Goal: Task Accomplishment & Management: Complete application form

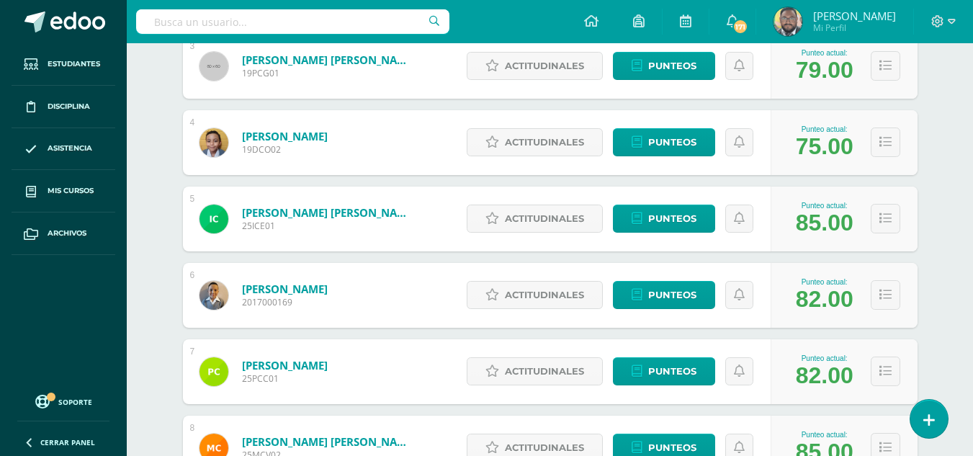
scroll to position [648, 0]
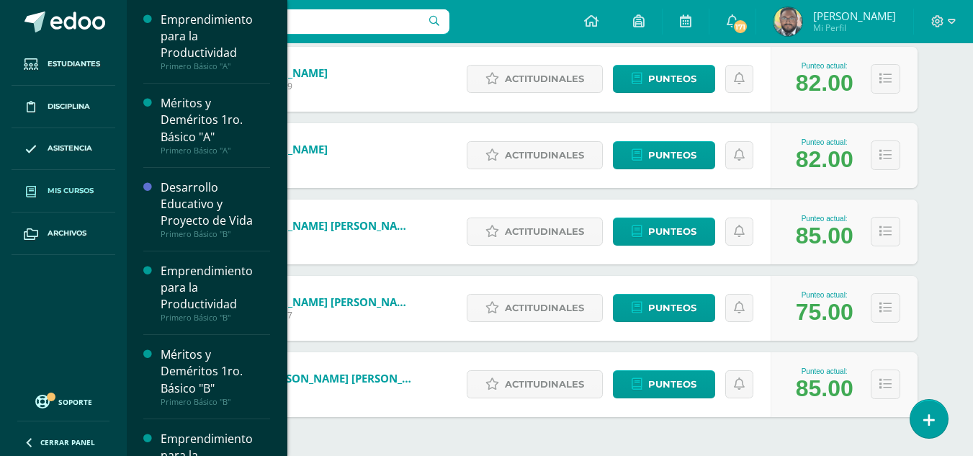
click at [82, 182] on link "Mis cursos" at bounding box center [64, 191] width 104 height 43
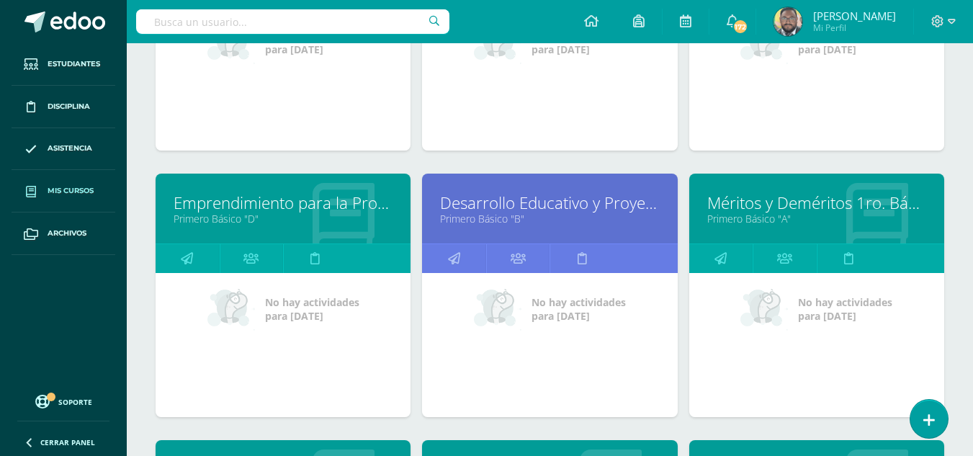
scroll to position [360, 0]
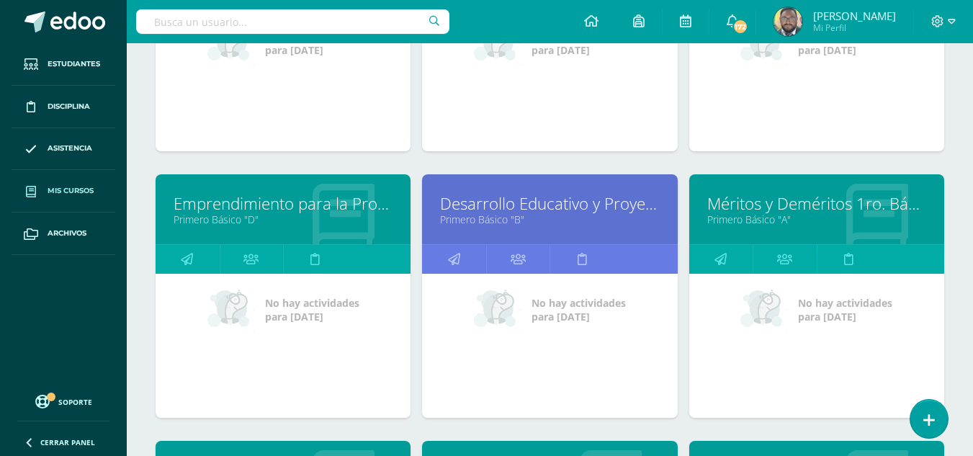
click at [767, 201] on link "Méritos y Deméritos 1ro. Básico "A"" at bounding box center [816, 203] width 219 height 22
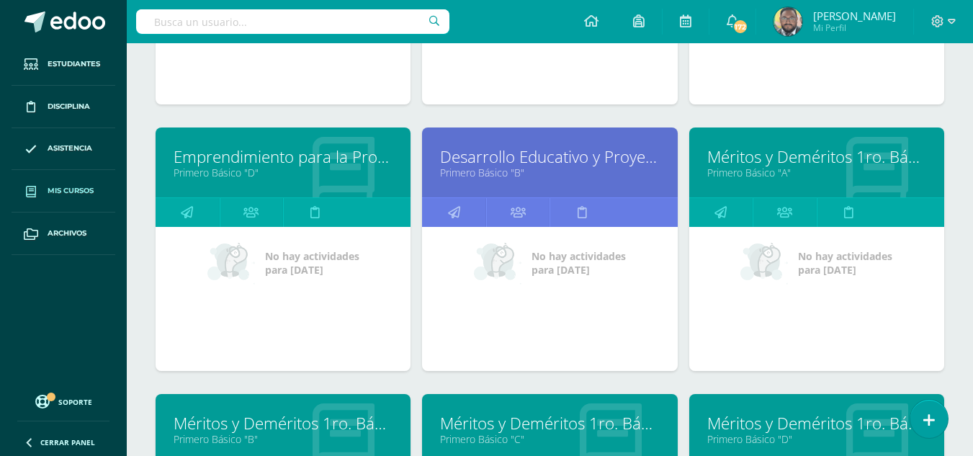
scroll to position [432, 0]
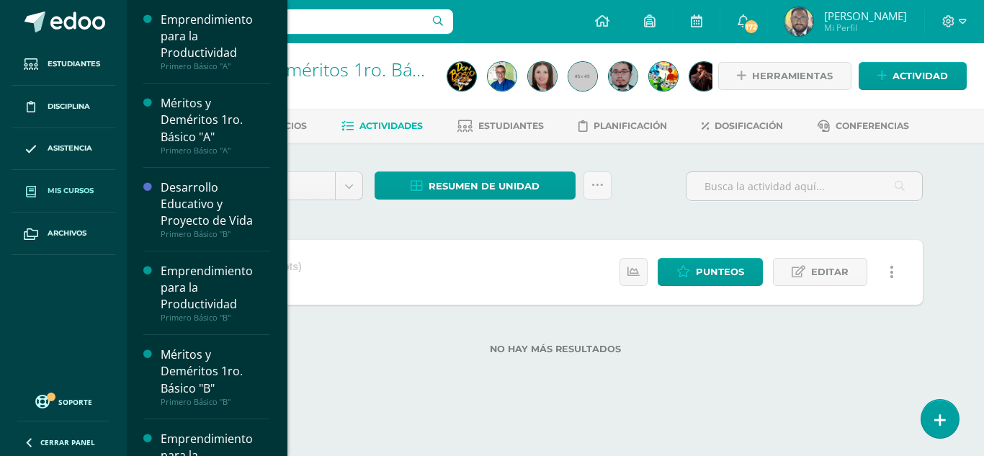
click at [70, 195] on span "Mis cursos" at bounding box center [71, 191] width 46 height 12
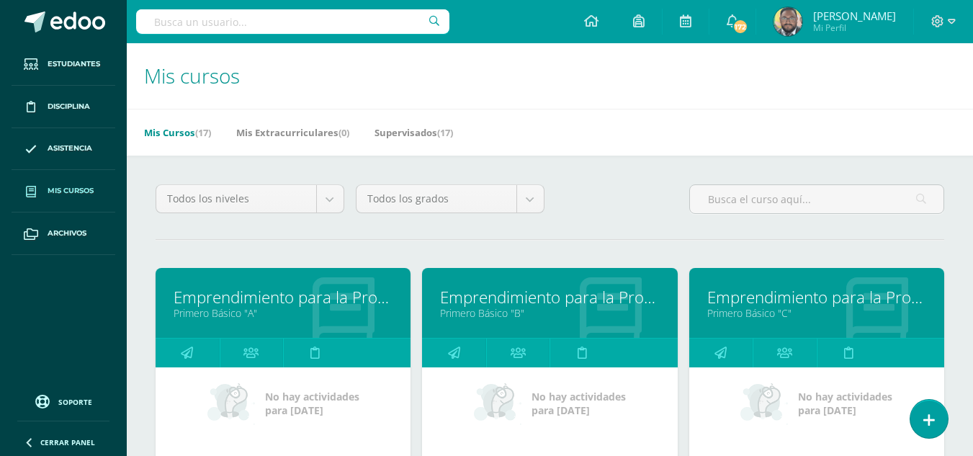
click at [300, 300] on link "Emprendimiento para la Productividad" at bounding box center [283, 297] width 219 height 22
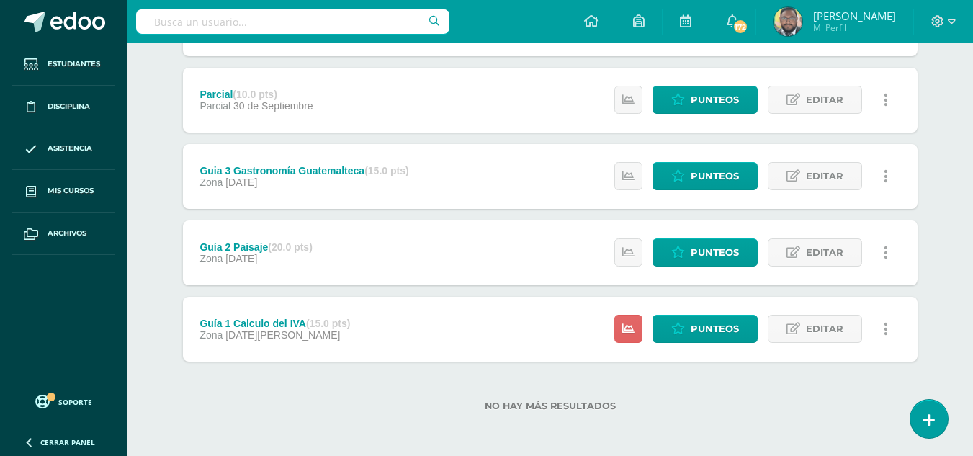
scroll to position [250, 0]
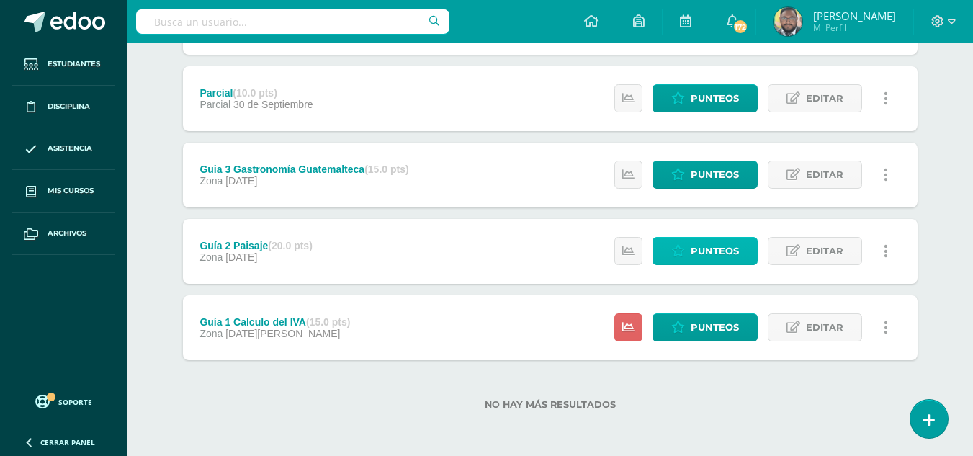
click at [677, 257] on icon at bounding box center [678, 251] width 14 height 12
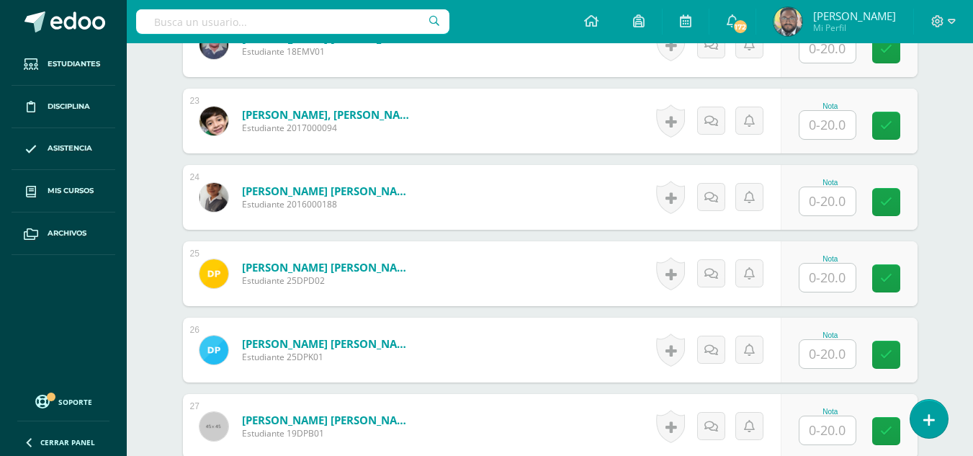
scroll to position [2020, 0]
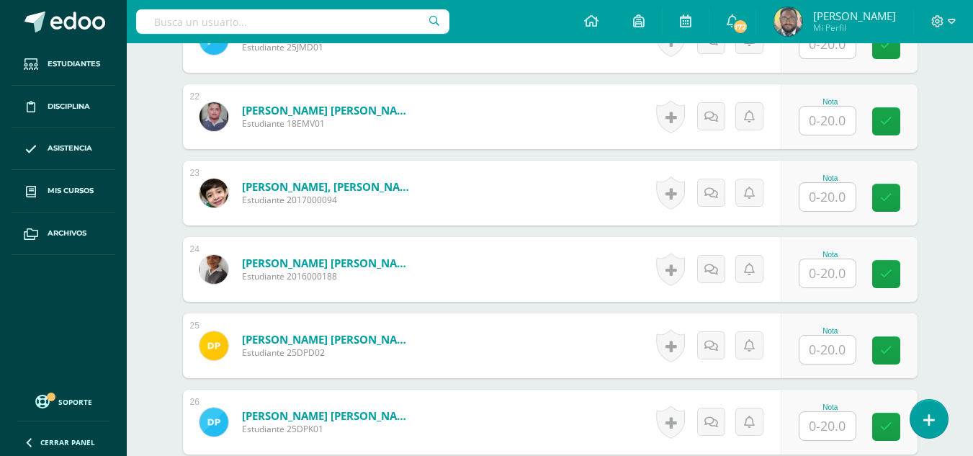
click at [840, 195] on input "text" at bounding box center [828, 197] width 56 height 28
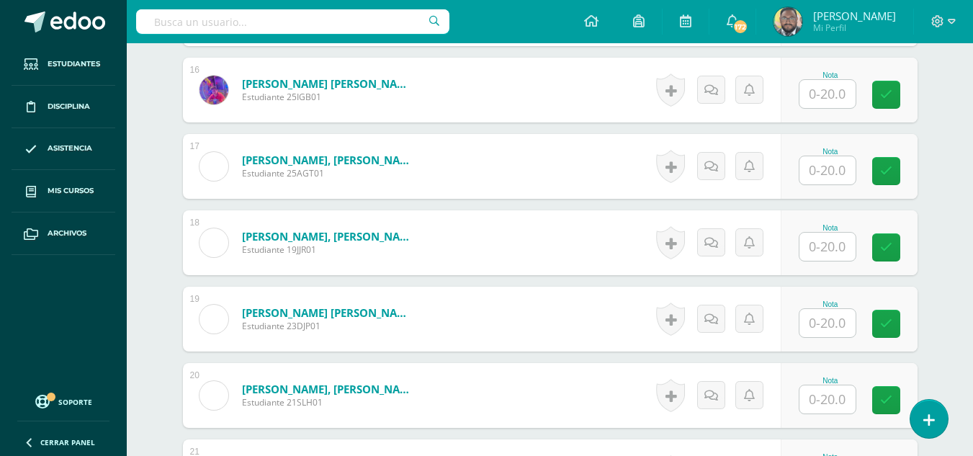
scroll to position [1588, 0]
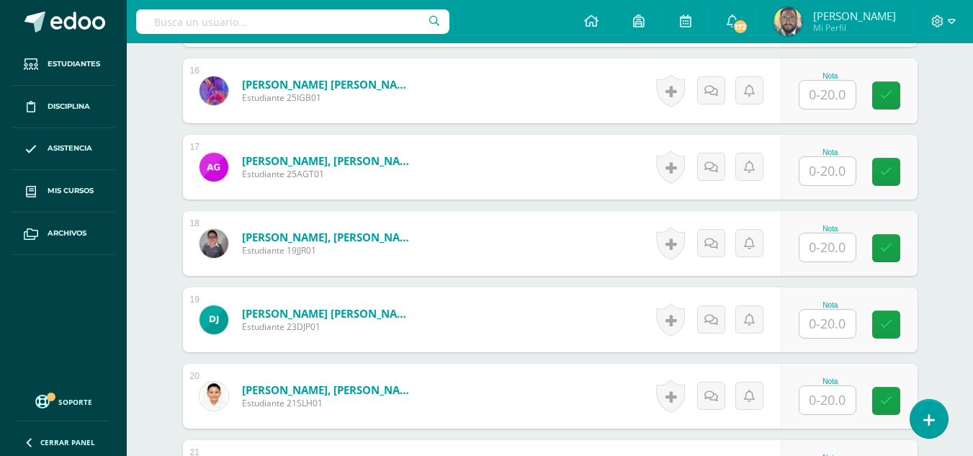
type input "20"
click at [826, 243] on input "text" at bounding box center [836, 247] width 58 height 29
type input "20"
click at [890, 247] on icon at bounding box center [896, 248] width 13 height 12
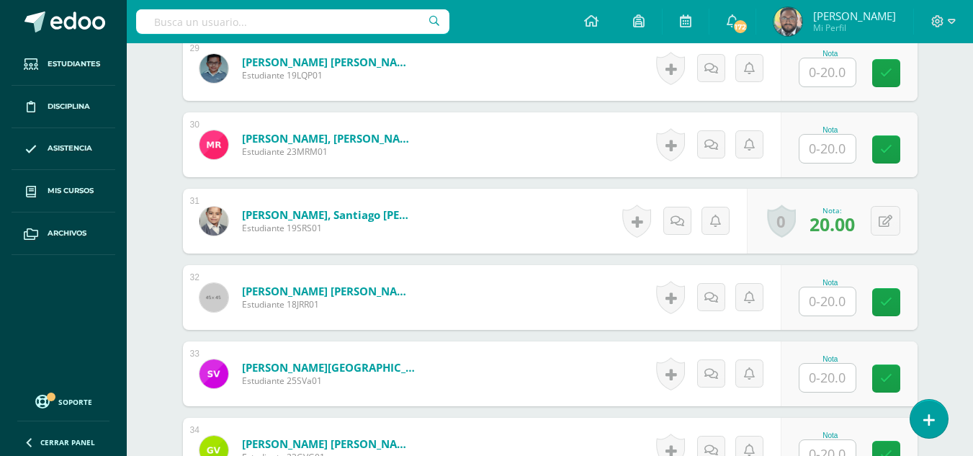
scroll to position [2524, 0]
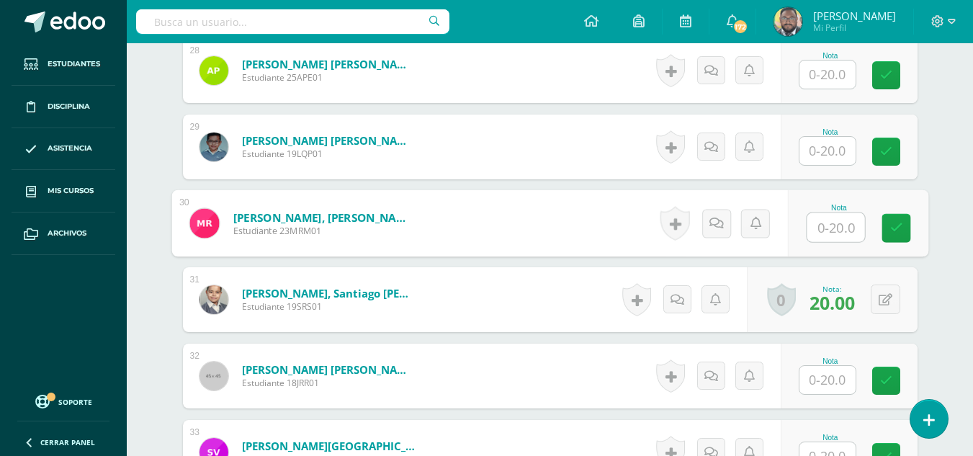
click at [820, 230] on input "text" at bounding box center [836, 227] width 58 height 29
type input "20"
click at [898, 222] on icon at bounding box center [896, 228] width 13 height 12
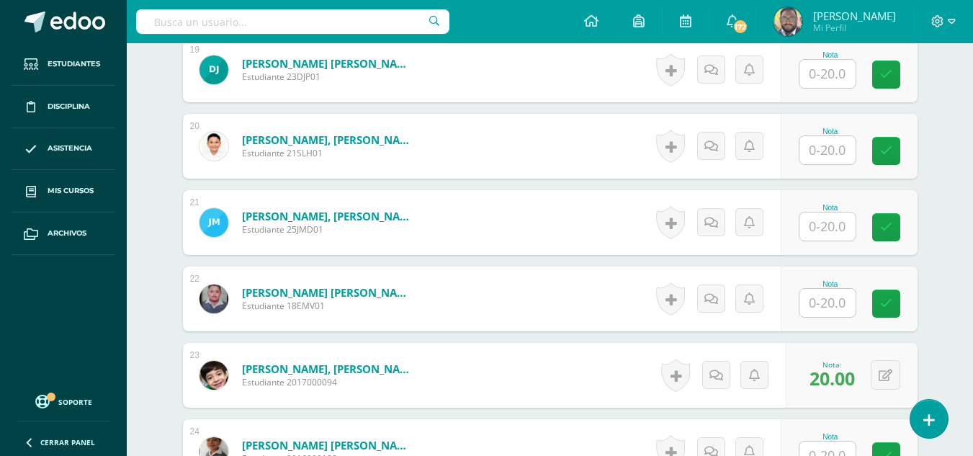
scroll to position [1804, 0]
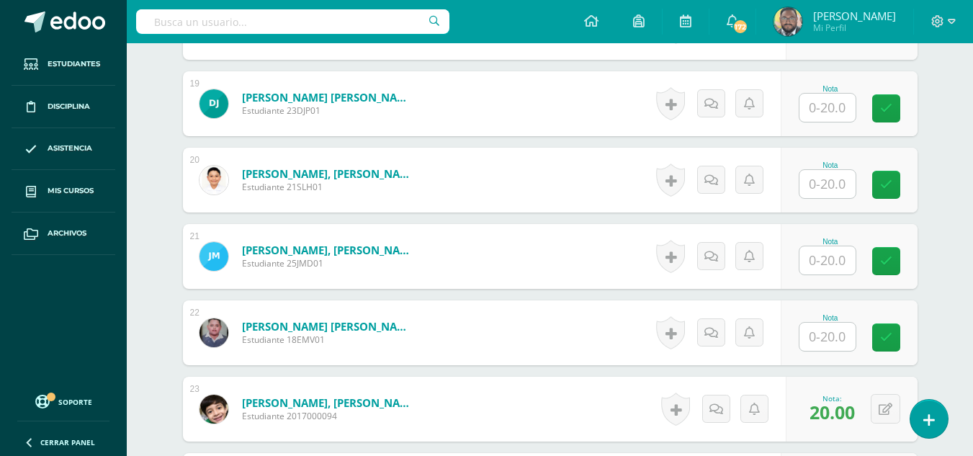
click at [823, 109] on input "text" at bounding box center [828, 108] width 56 height 28
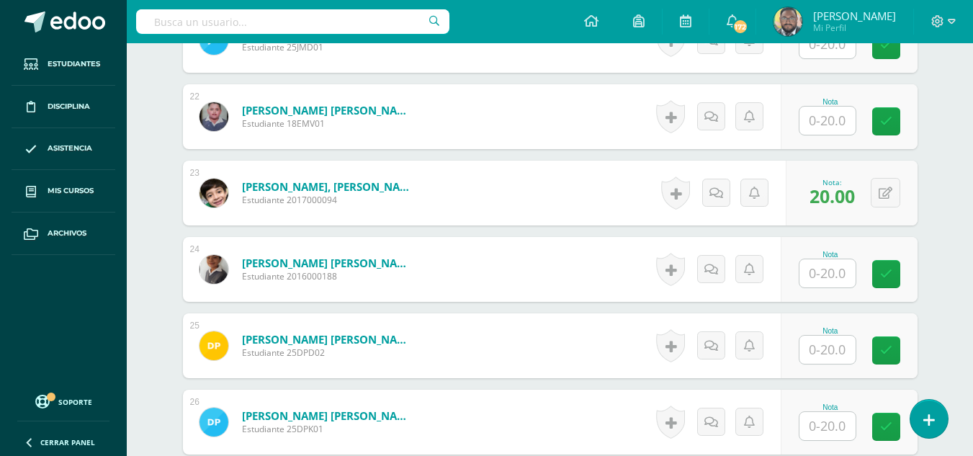
scroll to position [2092, 0]
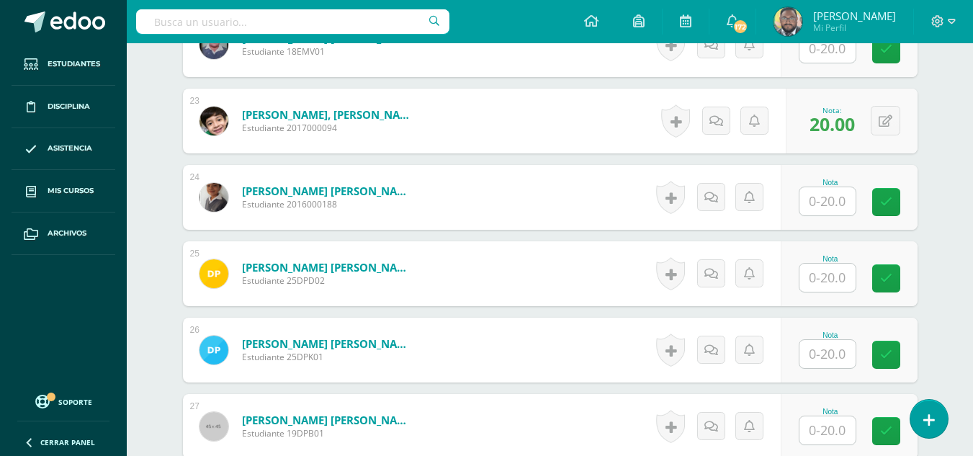
type input "20"
click at [852, 370] on div "Nota" at bounding box center [849, 350] width 137 height 65
click at [827, 355] on input "text" at bounding box center [836, 354] width 58 height 29
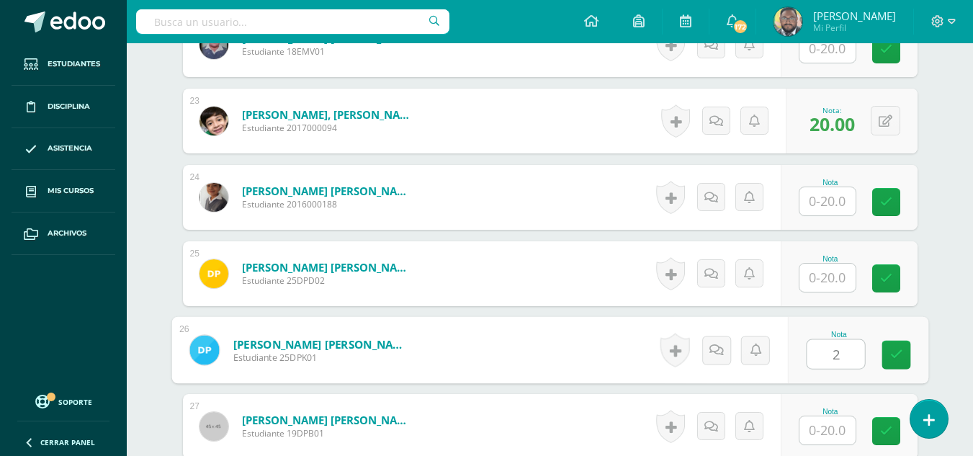
type input "20"
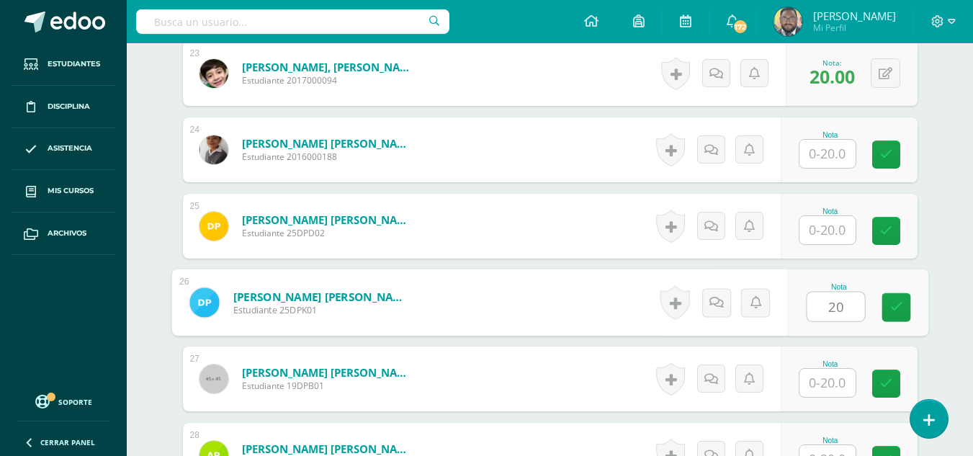
scroll to position [2164, 0]
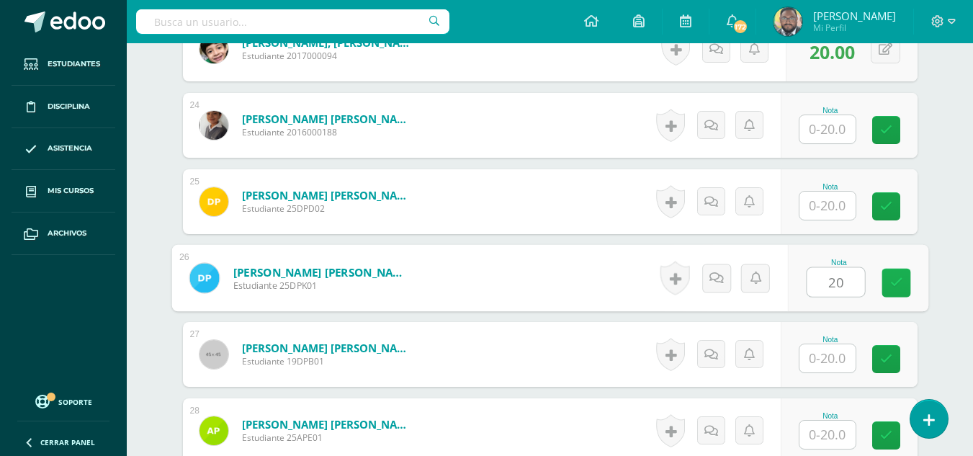
click at [896, 286] on icon at bounding box center [896, 283] width 13 height 12
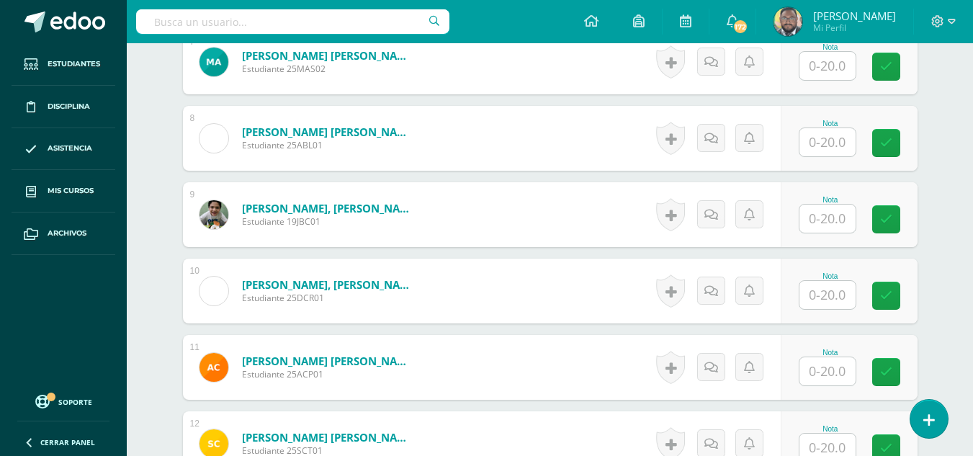
scroll to position [930, 0]
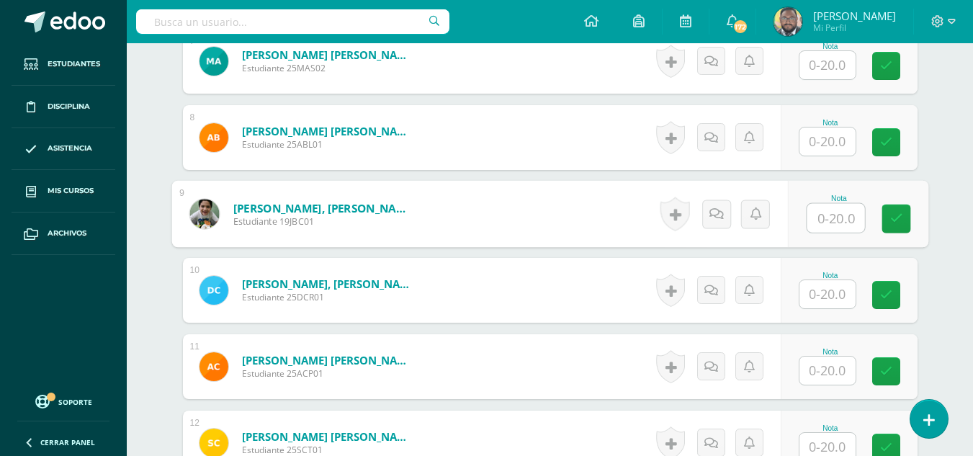
click at [829, 218] on input "text" at bounding box center [836, 218] width 58 height 29
type input "12"
click at [907, 225] on link at bounding box center [896, 219] width 29 height 29
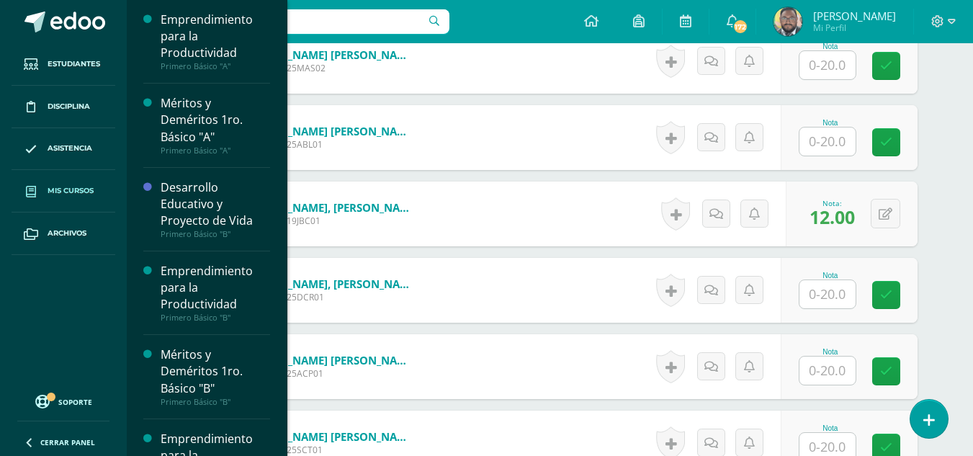
click at [60, 193] on span "Mis cursos" at bounding box center [71, 191] width 46 height 12
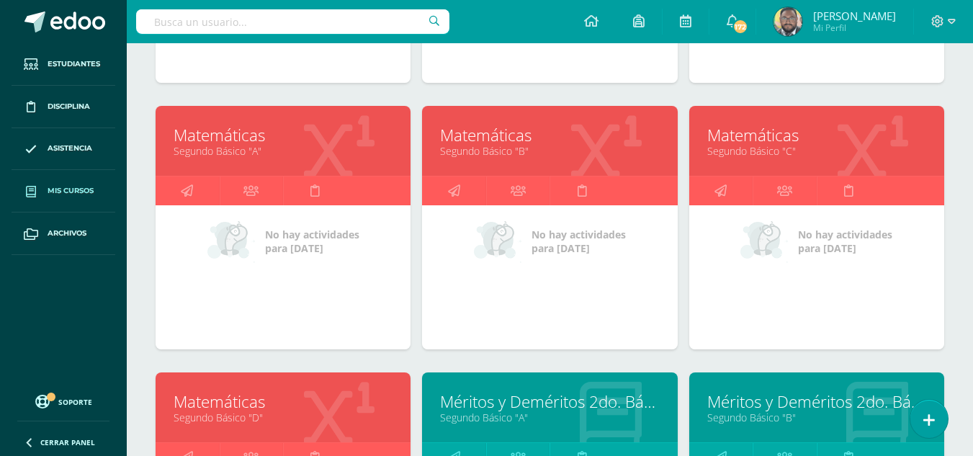
scroll to position [1063, 0]
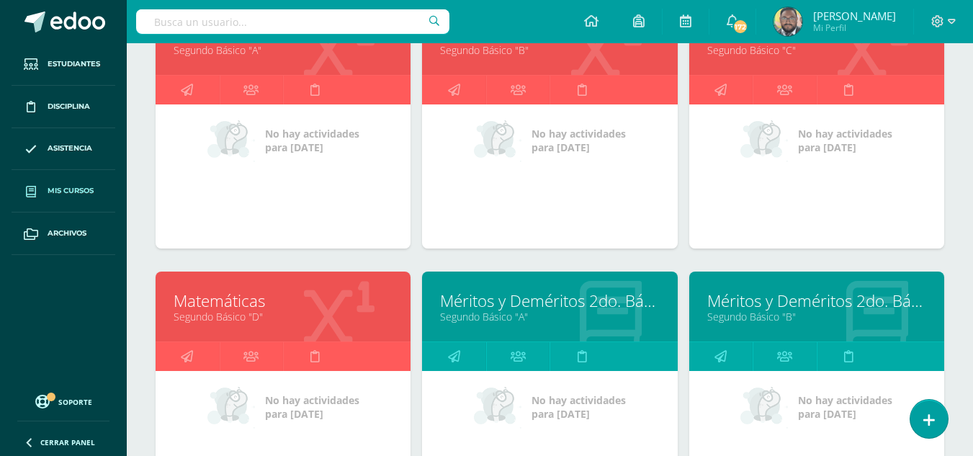
click at [255, 297] on link "Matemáticas" at bounding box center [283, 301] width 219 height 22
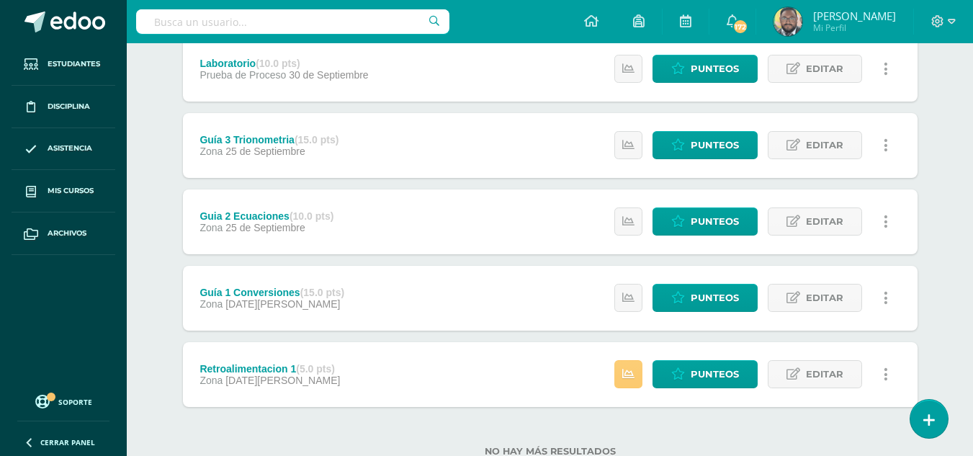
scroll to position [407, 0]
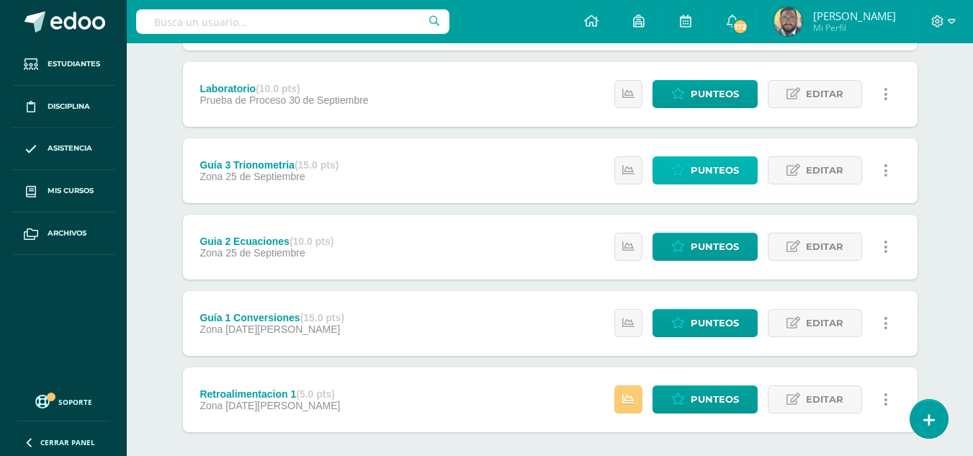
click at [705, 172] on span "Punteos" at bounding box center [715, 170] width 48 height 27
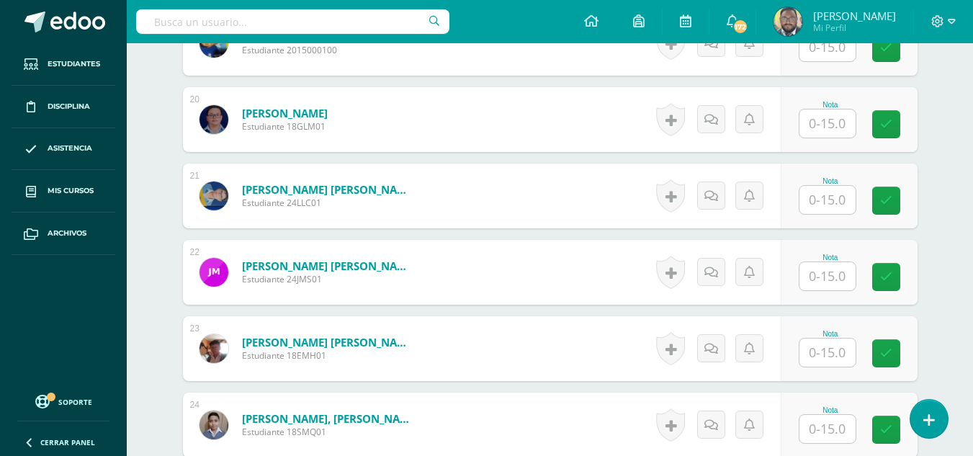
scroll to position [1865, 0]
click at [811, 209] on input "text" at bounding box center [828, 199] width 56 height 28
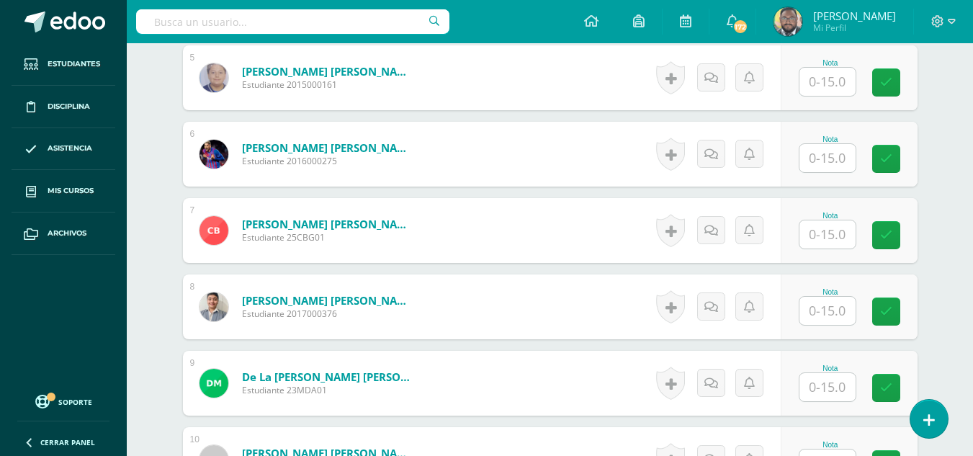
scroll to position [713, 0]
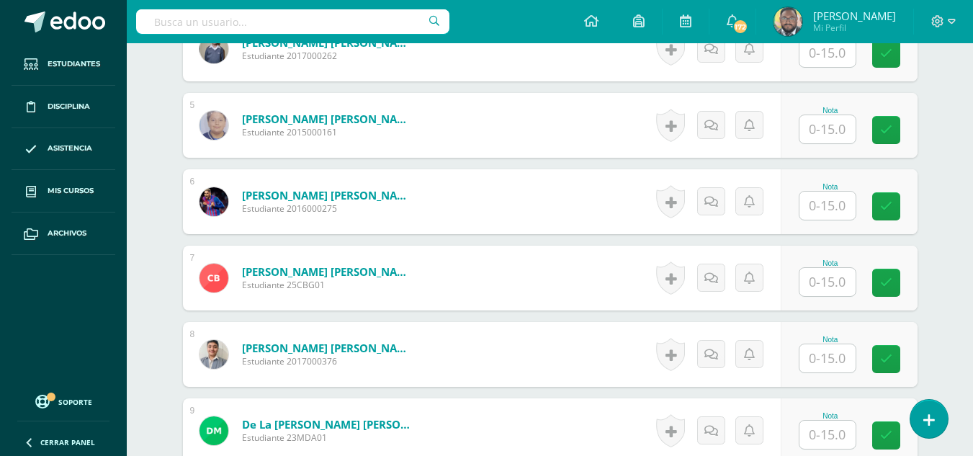
type input "15"
click at [852, 211] on input "text" at bounding box center [828, 206] width 56 height 28
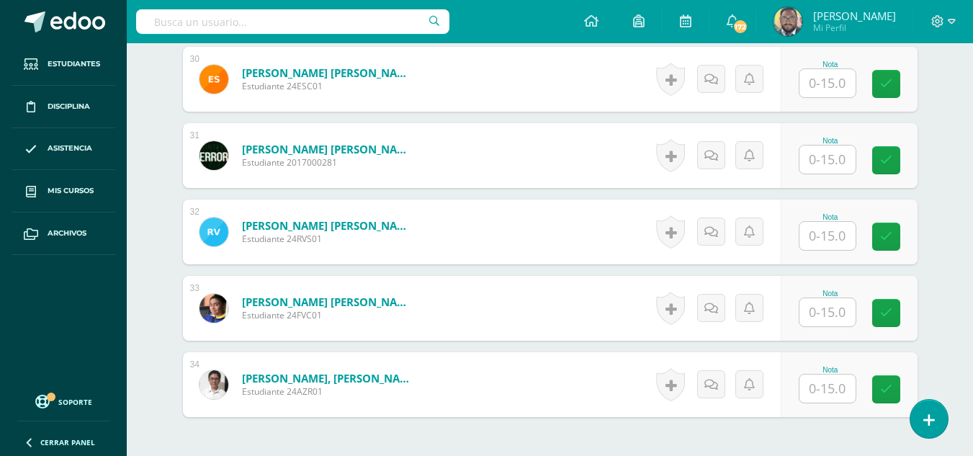
scroll to position [2586, 0]
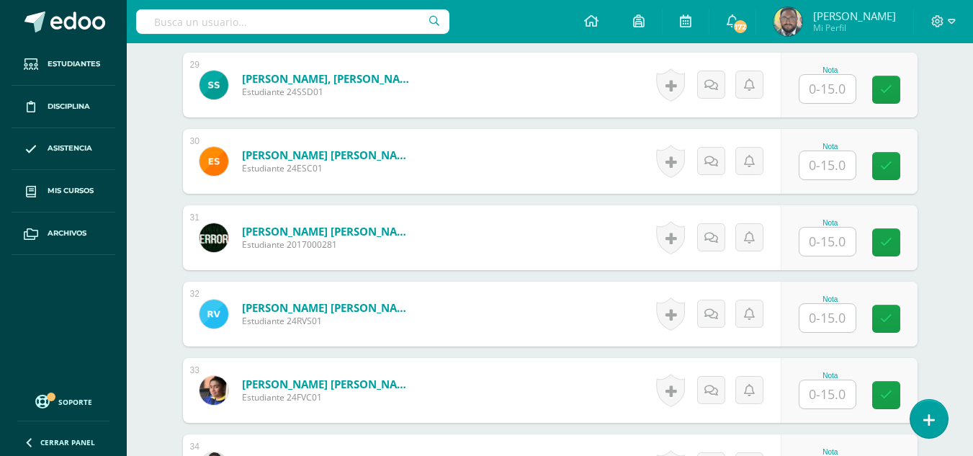
type input "15"
click at [829, 172] on input "text" at bounding box center [828, 165] width 56 height 28
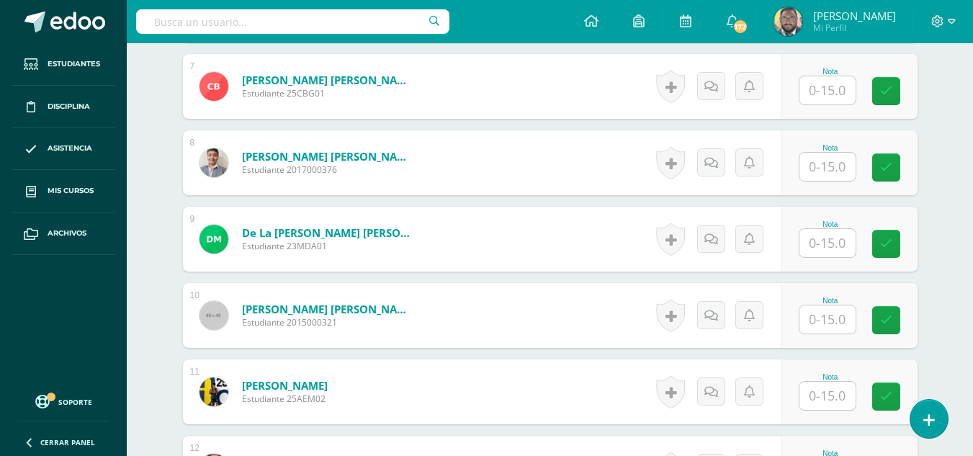
scroll to position [929, 0]
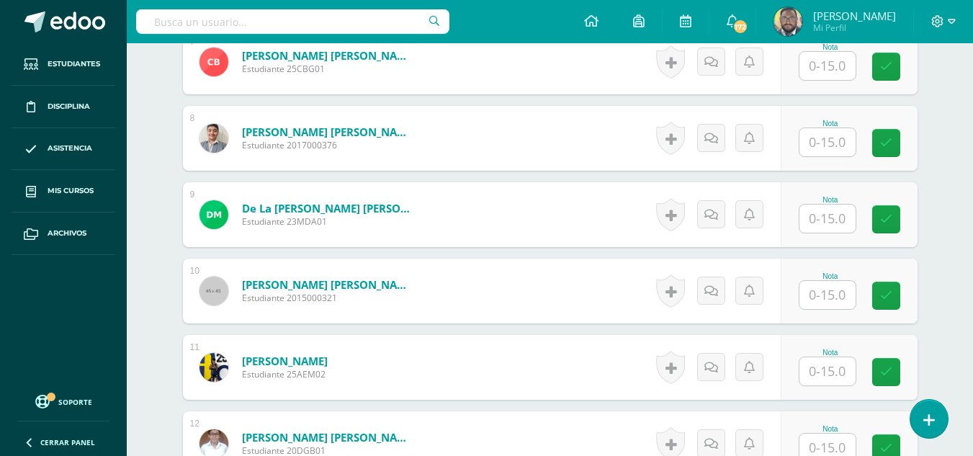
type input "15"
click at [826, 214] on input "text" at bounding box center [828, 219] width 56 height 28
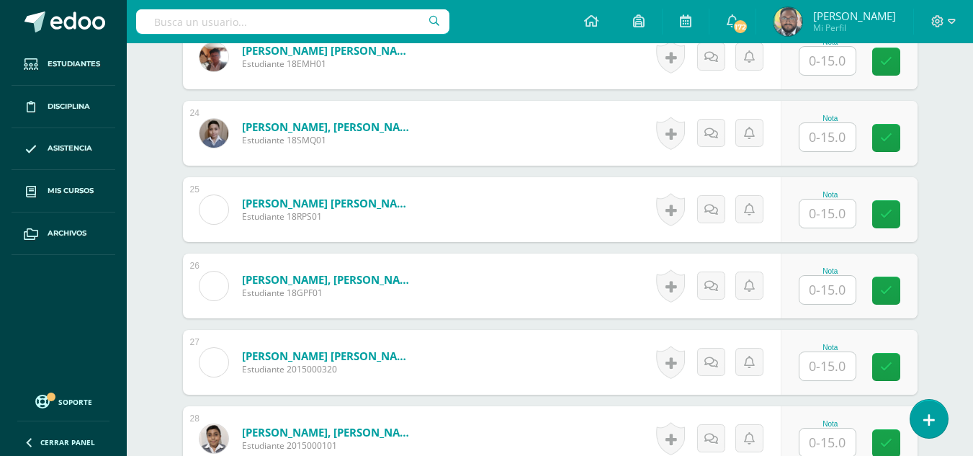
scroll to position [2226, 0]
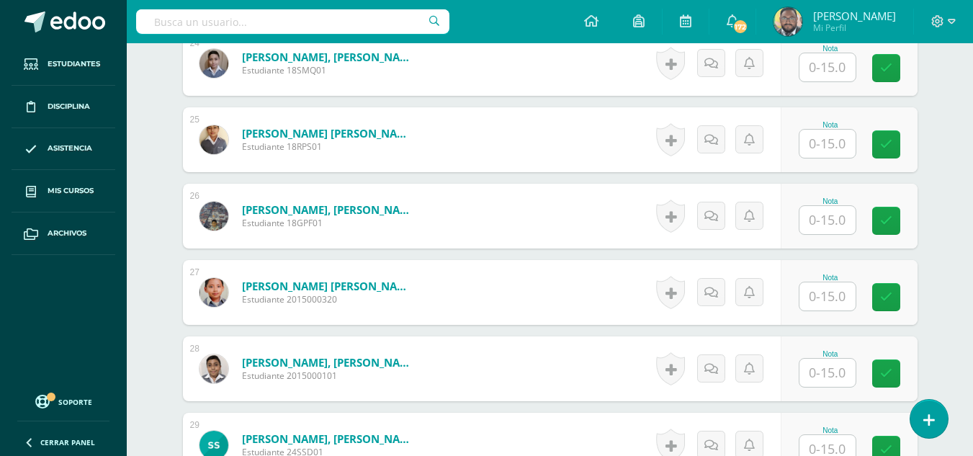
type input "11"
click at [846, 305] on input "text" at bounding box center [828, 296] width 56 height 28
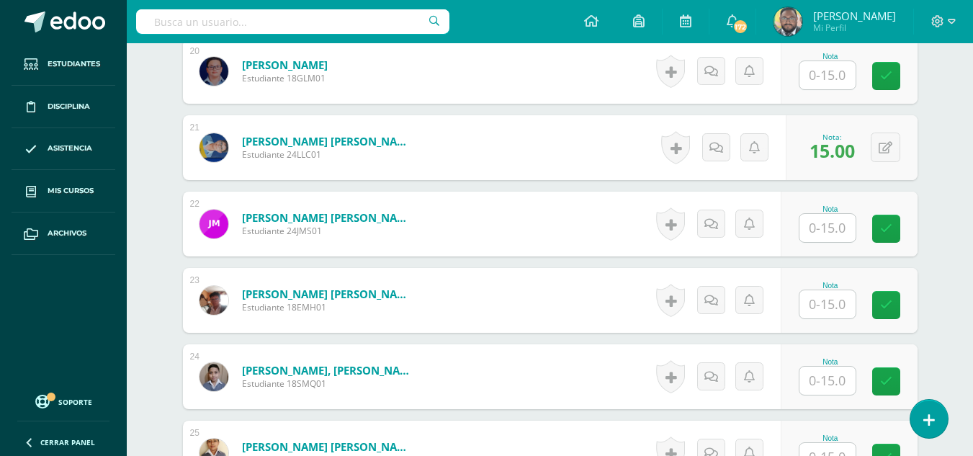
scroll to position [1938, 0]
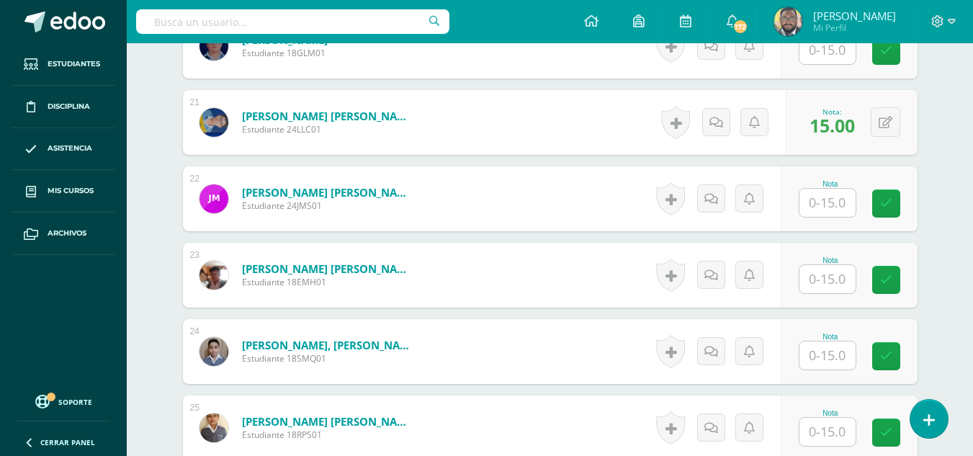
type input "5"
click at [829, 277] on input "text" at bounding box center [828, 279] width 56 height 28
type input "15"
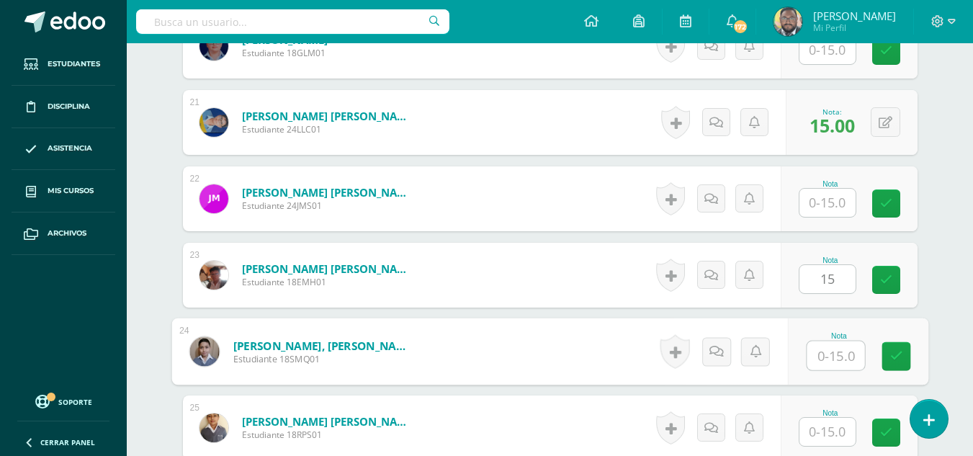
click at [831, 357] on input "text" at bounding box center [836, 355] width 58 height 29
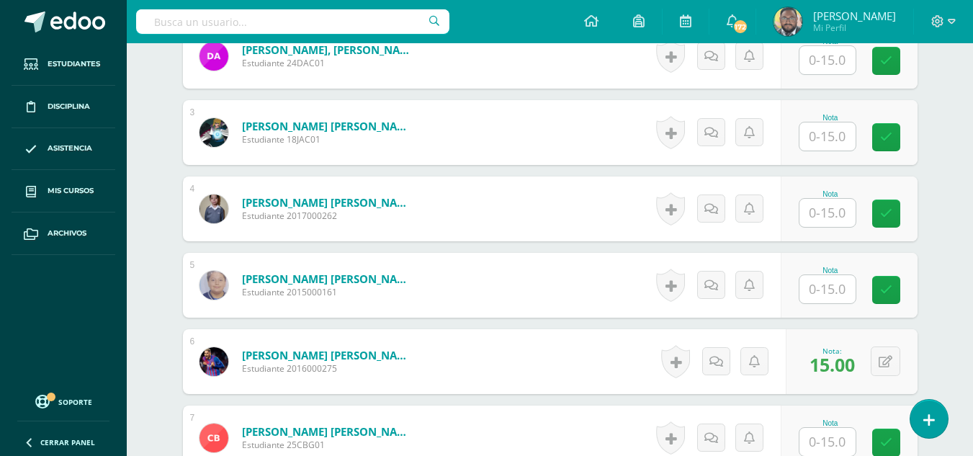
scroll to position [425, 0]
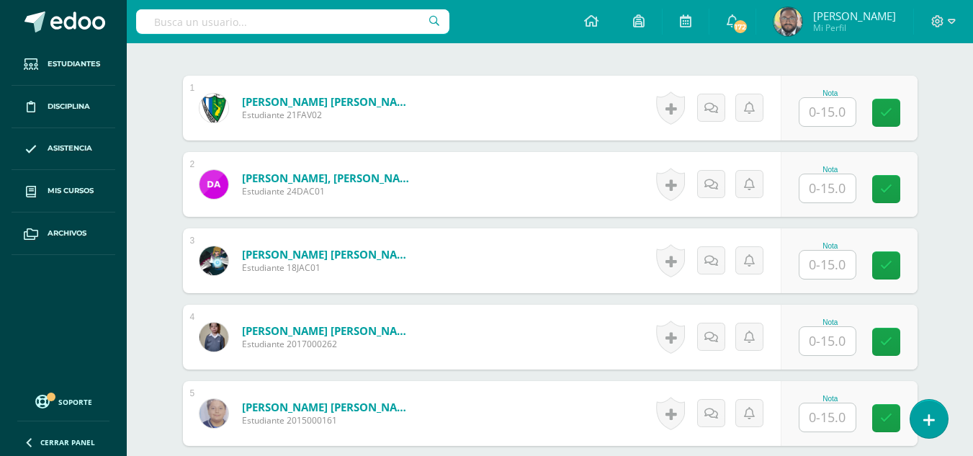
type input "15"
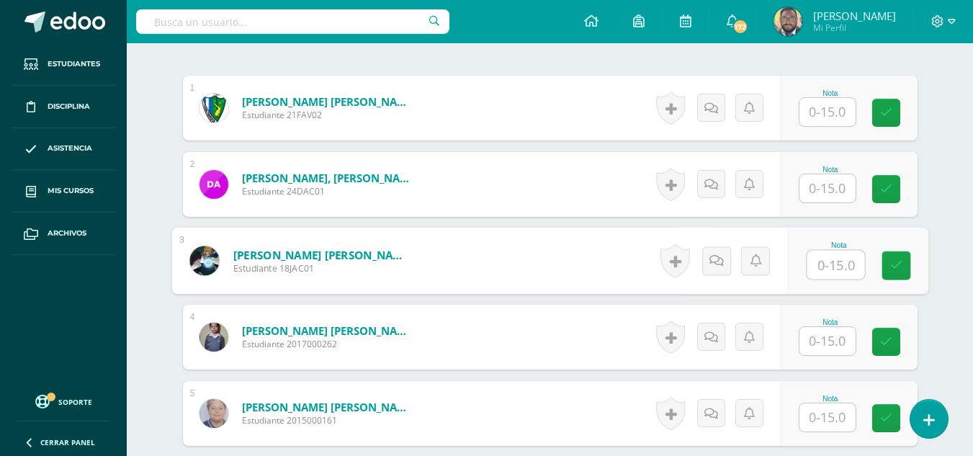
click at [828, 269] on input "text" at bounding box center [836, 265] width 58 height 29
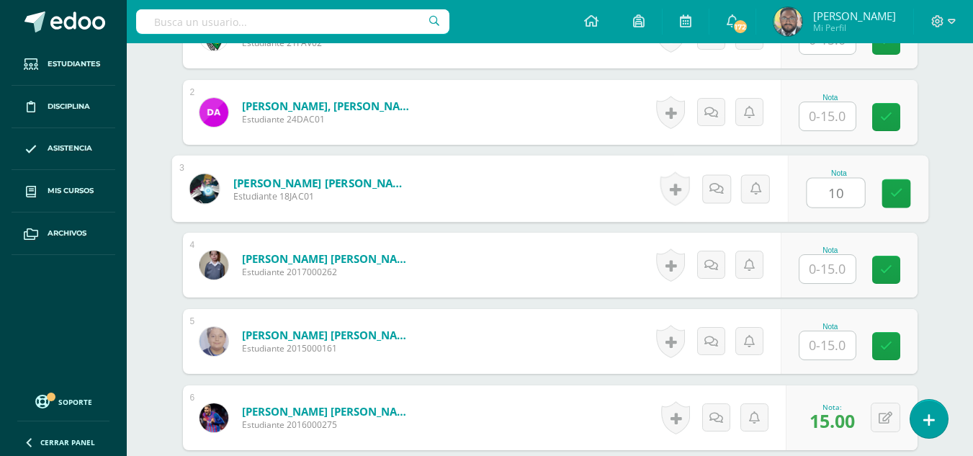
scroll to position [569, 0]
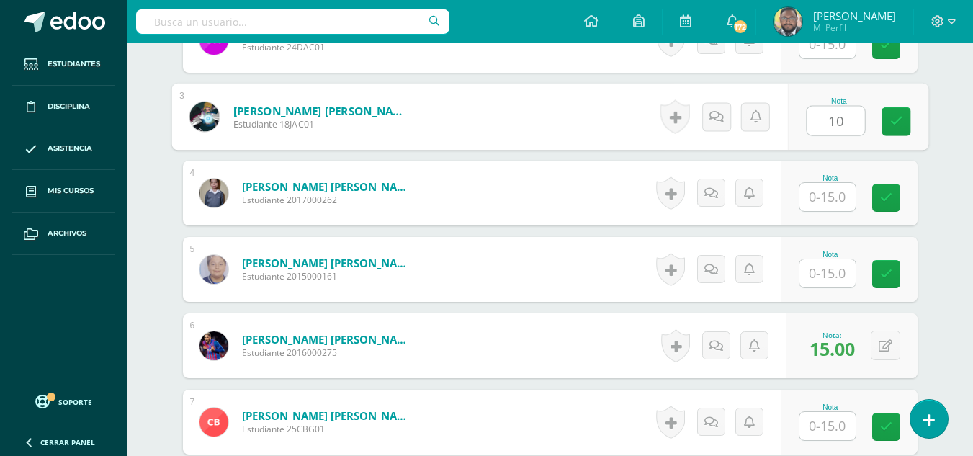
type input "10"
click at [821, 259] on input "text" at bounding box center [828, 273] width 56 height 28
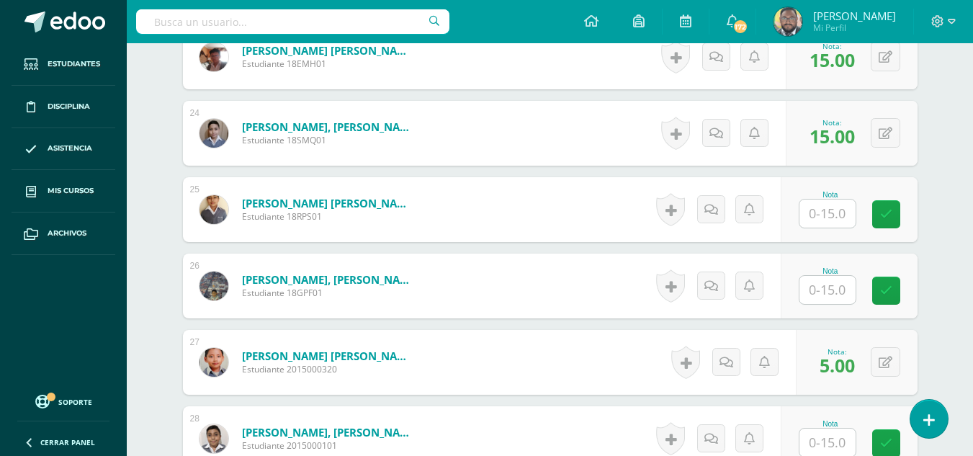
scroll to position [2226, 0]
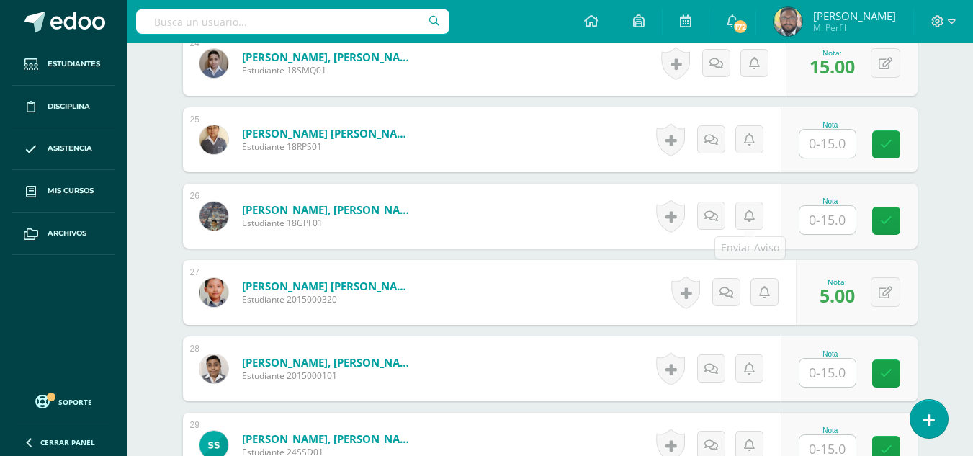
type input "15"
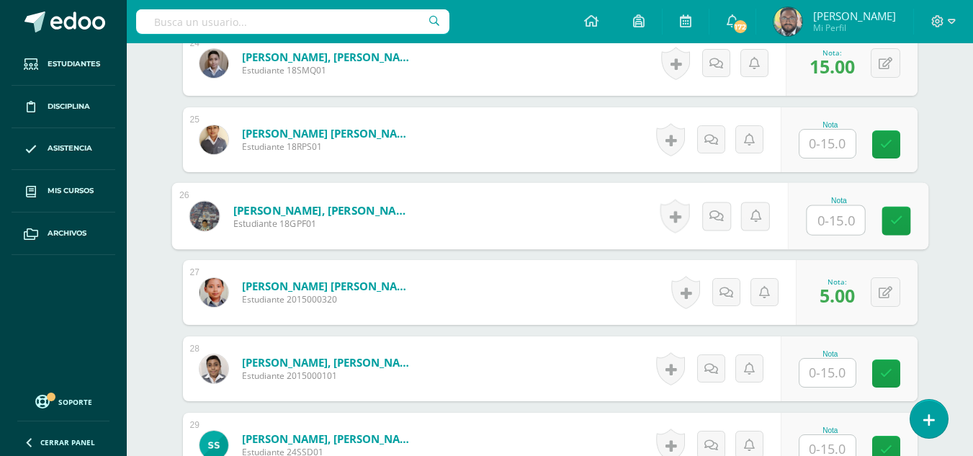
click at [831, 211] on input "text" at bounding box center [836, 220] width 58 height 29
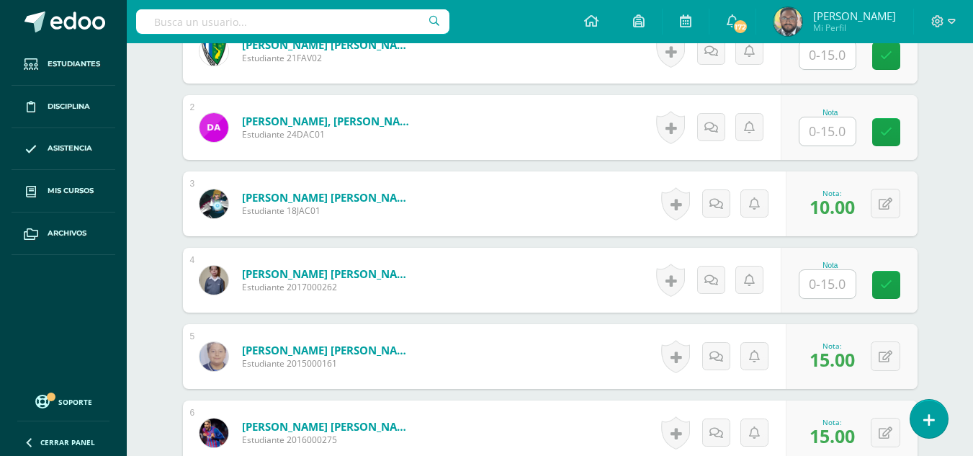
scroll to position [569, 0]
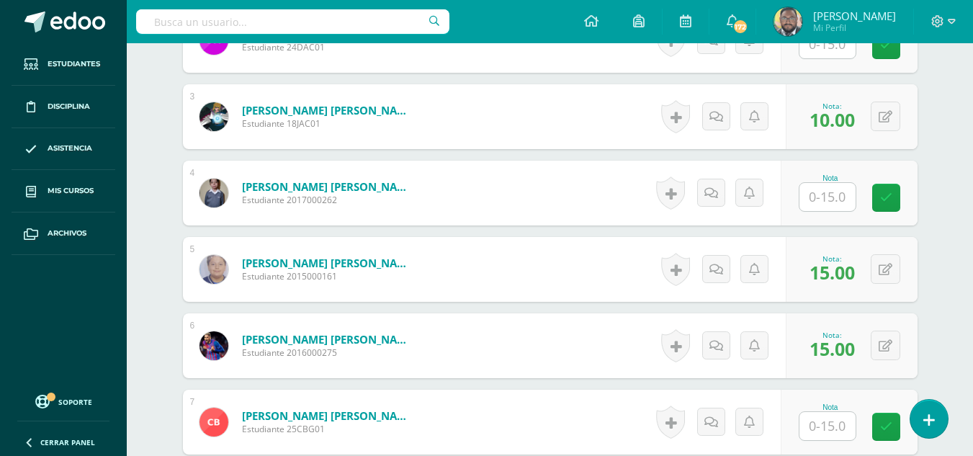
type input "15"
click at [818, 196] on input "text" at bounding box center [836, 197] width 58 height 29
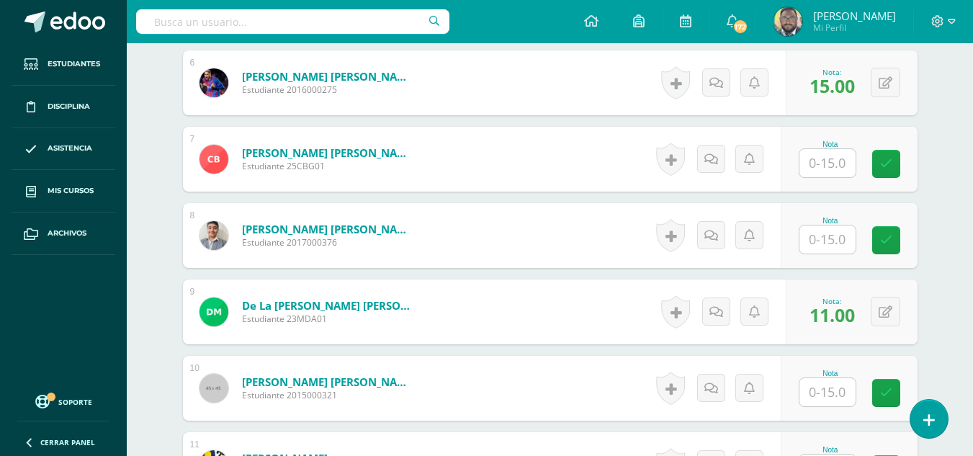
scroll to position [857, 0]
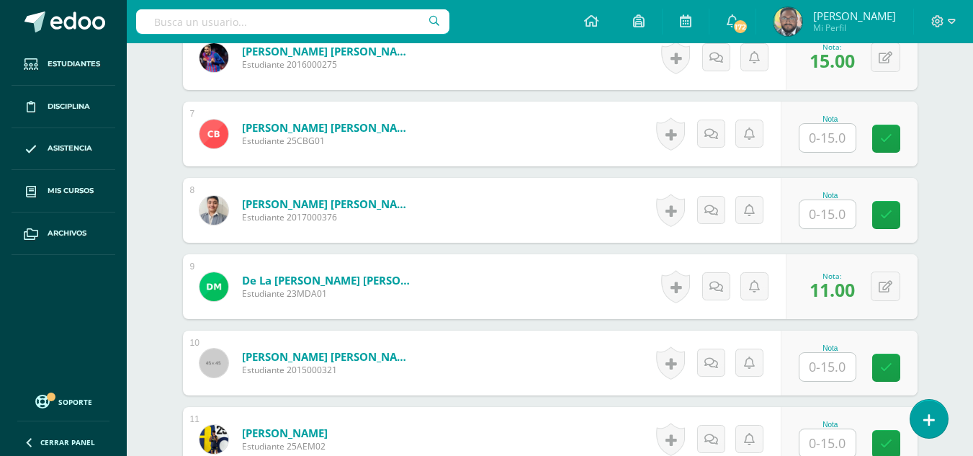
type input "15"
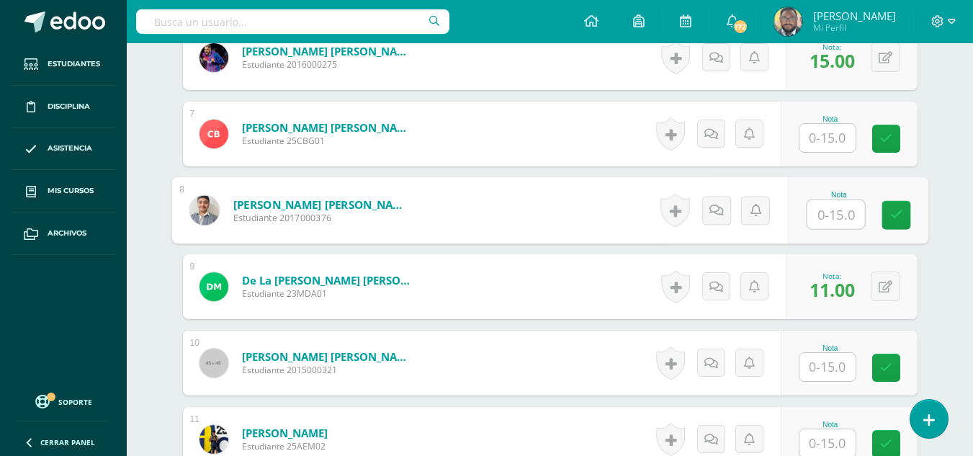
click at [816, 205] on input "text" at bounding box center [836, 214] width 58 height 29
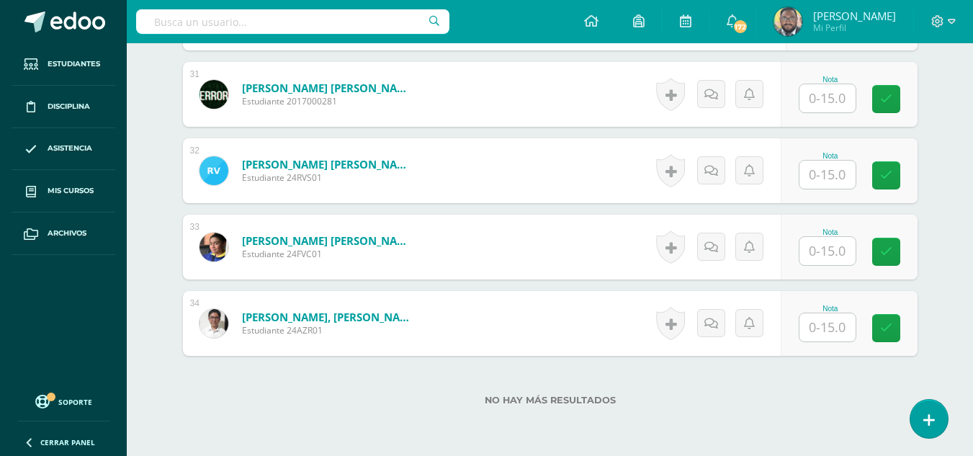
scroll to position [2795, 0]
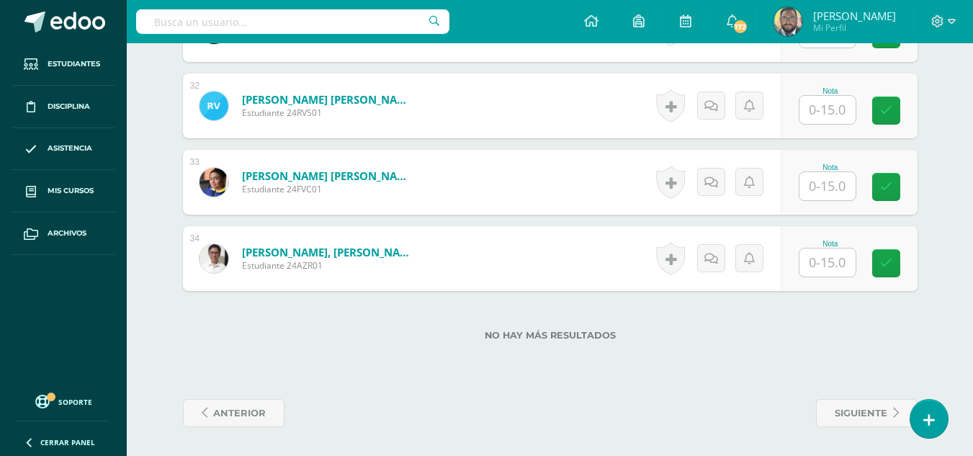
type input "15"
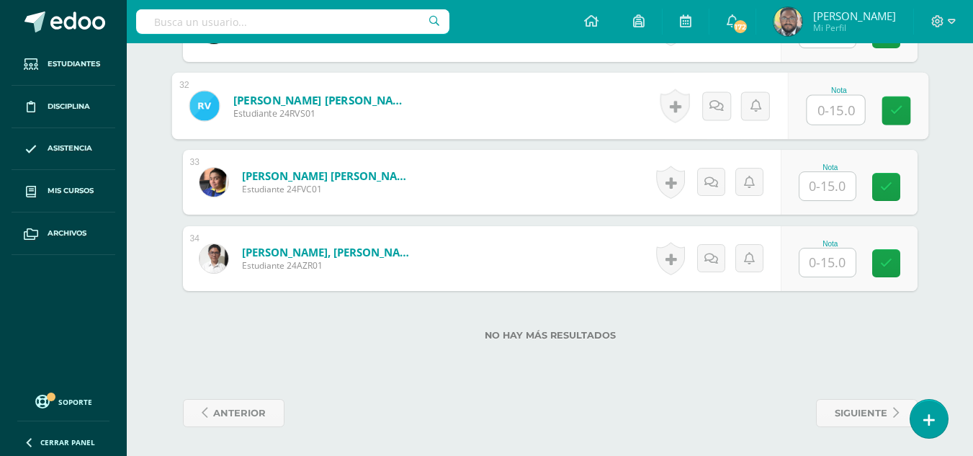
click at [841, 108] on input "text" at bounding box center [836, 110] width 58 height 29
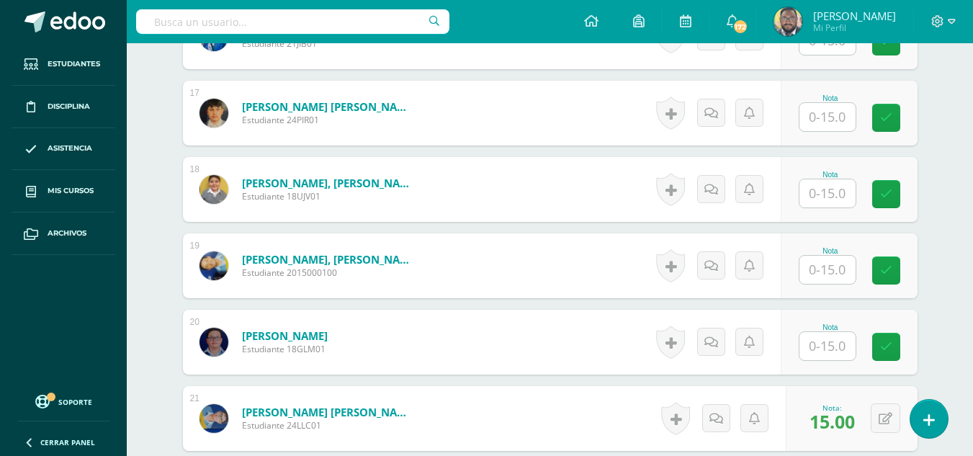
scroll to position [1786, 0]
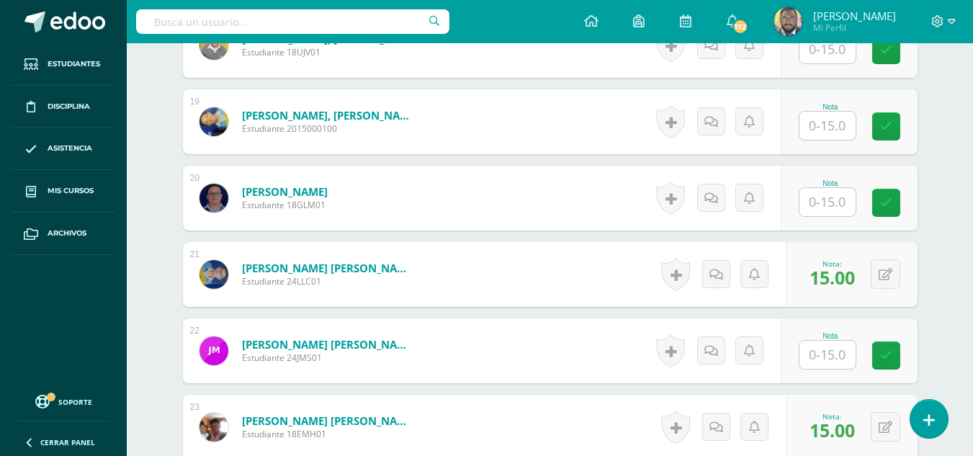
type input "14"
click at [817, 202] on input "text" at bounding box center [828, 202] width 56 height 28
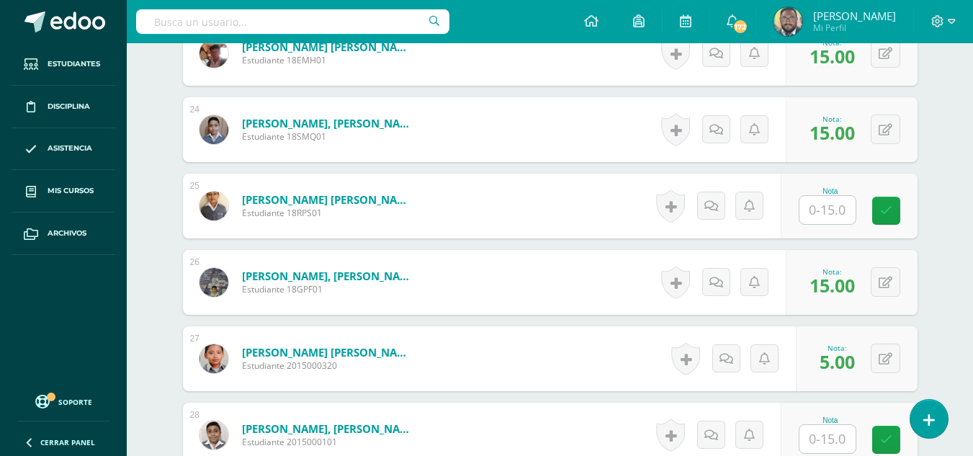
scroll to position [2146, 0]
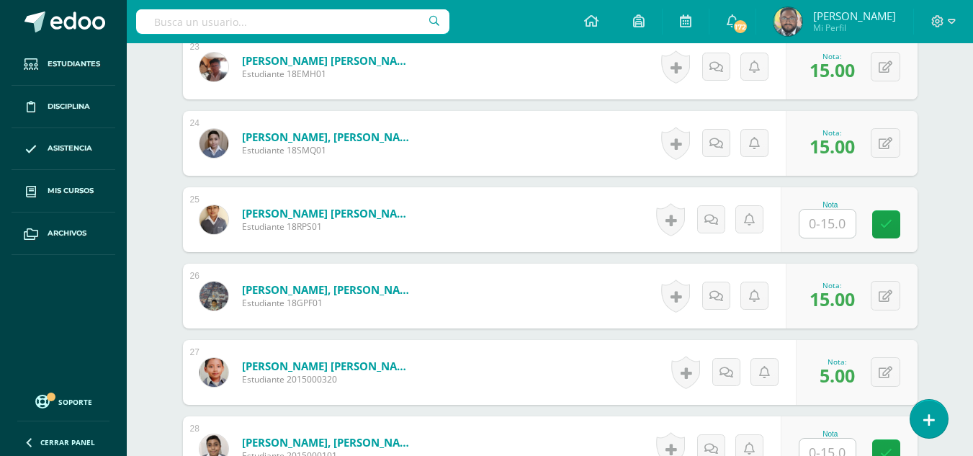
type input "14"
click at [826, 216] on input "text" at bounding box center [828, 224] width 56 height 28
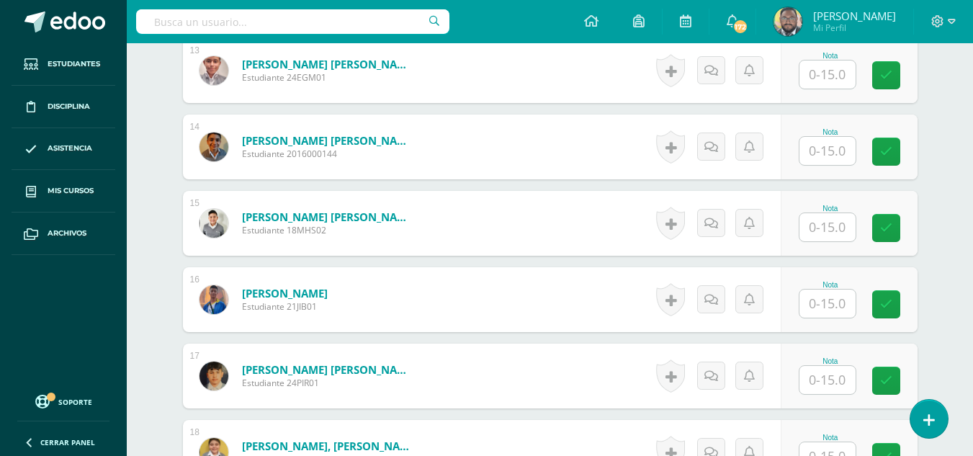
scroll to position [1354, 0]
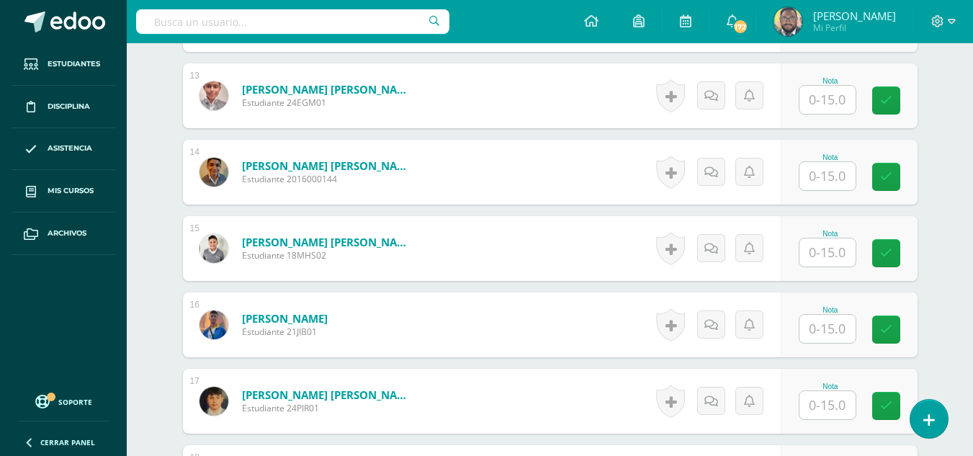
type input "8"
click at [809, 171] on input "text" at bounding box center [828, 176] width 56 height 28
type input "0"
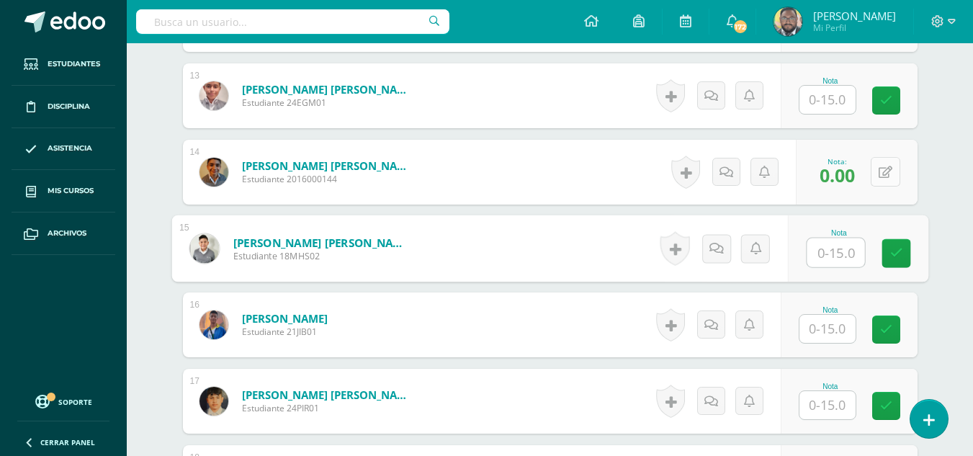
click at [877, 171] on div "0 Logros Logros obtenidos Aún no hay logros agregados Nota: 0.00" at bounding box center [857, 172] width 122 height 65
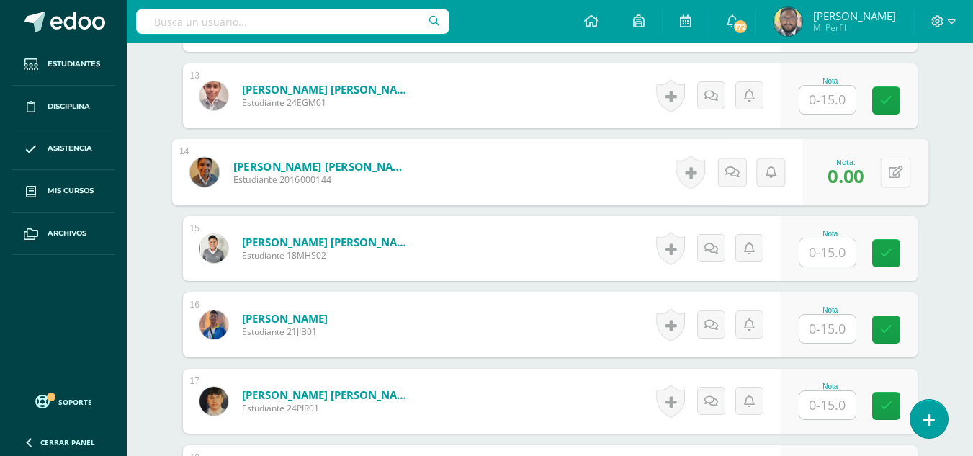
click at [892, 174] on icon at bounding box center [895, 172] width 14 height 12
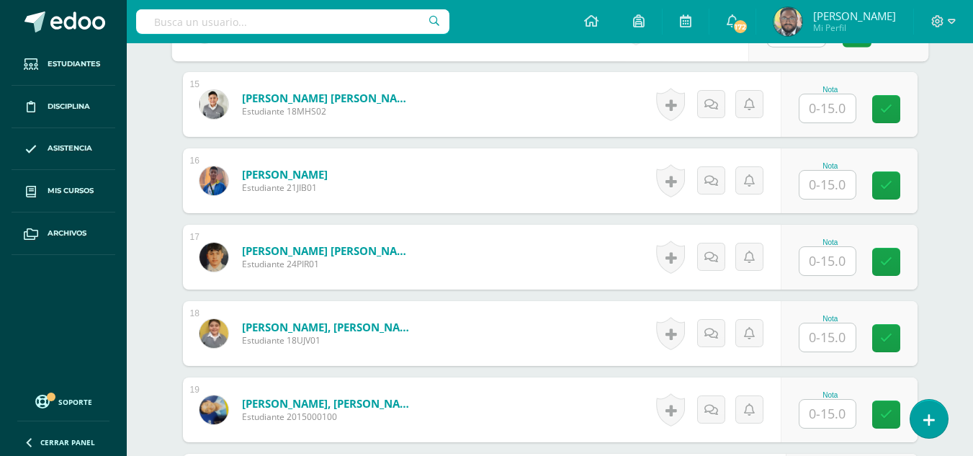
scroll to position [1570, 0]
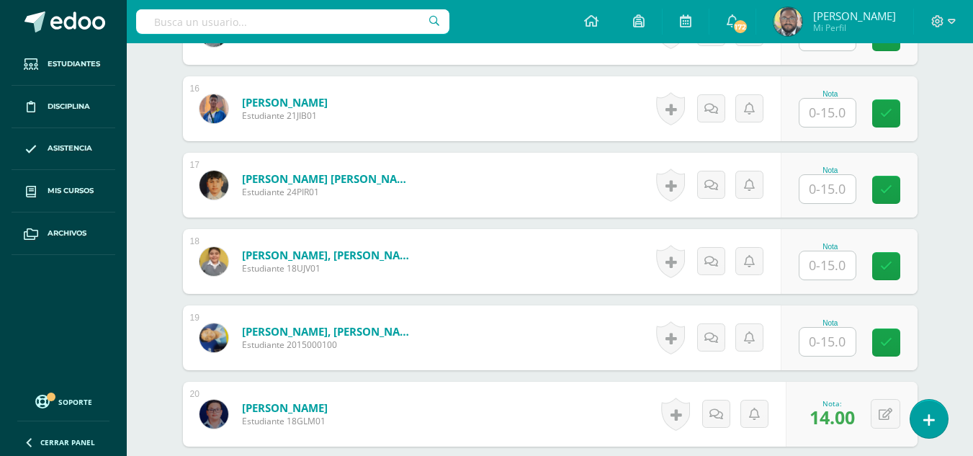
type input "8"
click at [820, 257] on input "text" at bounding box center [836, 265] width 58 height 29
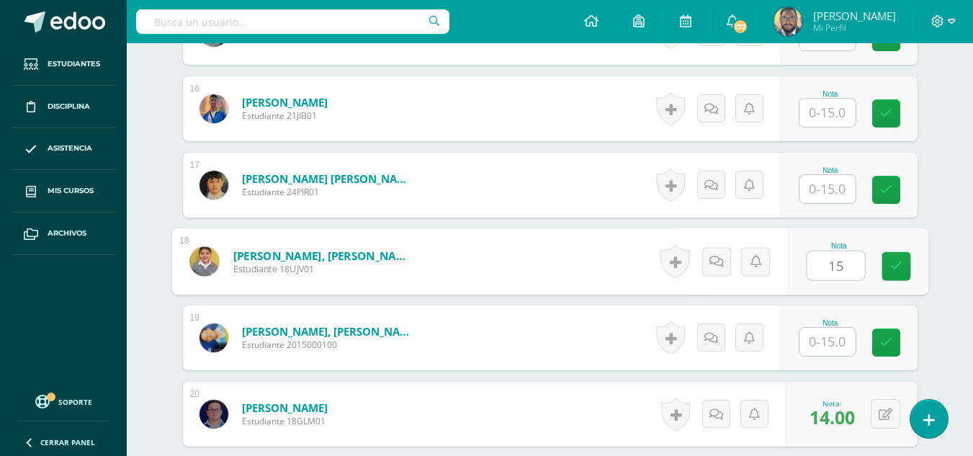
type input "15"
click at [842, 344] on input "text" at bounding box center [828, 342] width 56 height 28
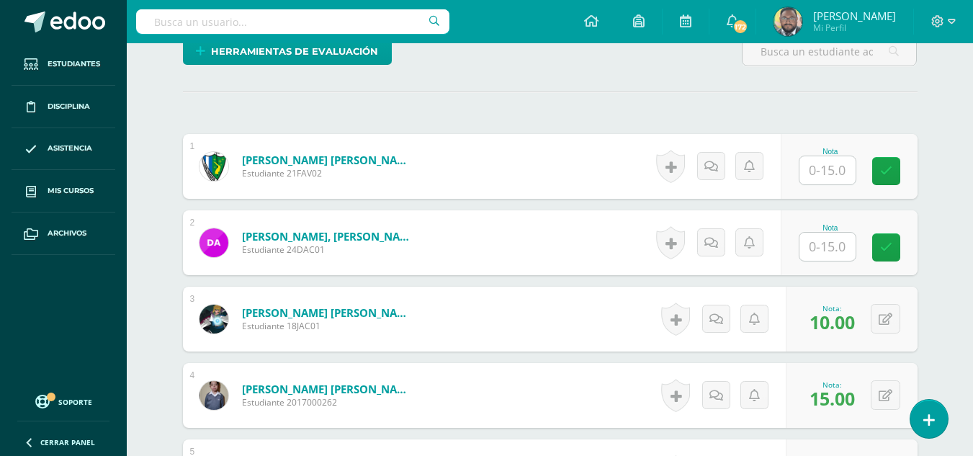
scroll to position [345, 0]
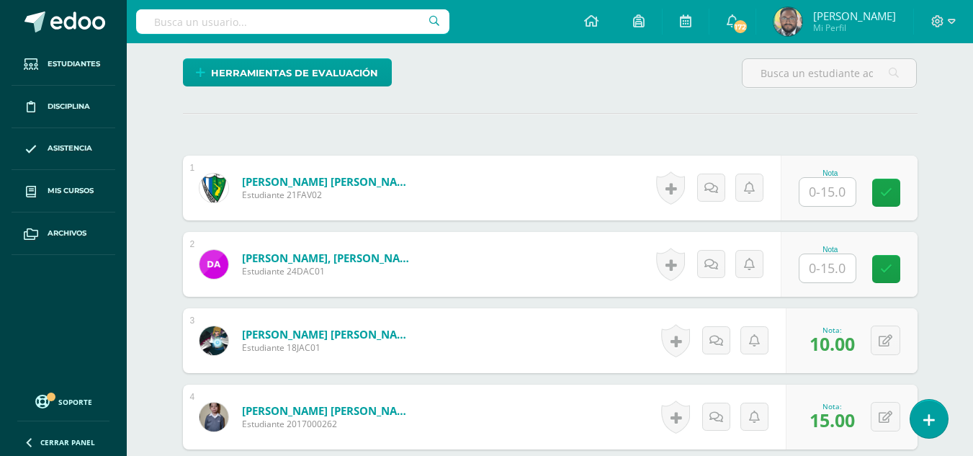
type input "14"
click at [846, 199] on input "text" at bounding box center [828, 192] width 56 height 28
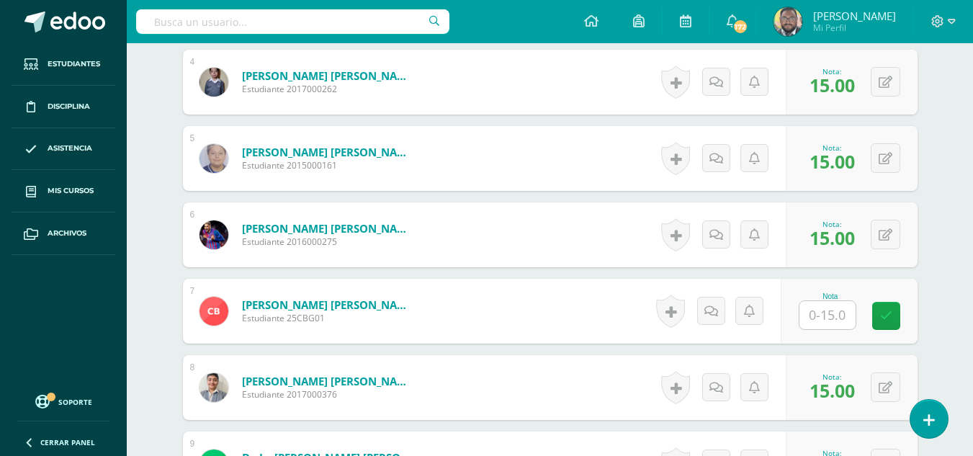
scroll to position [705, 0]
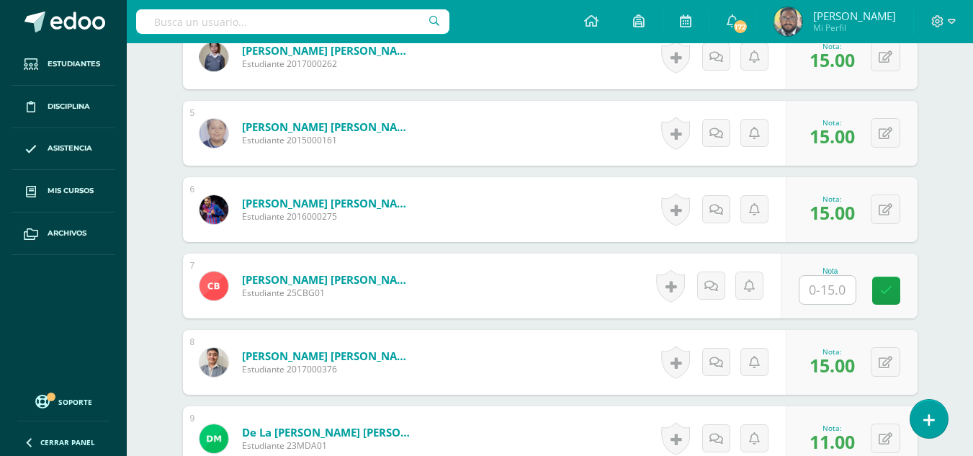
type input "14"
click at [847, 282] on input "text" at bounding box center [828, 290] width 56 height 28
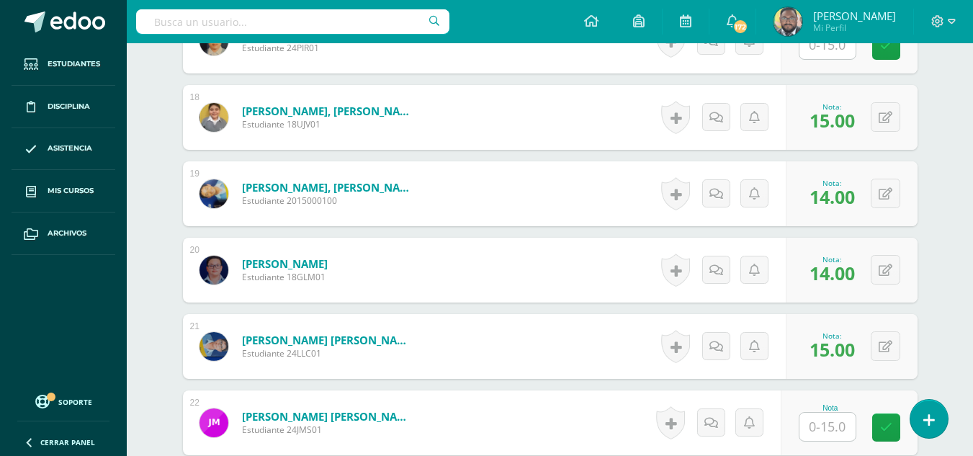
scroll to position [1930, 0]
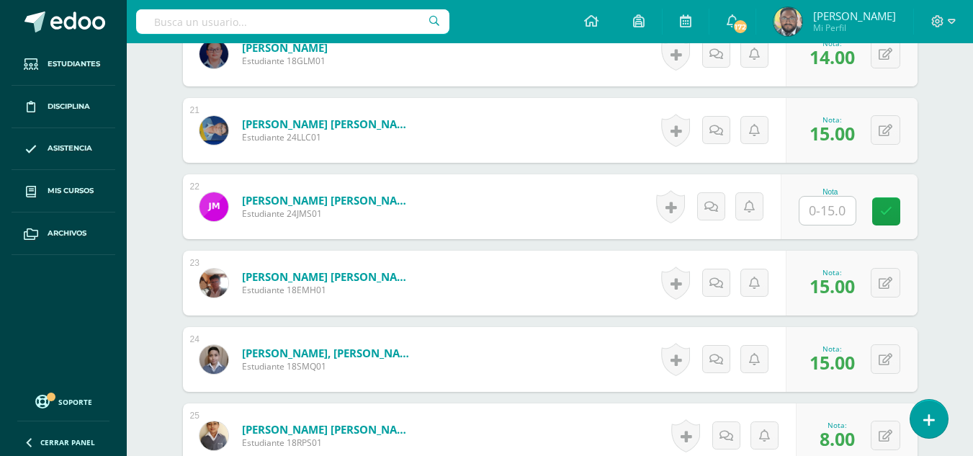
type input "15"
click at [816, 208] on input "text" at bounding box center [828, 211] width 56 height 28
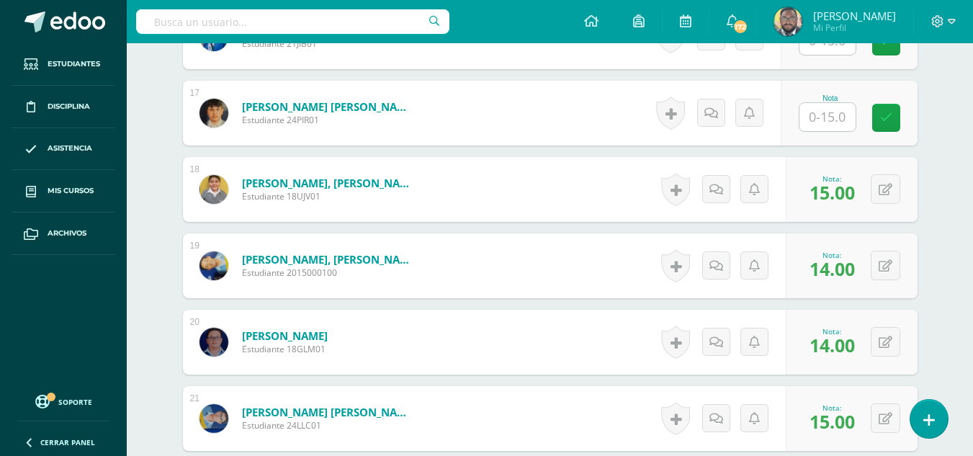
scroll to position [1570, 0]
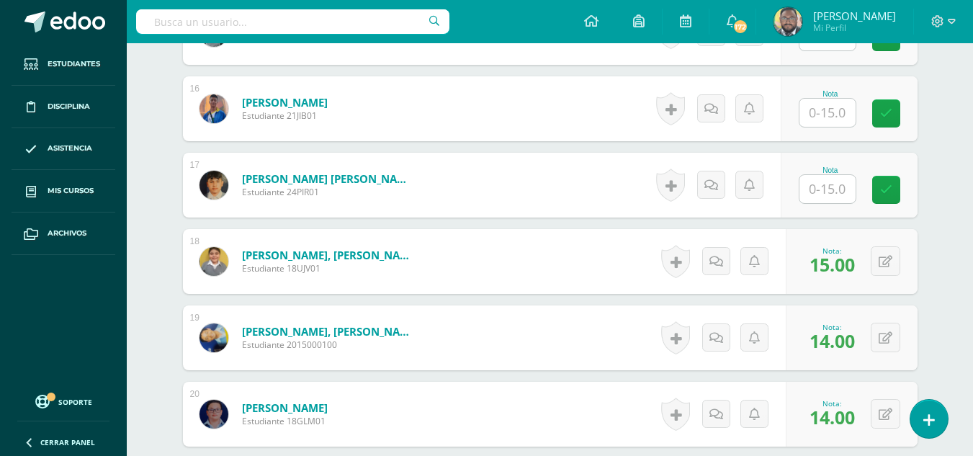
type input "15"
click at [829, 187] on input "text" at bounding box center [828, 189] width 56 height 28
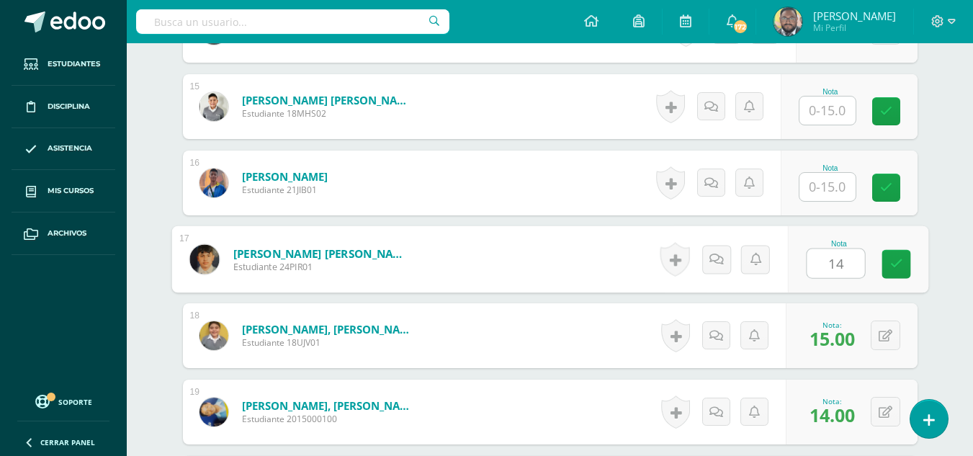
scroll to position [1426, 0]
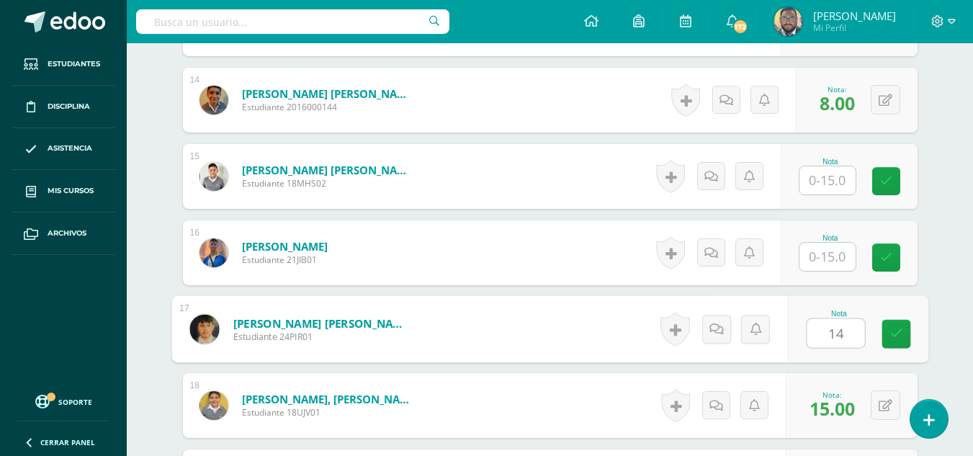
type input "14"
click at [805, 174] on div "Nota" at bounding box center [849, 176] width 137 height 65
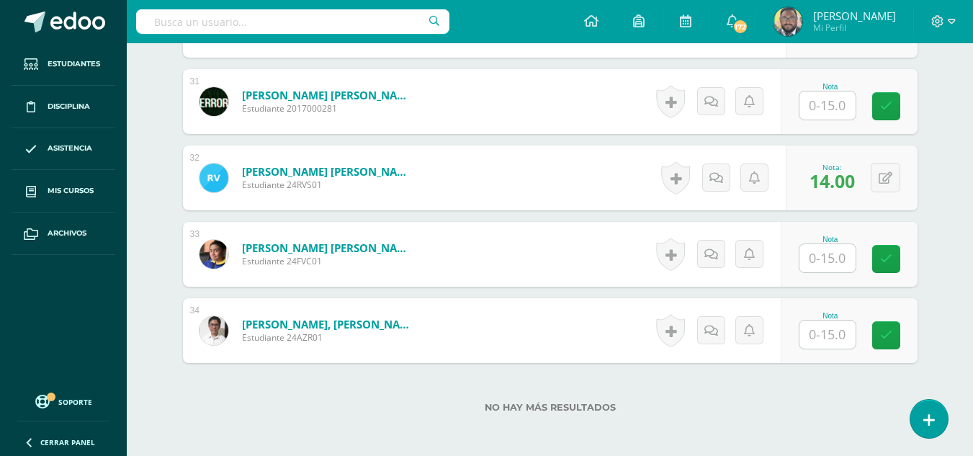
scroll to position [2795, 0]
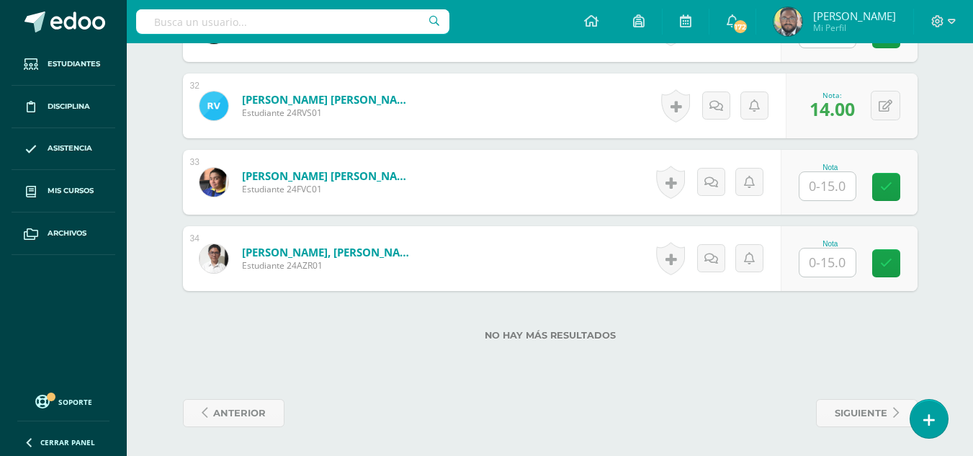
type input "9"
click at [833, 260] on input "text" at bounding box center [828, 263] width 56 height 28
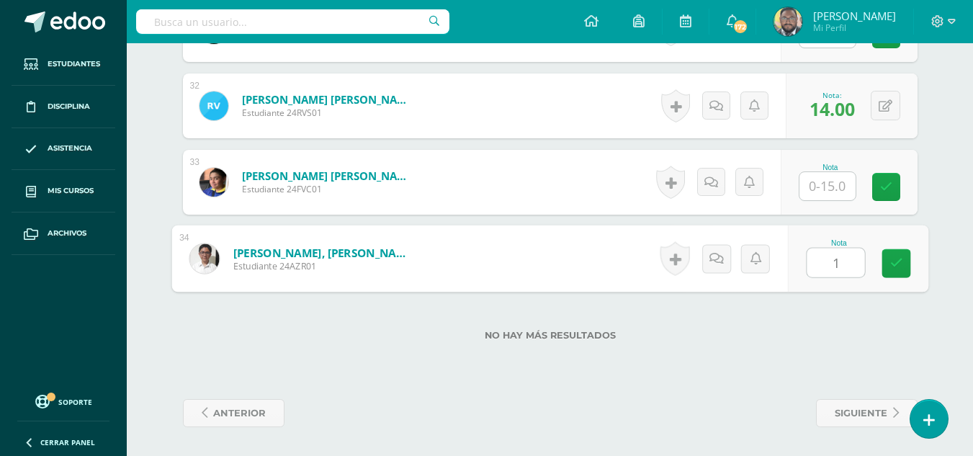
type input "15"
click at [893, 267] on icon at bounding box center [896, 263] width 13 height 12
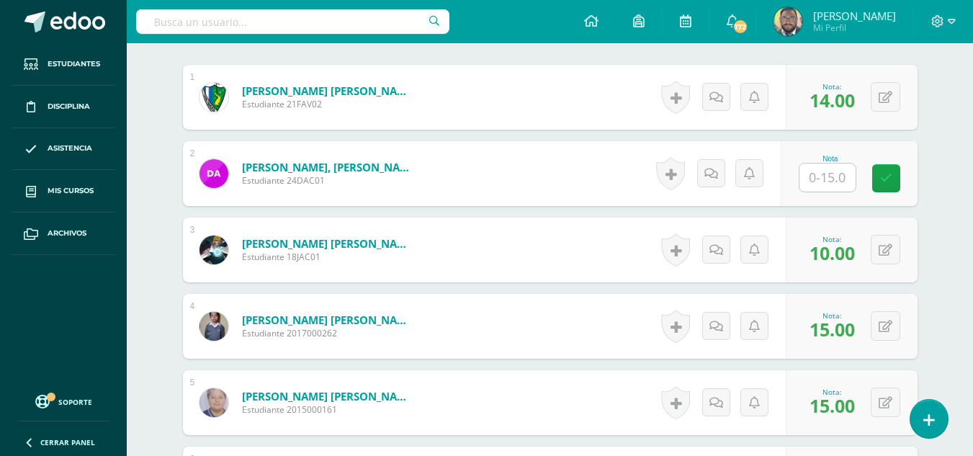
scroll to position [345, 0]
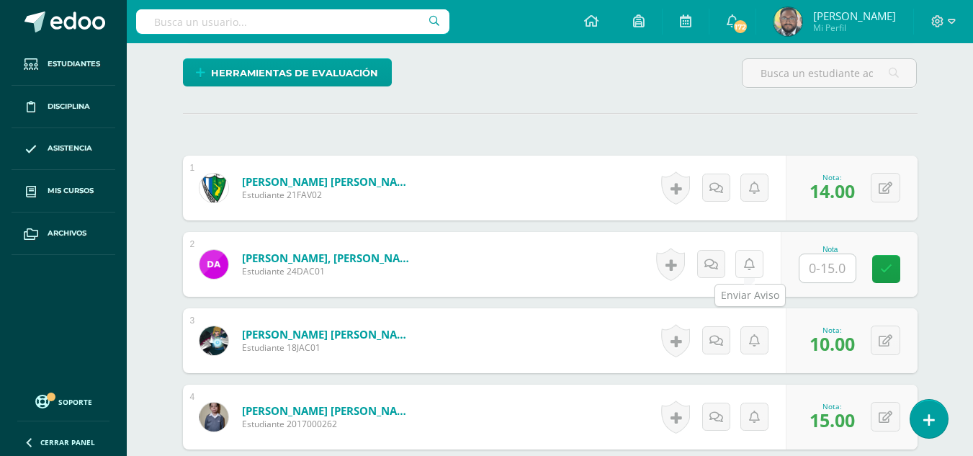
click at [751, 267] on icon at bounding box center [749, 265] width 11 height 12
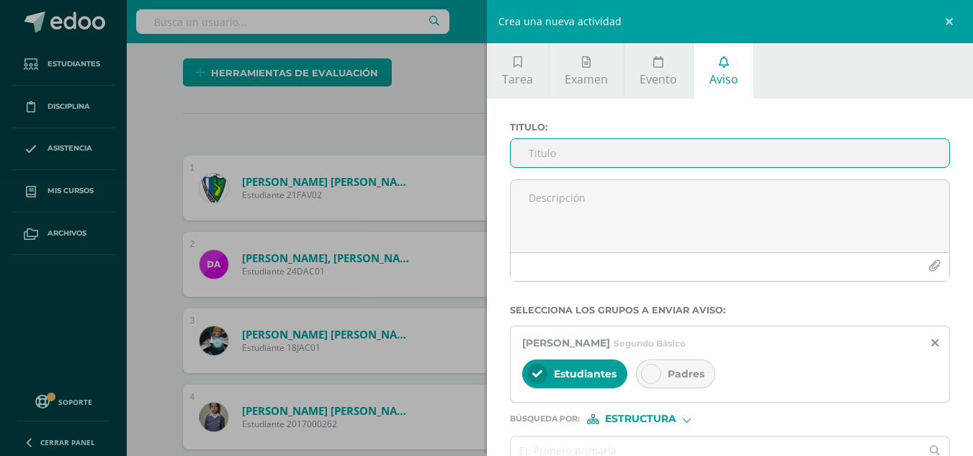
click at [544, 160] on input "Titulo :" at bounding box center [730, 153] width 439 height 28
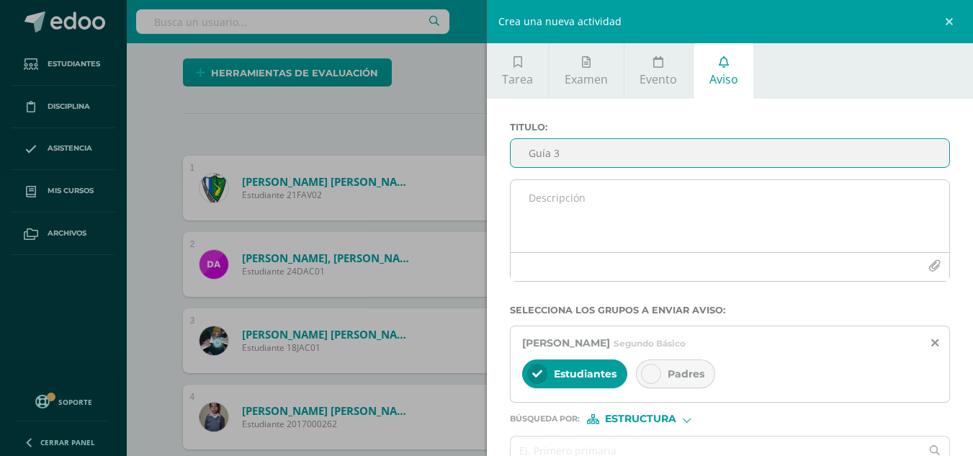
type input "Guía 3"
click at [566, 210] on textarea at bounding box center [730, 216] width 439 height 72
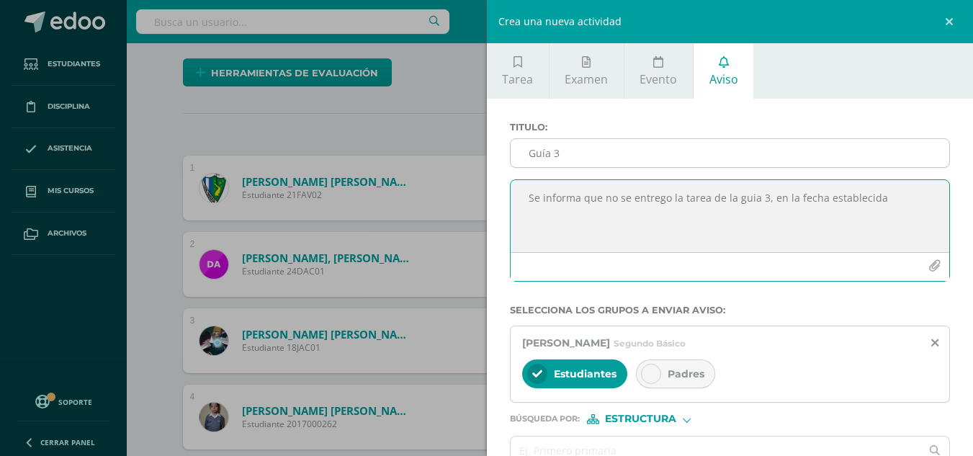
type textarea "Se informa que no se entrego la tarea de la guia 3, en la fecha establecida"
click at [572, 158] on input "Guía 3" at bounding box center [730, 153] width 439 height 28
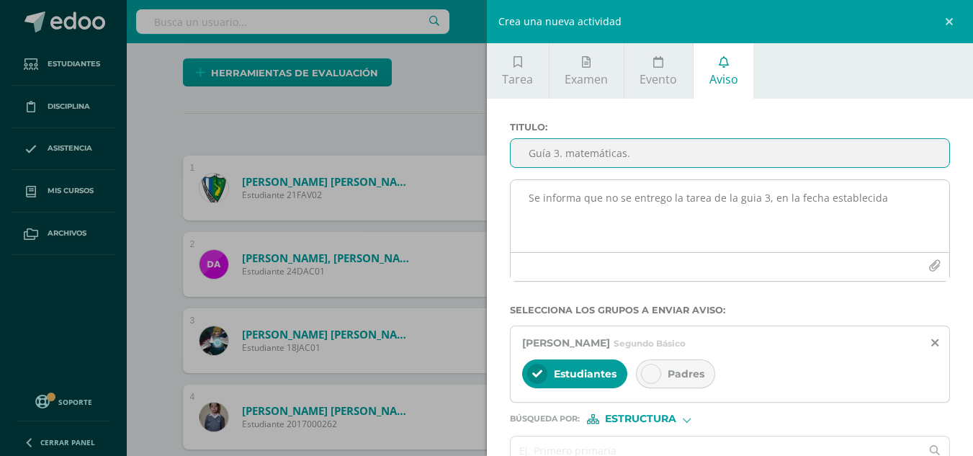
type input "Guía 3. matemáticas."
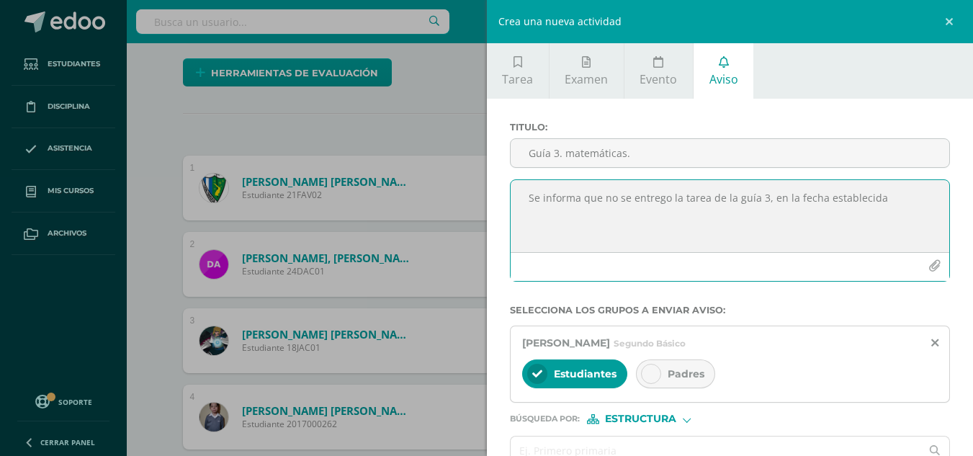
click at [780, 207] on textarea "Se informa que no se entrego la tarea de la guía 3, en la fecha establecida" at bounding box center [730, 216] width 439 height 72
drag, startPoint x: 888, startPoint y: 205, endPoint x: 528, endPoint y: 205, distance: 359.5
click at [528, 205] on textarea "Se informa que no se entrego la tarea de la guía 3, en la fecha establecida" at bounding box center [730, 216] width 439 height 72
click at [545, 226] on textarea "Se informa que no se entrego la tarea de la guía 3, en la fecha establecida" at bounding box center [730, 216] width 439 height 72
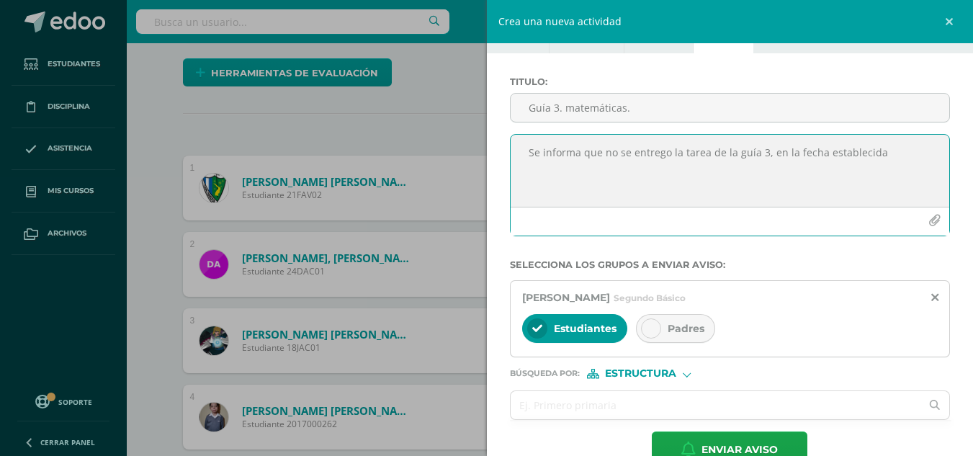
scroll to position [81, 0]
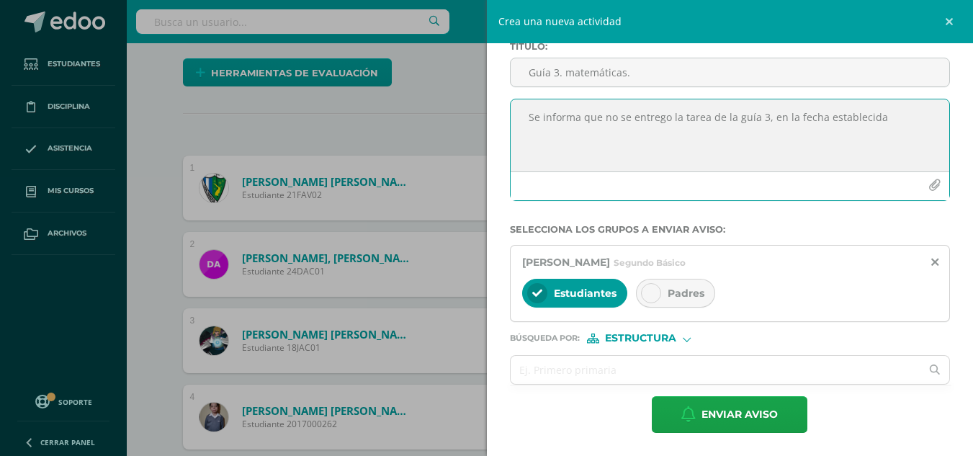
type textarea "Se informa que no se entrego la tarea de la guía 3, en la fecha establecida"
click at [658, 292] on div at bounding box center [651, 293] width 20 height 20
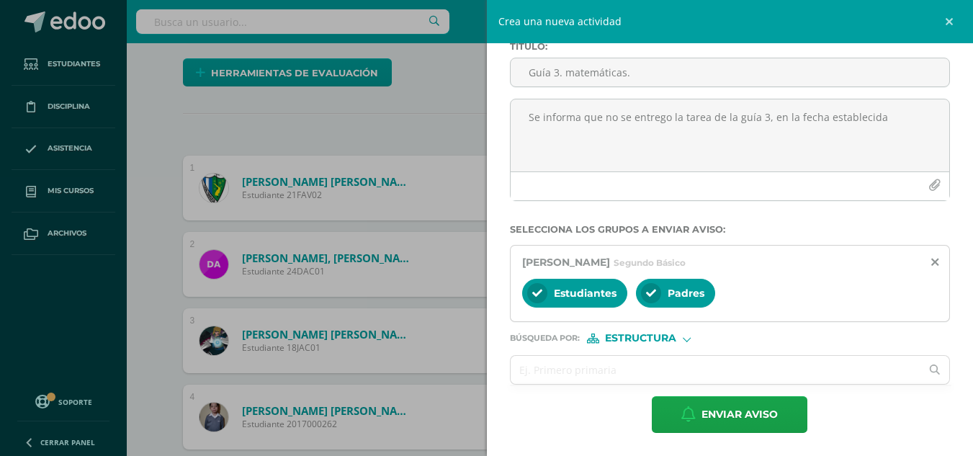
click at [535, 295] on icon at bounding box center [537, 293] width 10 height 10
click at [576, 372] on input "text" at bounding box center [716, 370] width 411 height 28
click at [673, 344] on form "Titulo : Guía 3. matemáticas. Se informa que no se entrego la tarea de la guía …" at bounding box center [730, 237] width 441 height 392
click at [681, 341] on div "Estructura" at bounding box center [641, 339] width 108 height 10
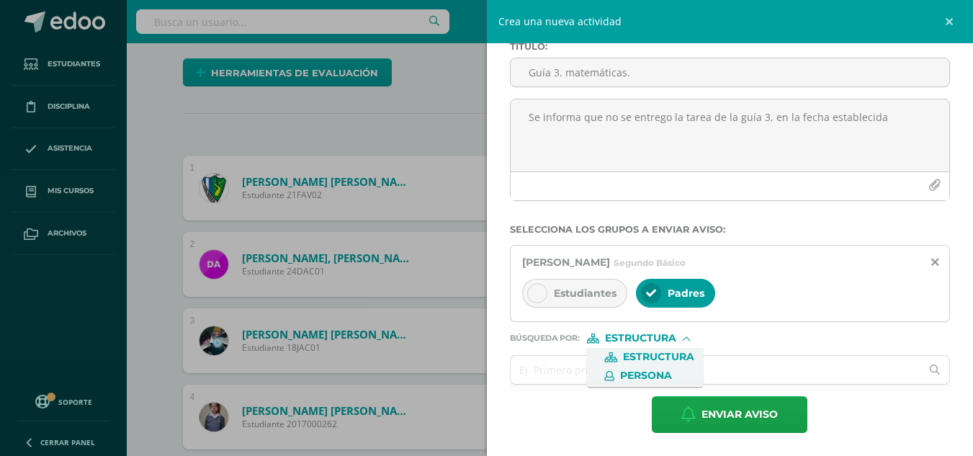
click at [663, 376] on span "Persona" at bounding box center [646, 376] width 52 height 8
click at [583, 376] on input "text" at bounding box center [716, 370] width 411 height 28
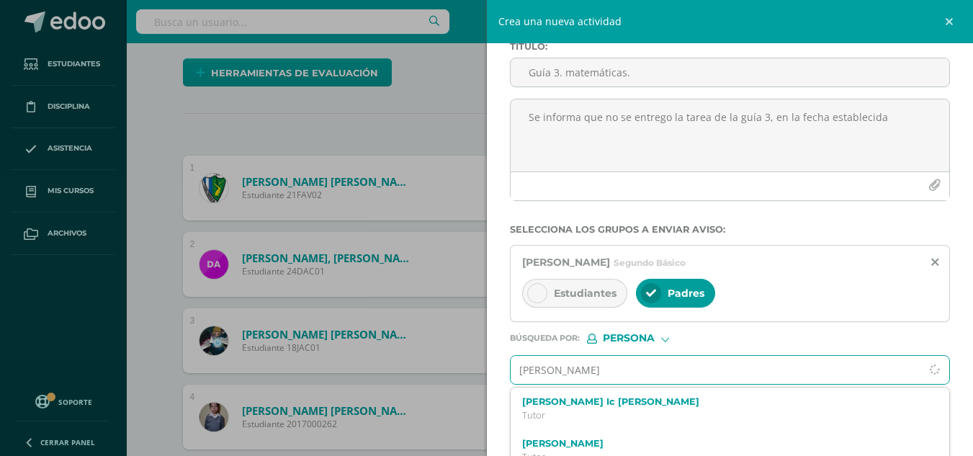
type input "jose leopol"
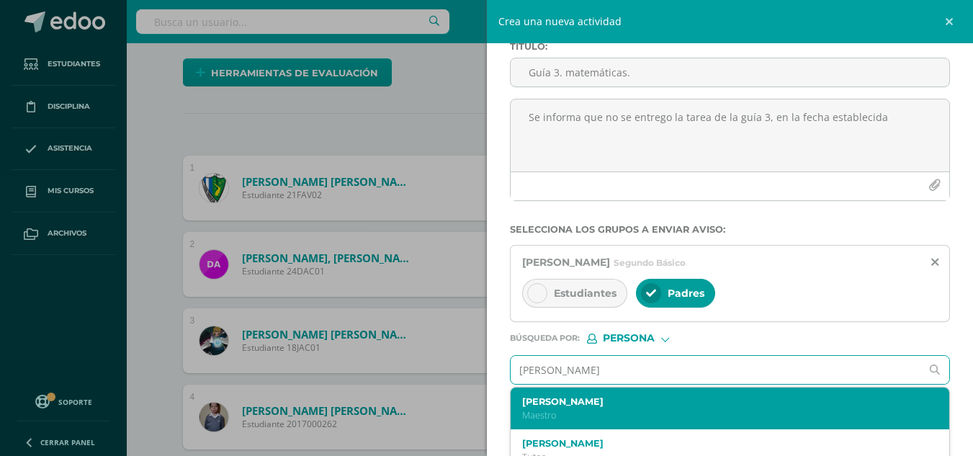
click at [580, 398] on label "Jose Leopoldo Yoque Culajay" at bounding box center [721, 401] width 398 height 11
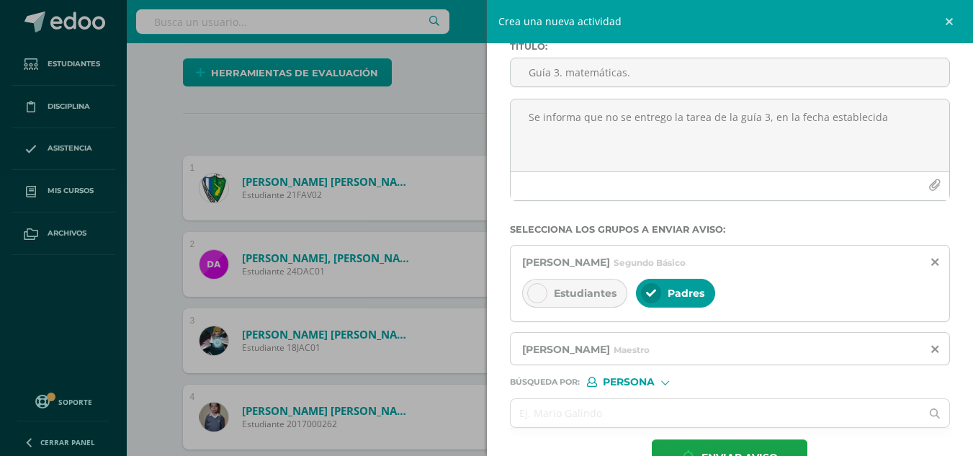
scroll to position [124, 0]
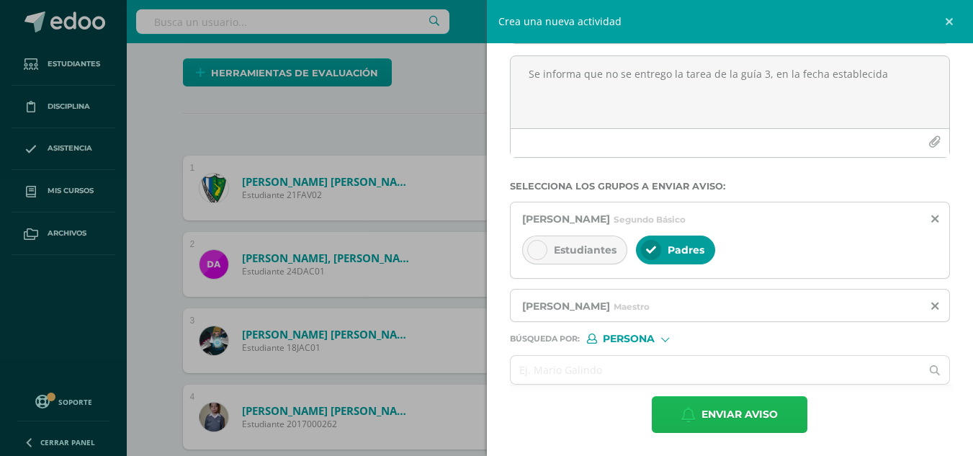
click at [725, 419] on span "Enviar aviso" at bounding box center [740, 414] width 76 height 35
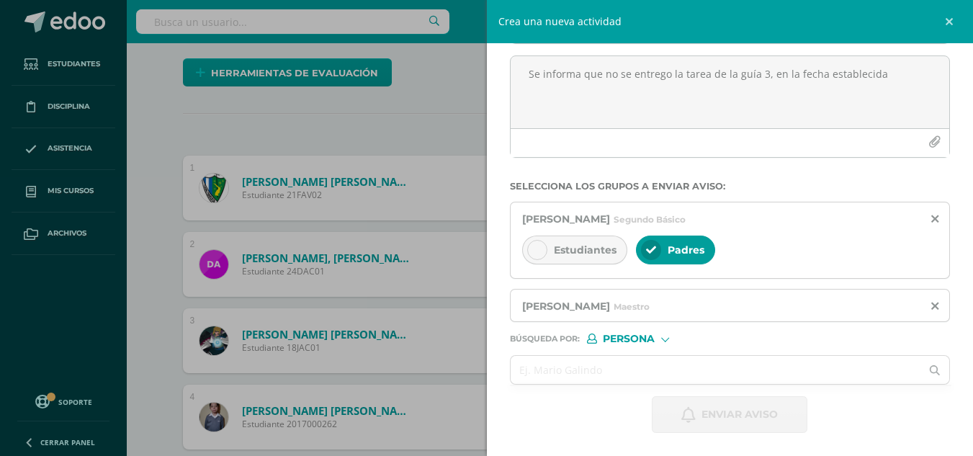
scroll to position [0, 0]
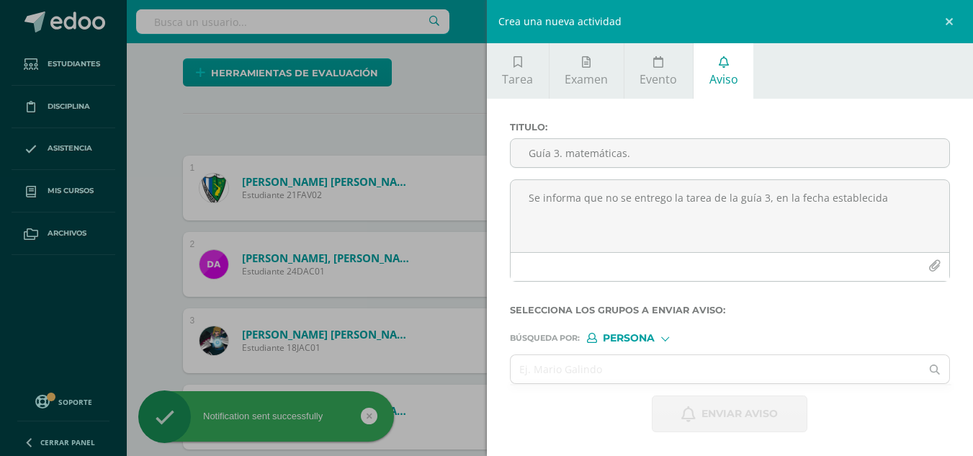
click at [401, 128] on div "Crea una nueva actividad Tarea Examen Evento Aviso Título: Valor: 100.0 Fecha: …" at bounding box center [486, 228] width 973 height 456
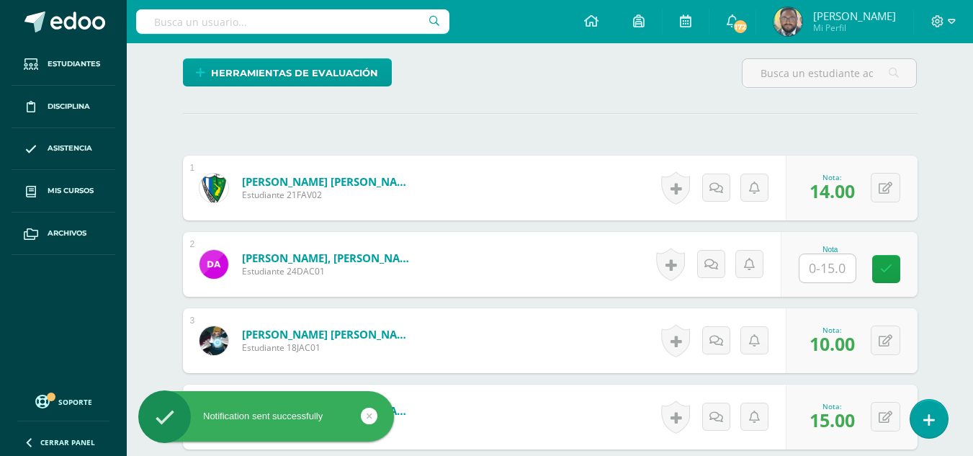
click at [831, 272] on input "text" at bounding box center [828, 268] width 56 height 28
type input "0"
click at [911, 270] on link at bounding box center [896, 269] width 29 height 29
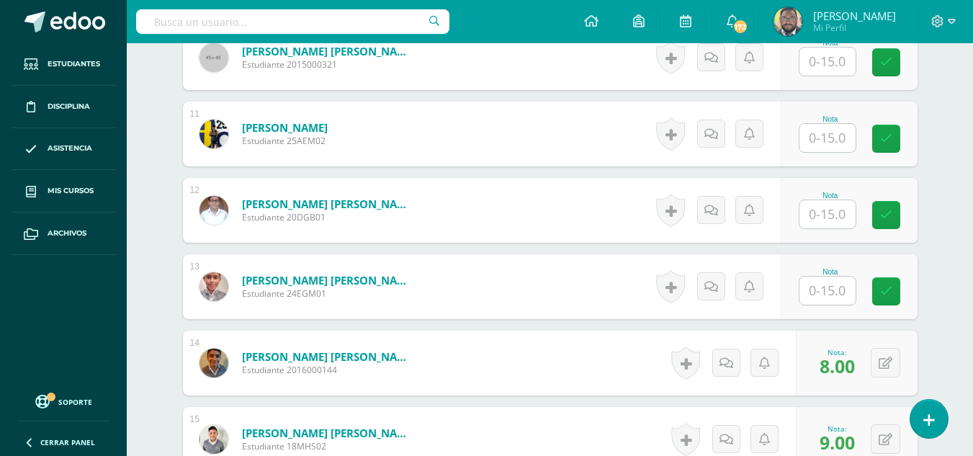
scroll to position [1138, 0]
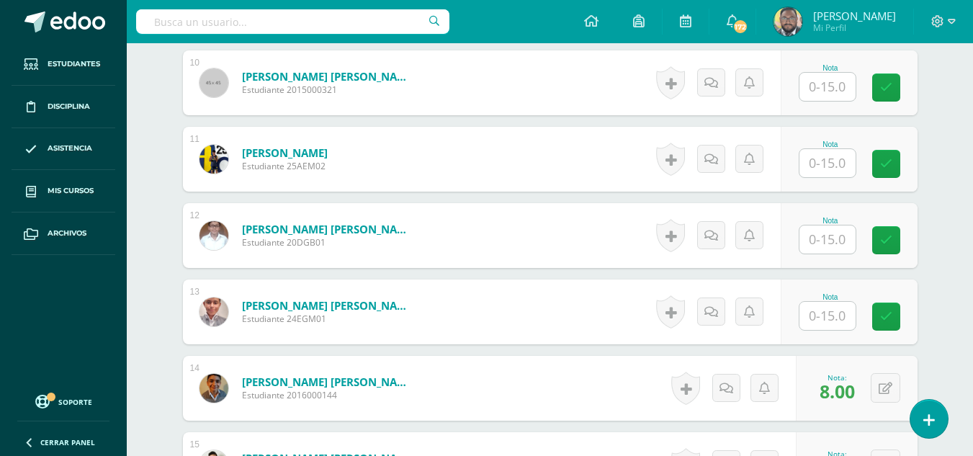
click at [857, 316] on div "Nota" at bounding box center [830, 311] width 63 height 37
click at [814, 311] on input "text" at bounding box center [828, 316] width 56 height 28
type input "7"
click at [834, 94] on input "text" at bounding box center [828, 87] width 56 height 28
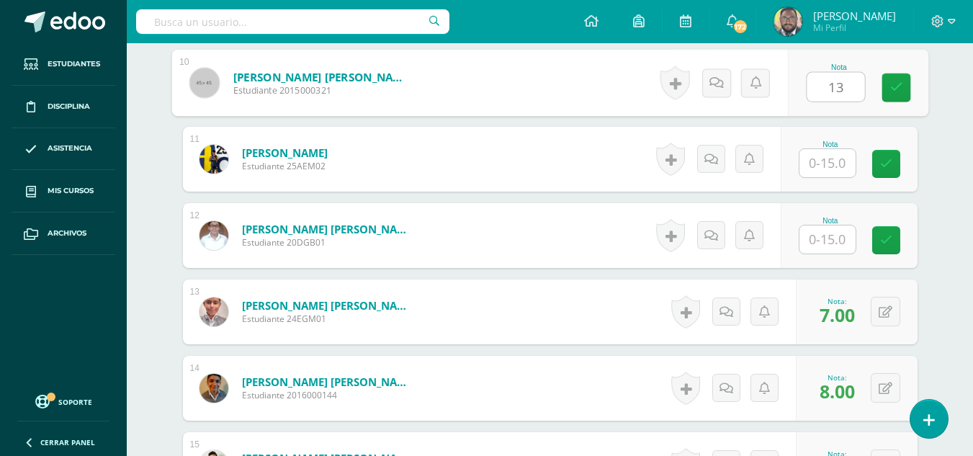
type input "13"
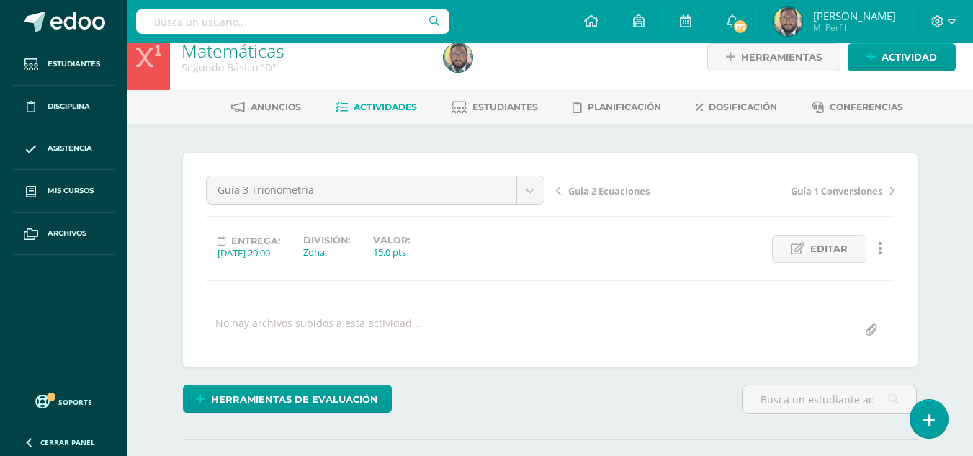
scroll to position [0, 0]
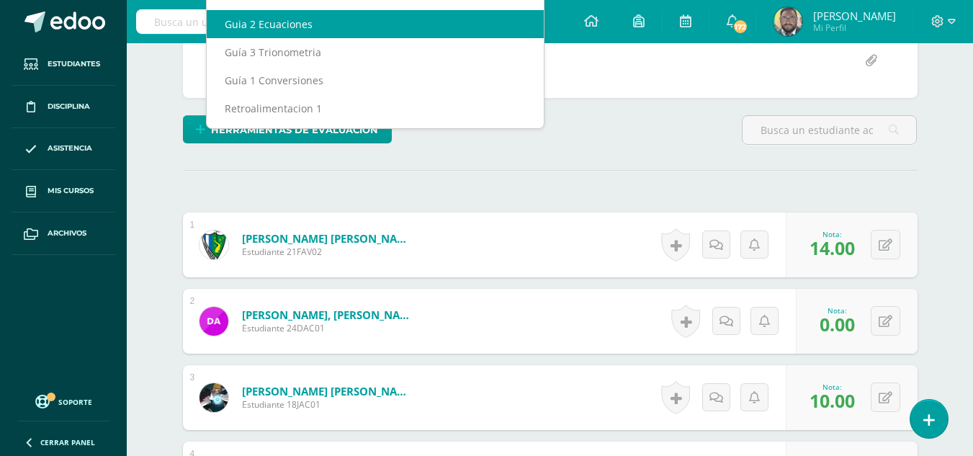
scroll to position [16, 0]
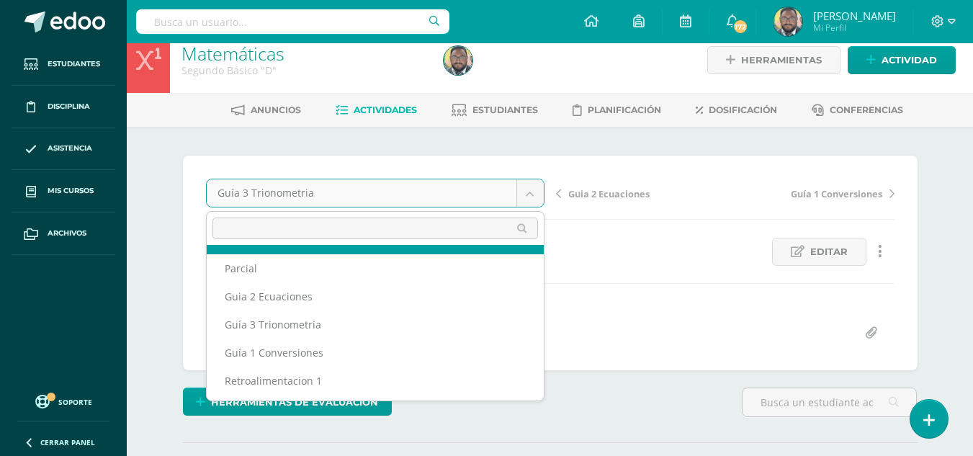
scroll to position [62, 0]
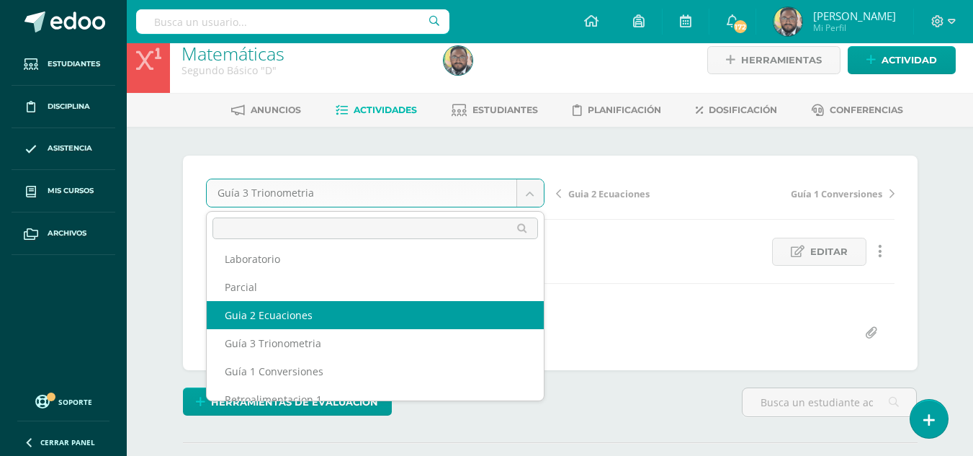
select select "/dashboard/teacher/grade-activity/178681/"
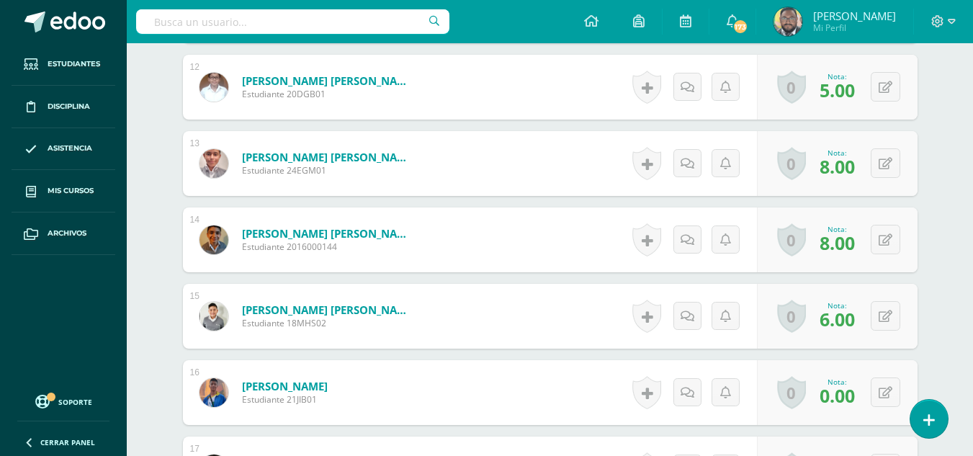
scroll to position [1355, 0]
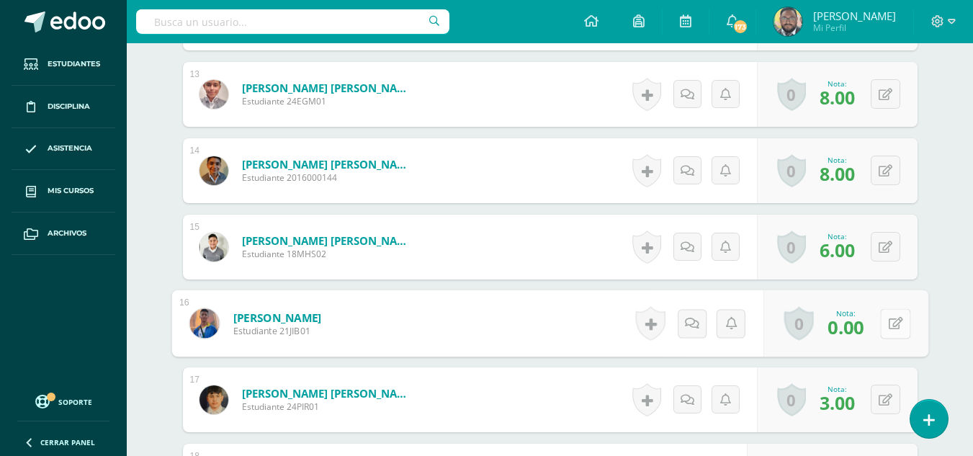
click at [890, 330] on button at bounding box center [895, 323] width 30 height 30
type input "10"
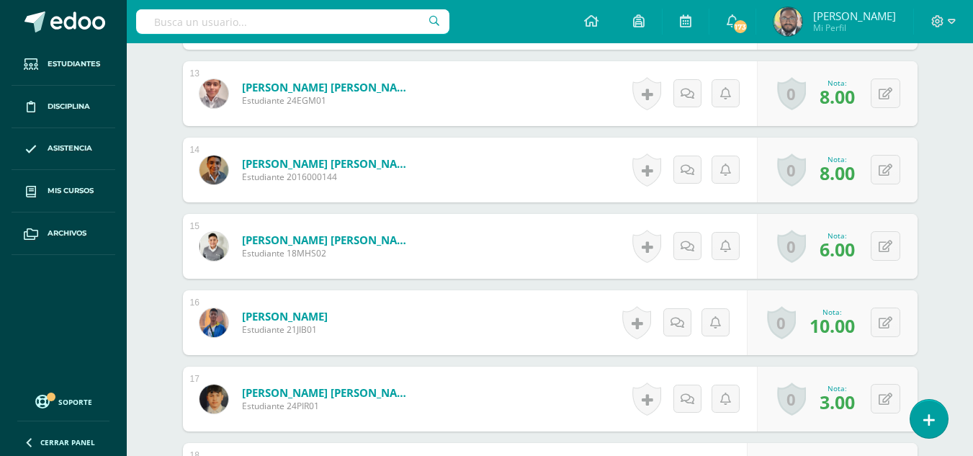
scroll to position [1357, 0]
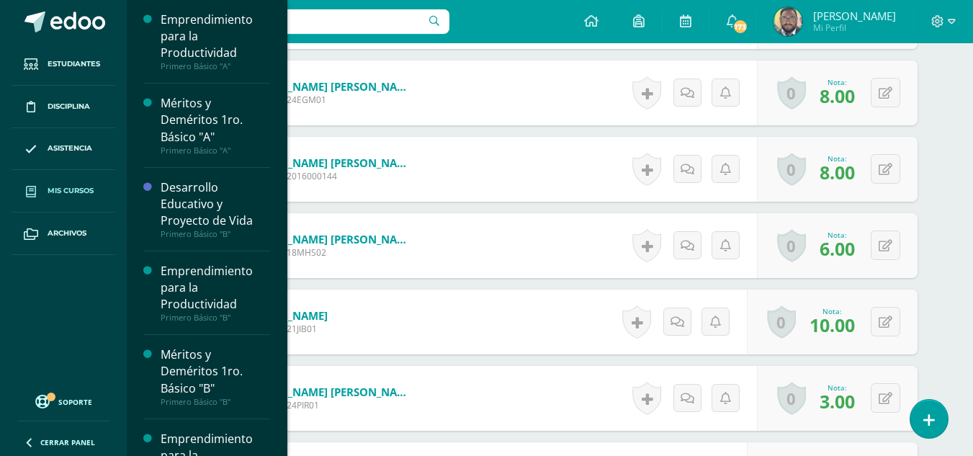
click at [59, 179] on link "Mis cursos" at bounding box center [64, 191] width 104 height 43
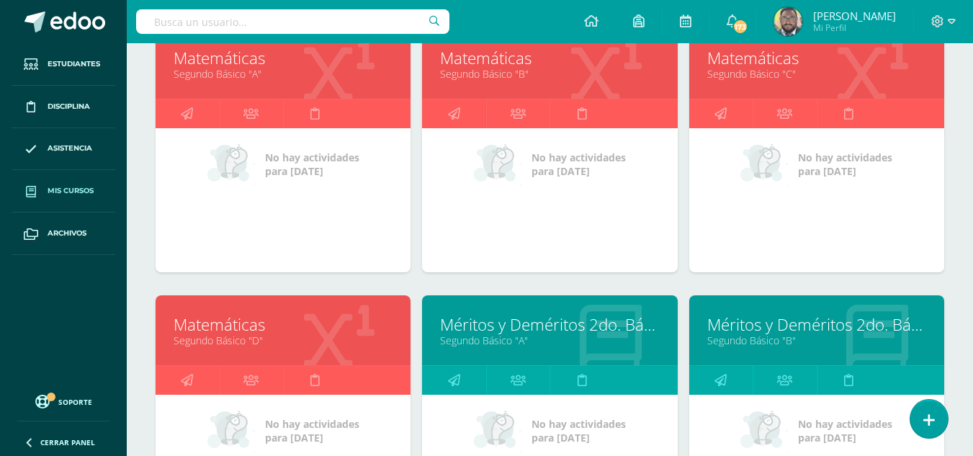
scroll to position [131, 0]
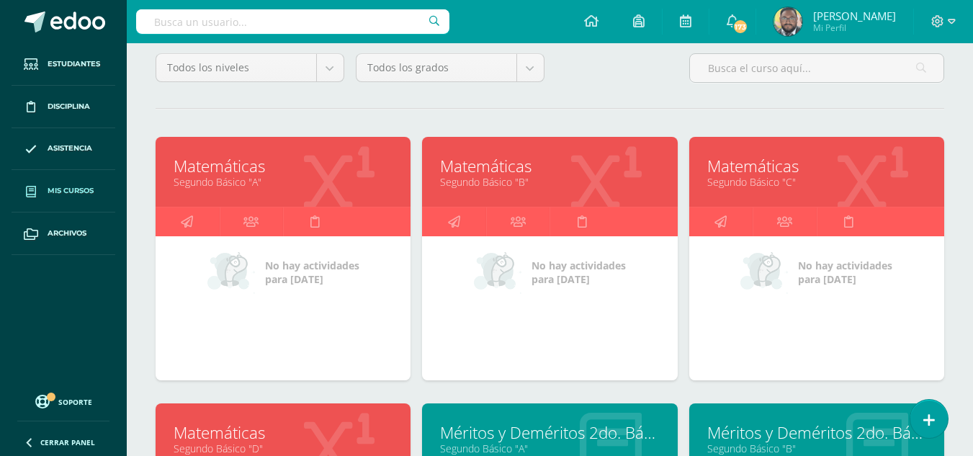
click at [224, 168] on link "Matemáticas" at bounding box center [283, 166] width 219 height 22
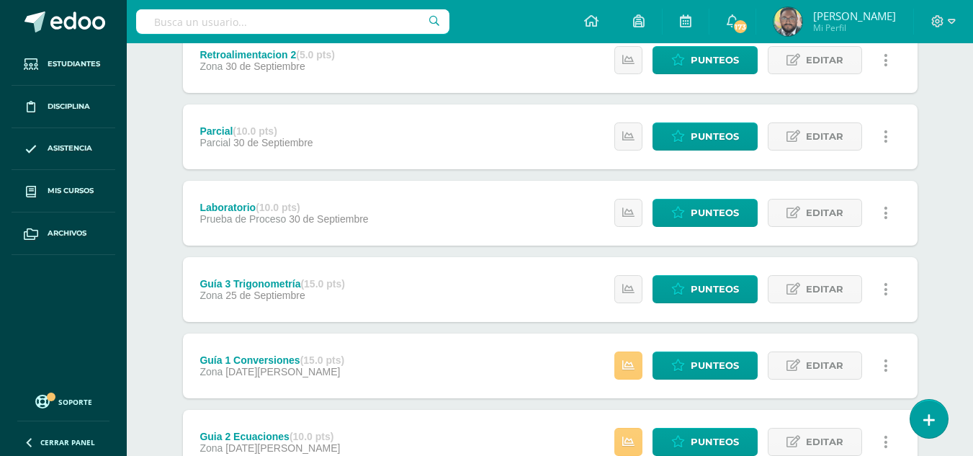
scroll to position [479, 0]
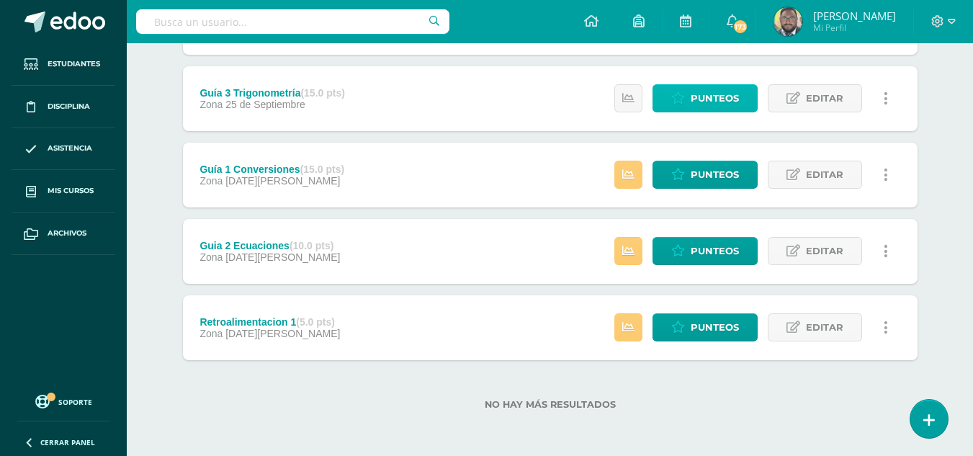
click at [707, 97] on span "Punteos" at bounding box center [715, 98] width 48 height 27
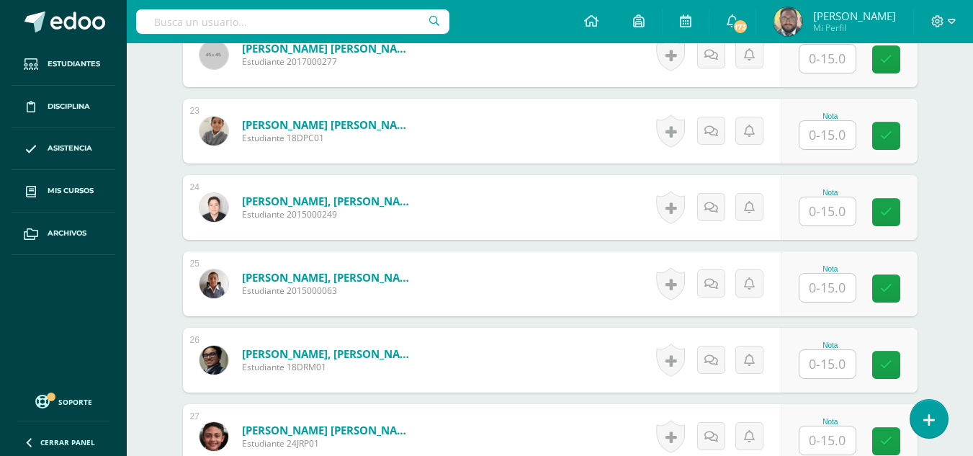
scroll to position [2083, 0]
click at [826, 294] on input "text" at bounding box center [828, 287] width 56 height 28
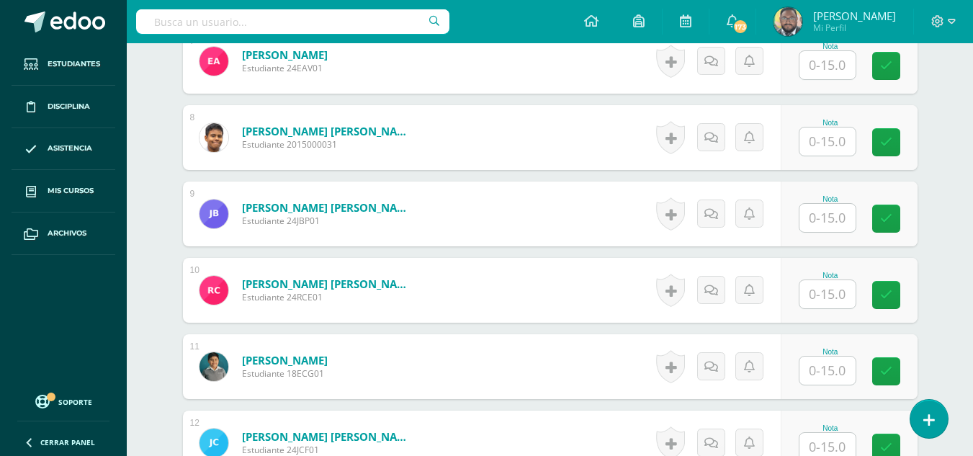
scroll to position [858, 0]
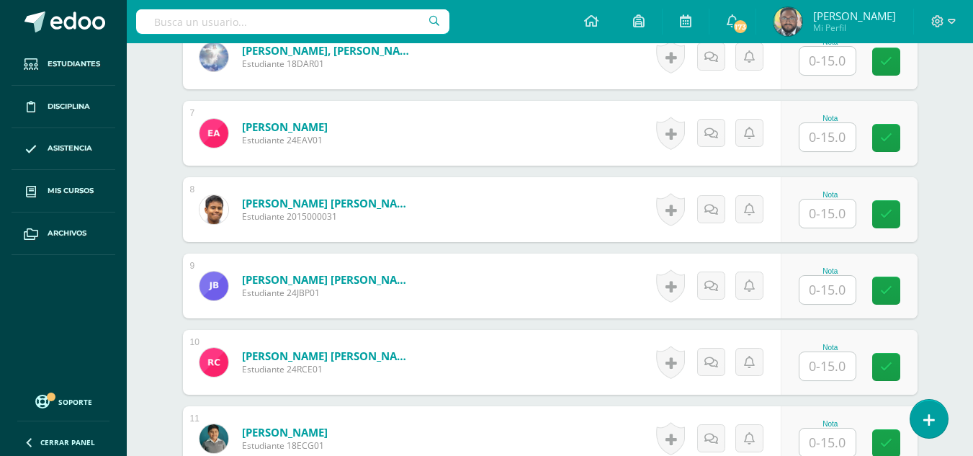
type input "15"
click at [839, 135] on input "text" at bounding box center [828, 137] width 56 height 28
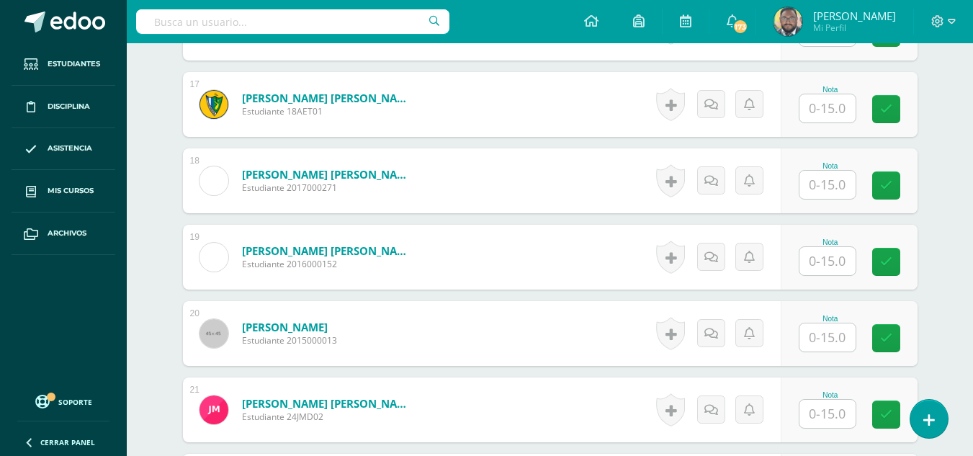
scroll to position [1795, 0]
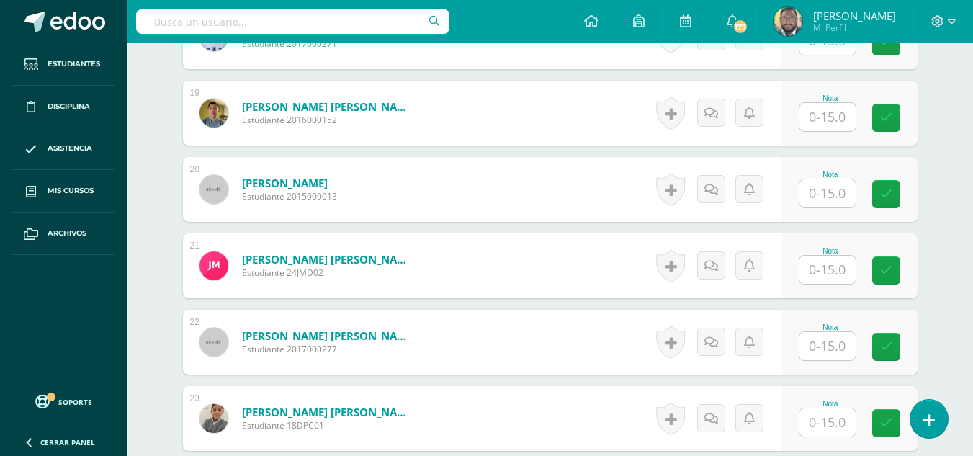
type input "10"
click at [825, 270] on input "text" at bounding box center [836, 270] width 58 height 29
type input "7"
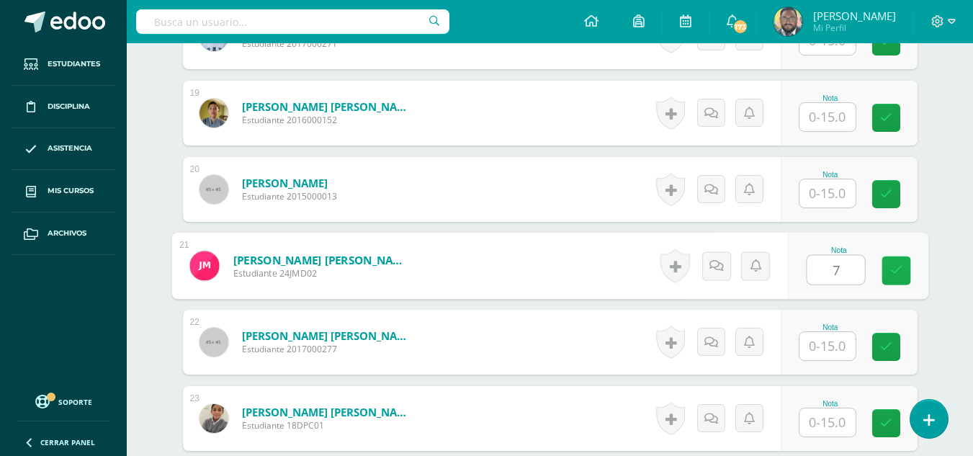
click at [888, 270] on link at bounding box center [896, 270] width 29 height 29
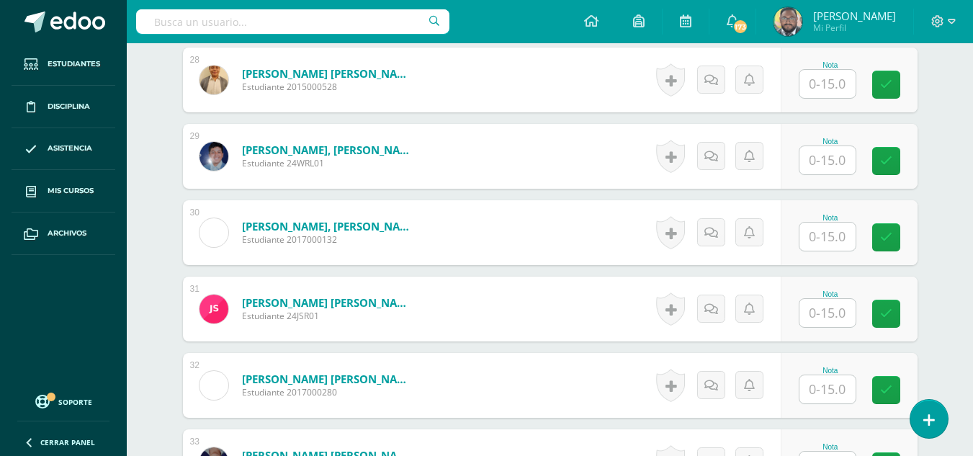
scroll to position [2731, 0]
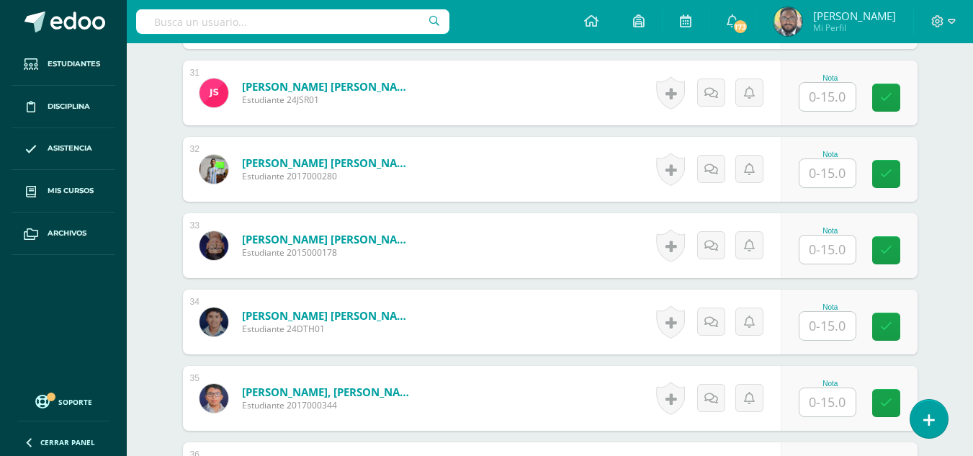
click at [817, 175] on input "text" at bounding box center [828, 173] width 56 height 28
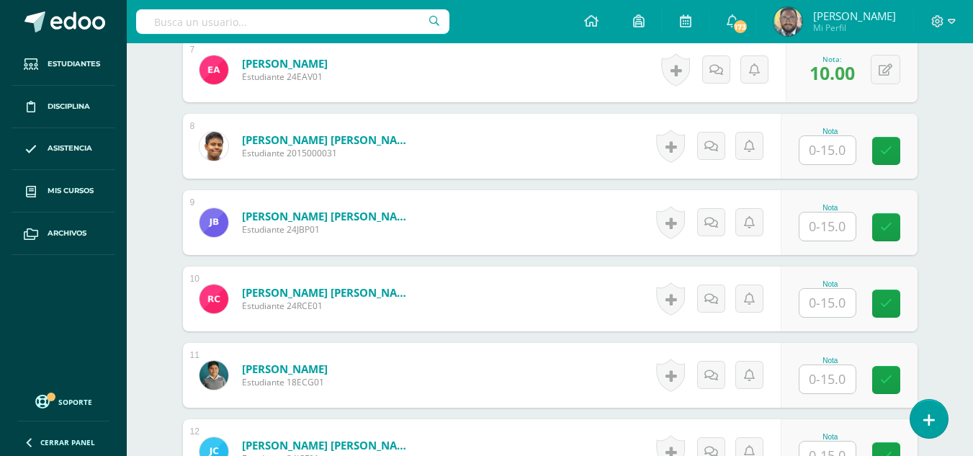
scroll to position [1002, 0]
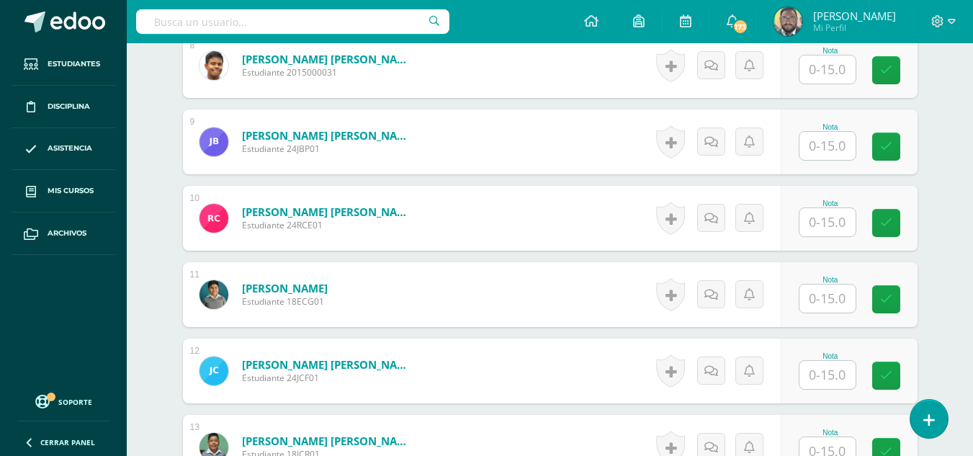
type input "10"
click at [811, 143] on input "text" at bounding box center [828, 146] width 56 height 28
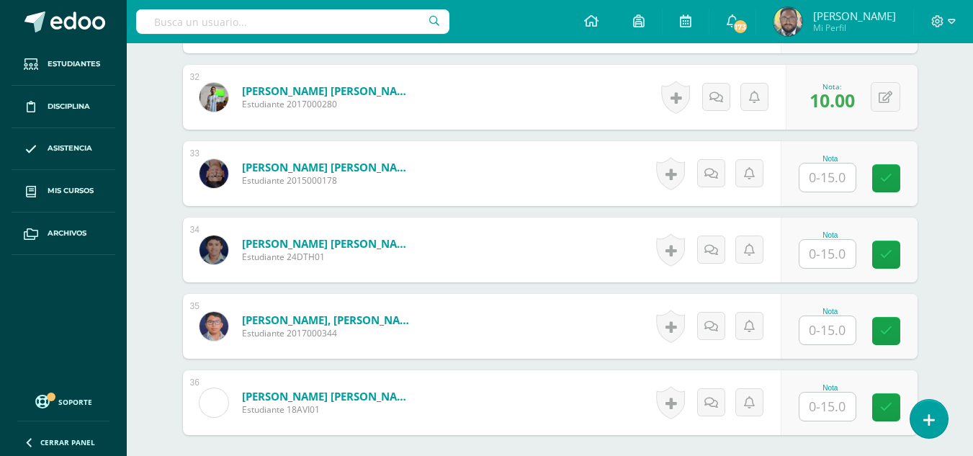
scroll to position [2947, 0]
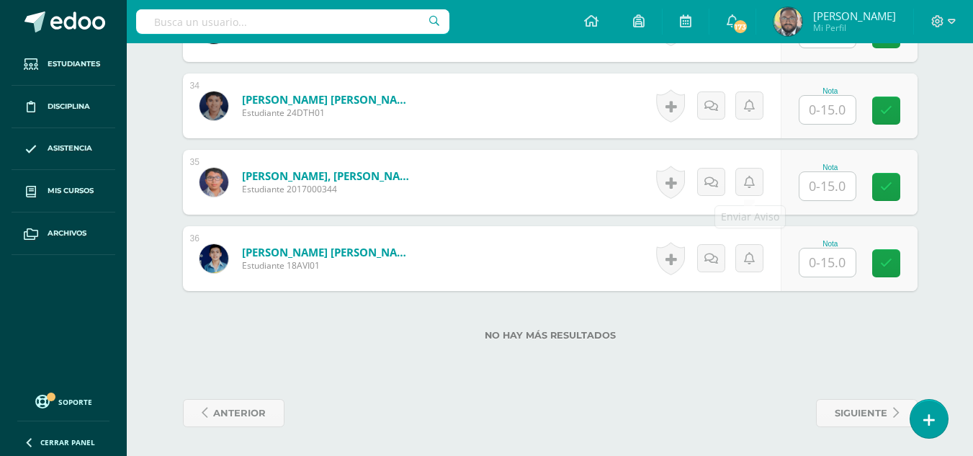
type input "10"
click at [808, 184] on input "text" at bounding box center [836, 186] width 58 height 29
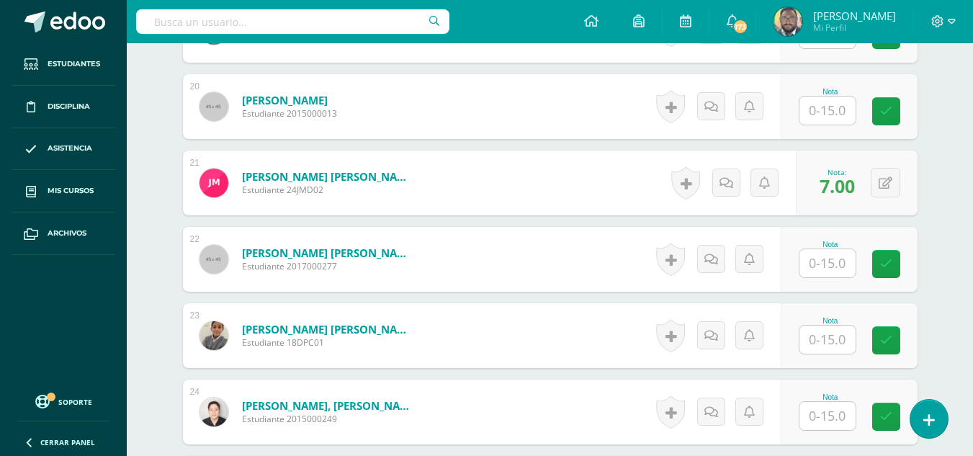
scroll to position [1939, 0]
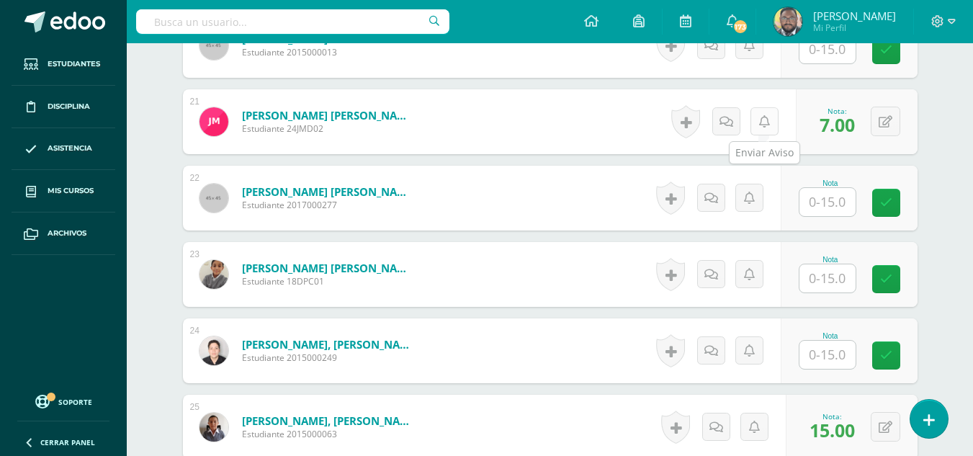
type input "10"
click at [762, 125] on icon at bounding box center [764, 122] width 11 height 12
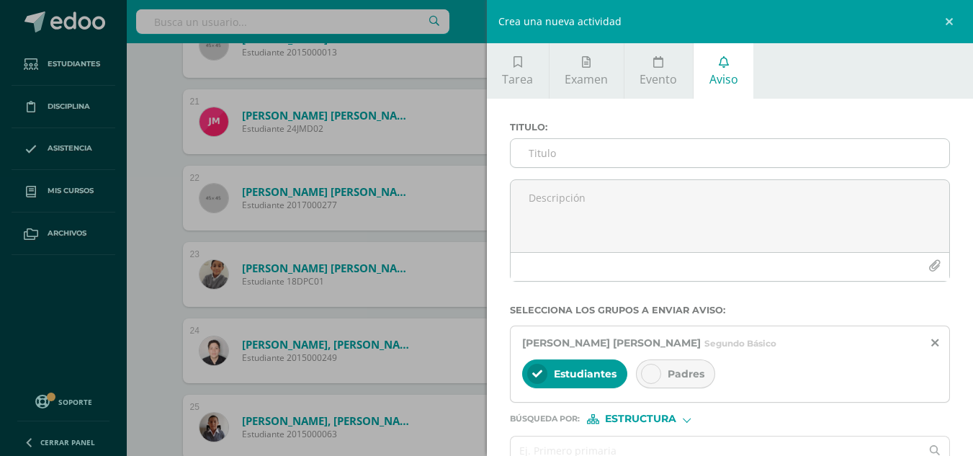
click at [564, 148] on input "Titulo :" at bounding box center [730, 153] width 439 height 28
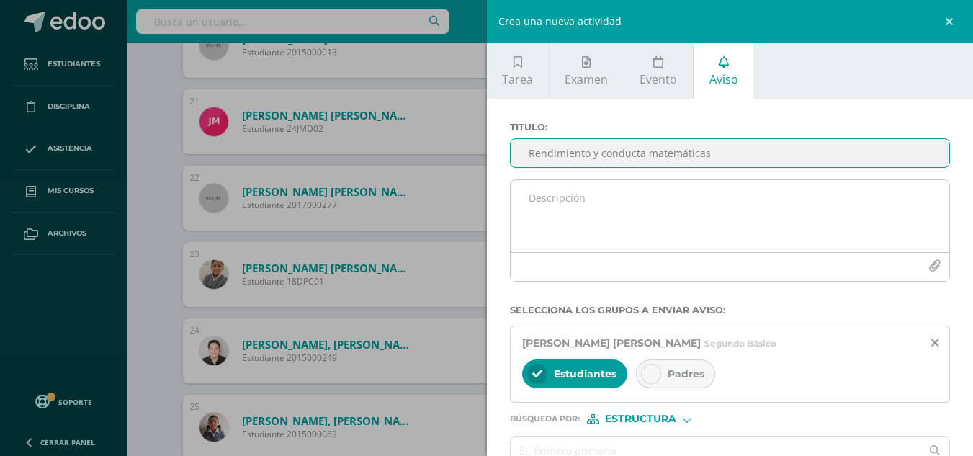
type input "Rendimiento y conducta matemáticas"
click at [565, 212] on textarea at bounding box center [730, 216] width 439 height 72
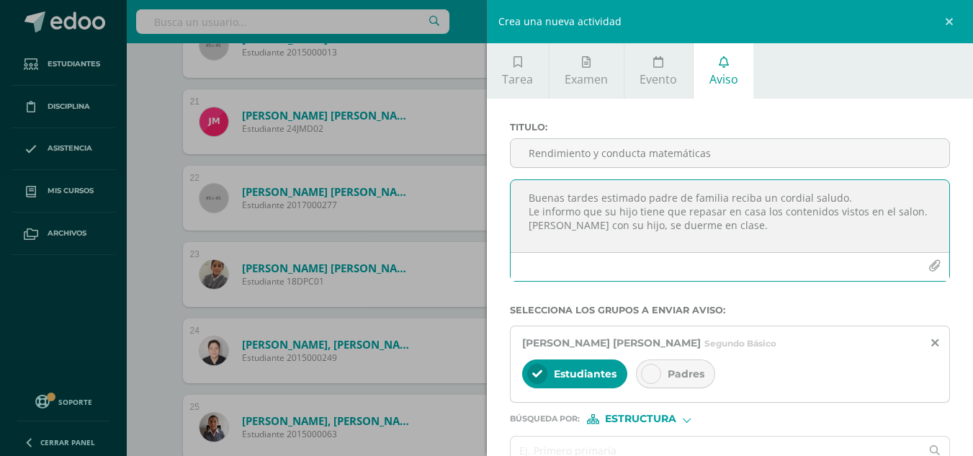
scroll to position [8, 0]
click at [585, 205] on textarea "Buenas tardes estimado padre de familia reciba un cordial saludo. Le informo qu…" at bounding box center [730, 216] width 439 height 72
drag, startPoint x: 629, startPoint y: 218, endPoint x: 505, endPoint y: 220, distance: 123.9
click at [505, 220] on div "Buenas tardes estimado padre de familia reciba un cordial saludo. Le informo lo…" at bounding box center [730, 236] width 452 height 114
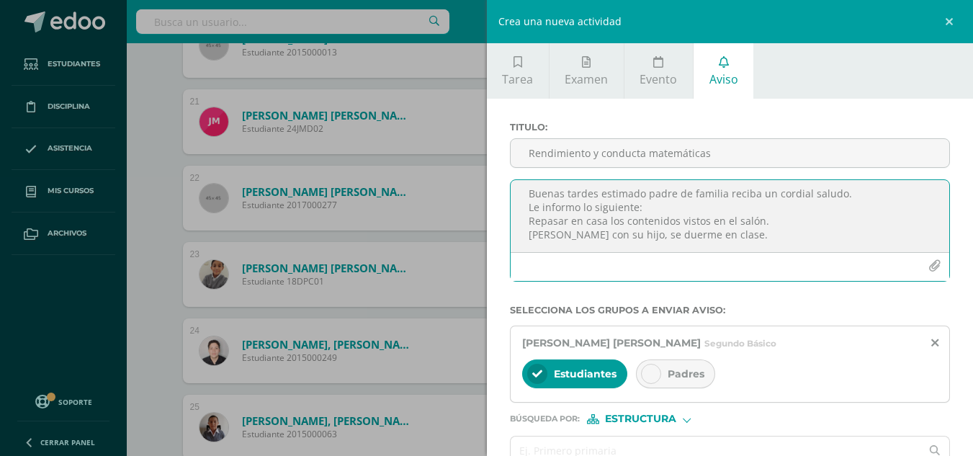
click at [735, 243] on textarea "Buenas tardes estimado padre de familia reciba un cordial saludo. Le informo lo…" at bounding box center [730, 216] width 439 height 72
click at [621, 236] on textarea "Buenas tardes estimado padre de familia reciba un cordial saludo. Le informo lo…" at bounding box center [730, 216] width 439 height 72
click at [650, 241] on textarea "Buenas tardes estimado padre de familia reciba un cordial saludo. Le informo lo…" at bounding box center [730, 216] width 439 height 72
click at [650, 226] on textarea "Buenas tardes estimado padre de familia reciba un cordial saludo. Le informo lo…" at bounding box center [730, 216] width 439 height 72
drag, startPoint x: 553, startPoint y: 238, endPoint x: 550, endPoint y: 246, distance: 9.4
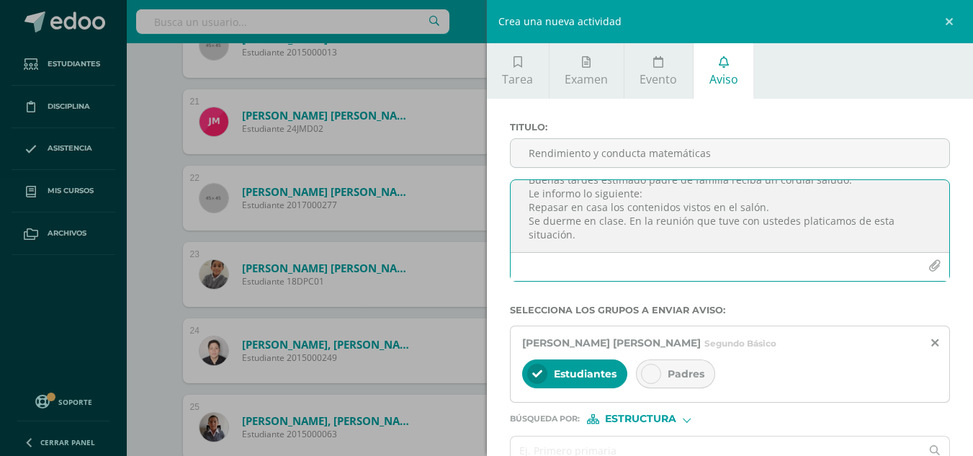
scroll to position [32, 0]
click at [590, 224] on textarea "Buenas tardes estimado padre de familia reciba un cordial saludo. Le informo lo…" at bounding box center [730, 216] width 439 height 72
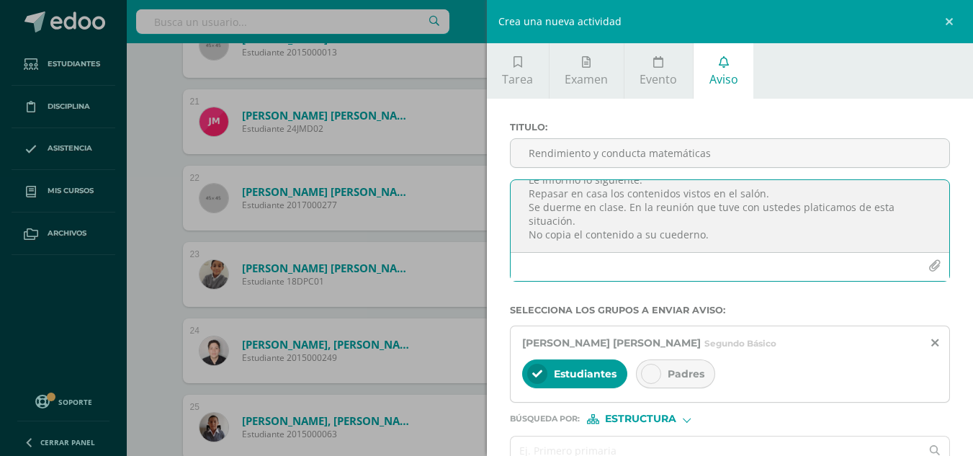
scroll to position [35, 0]
drag, startPoint x: 656, startPoint y: 228, endPoint x: 721, endPoint y: 248, distance: 67.7
click at [721, 248] on textarea "Buenas tardes estimado padre de familia reciba un cordial saludo. Le informo lo…" at bounding box center [730, 216] width 439 height 72
click at [749, 238] on textarea "Buenas tardes estimado padre de familia reciba un cordial saludo. Le informo lo…" at bounding box center [730, 216] width 439 height 72
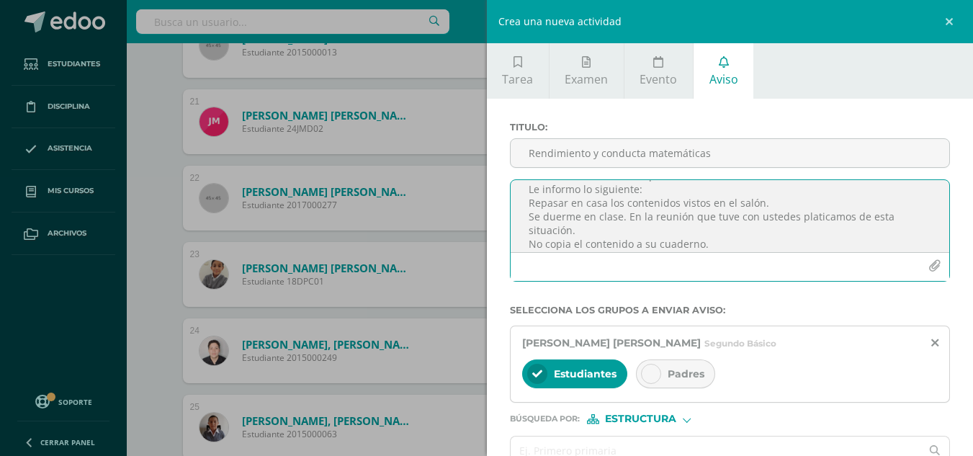
scroll to position [59, 0]
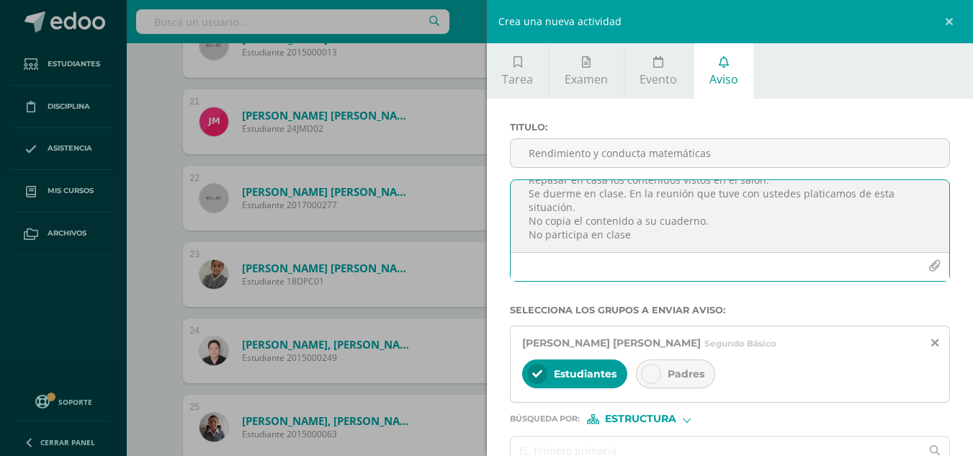
click at [661, 221] on textarea "Buenas tardes estimado padre de familia reciba un cordial saludo. Le informo lo…" at bounding box center [730, 216] width 439 height 72
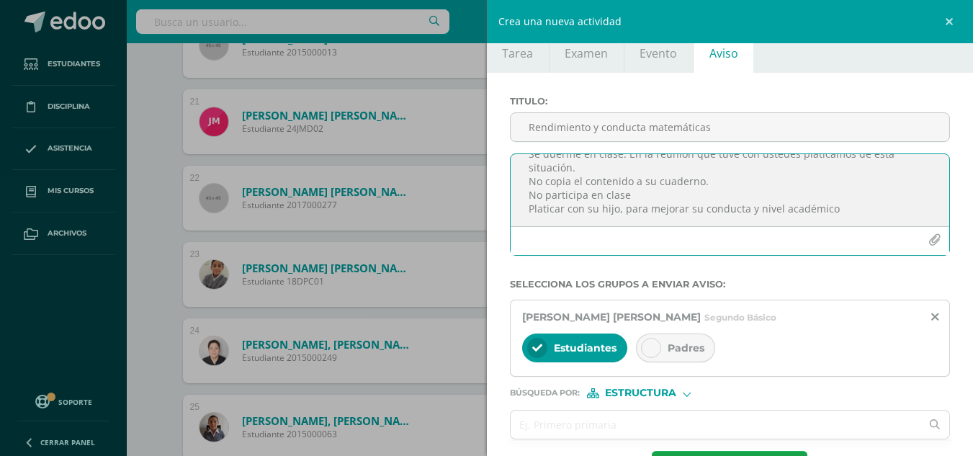
scroll to position [72, 0]
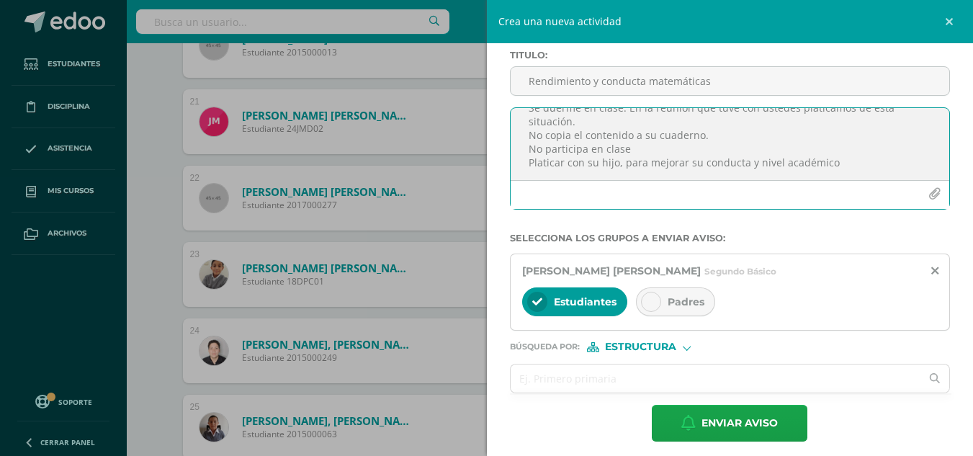
type textarea "Buenas tardes estimado padre de familia reciba un cordial saludo. Le informo lo…"
click at [646, 303] on icon at bounding box center [651, 302] width 10 height 10
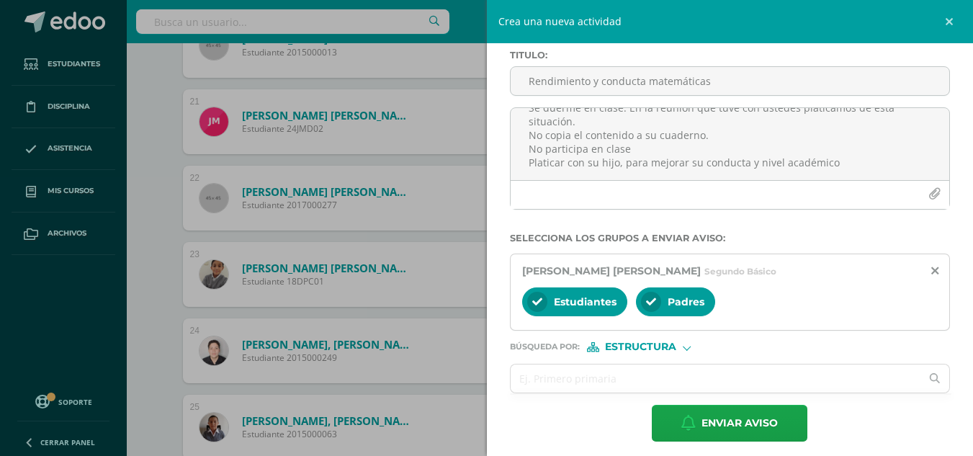
click at [542, 305] on icon at bounding box center [537, 302] width 10 height 10
click at [581, 372] on input "text" at bounding box center [716, 379] width 411 height 28
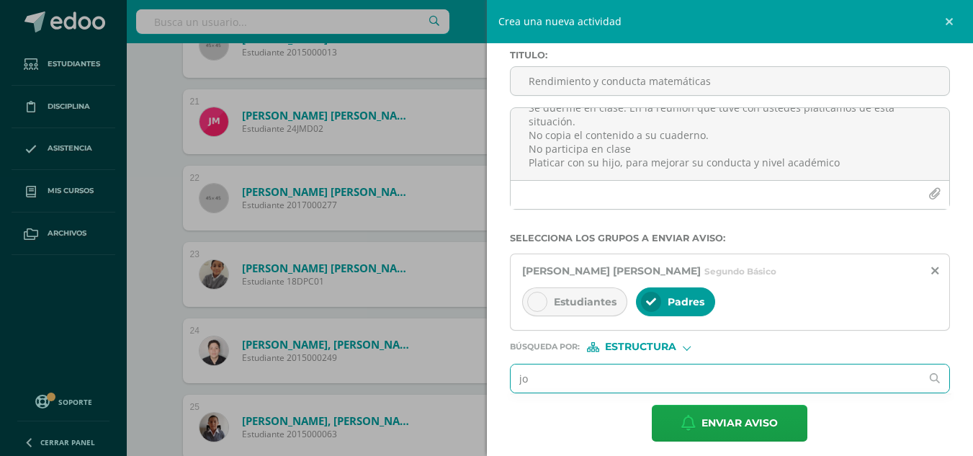
type input "j"
click at [693, 349] on div "Estructura" at bounding box center [641, 347] width 108 height 10
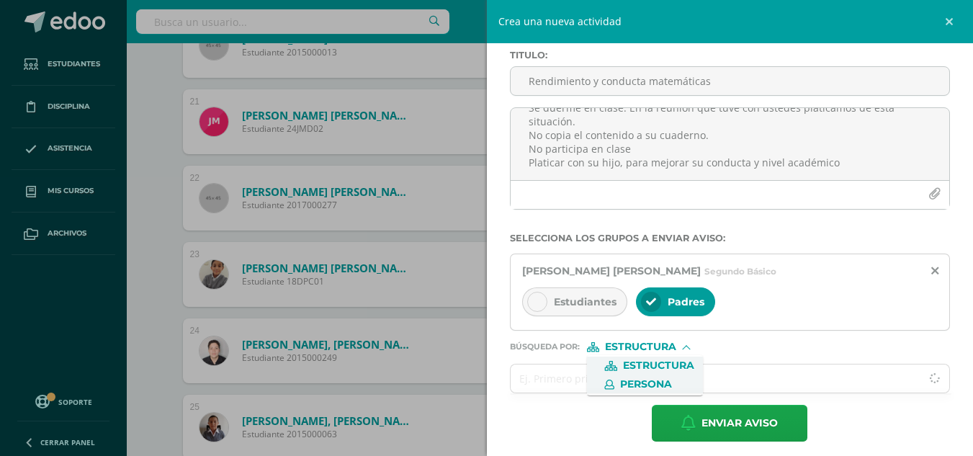
click at [666, 383] on span "Persona" at bounding box center [646, 384] width 52 height 8
click at [606, 375] on input "text" at bounding box center [716, 379] width 411 height 28
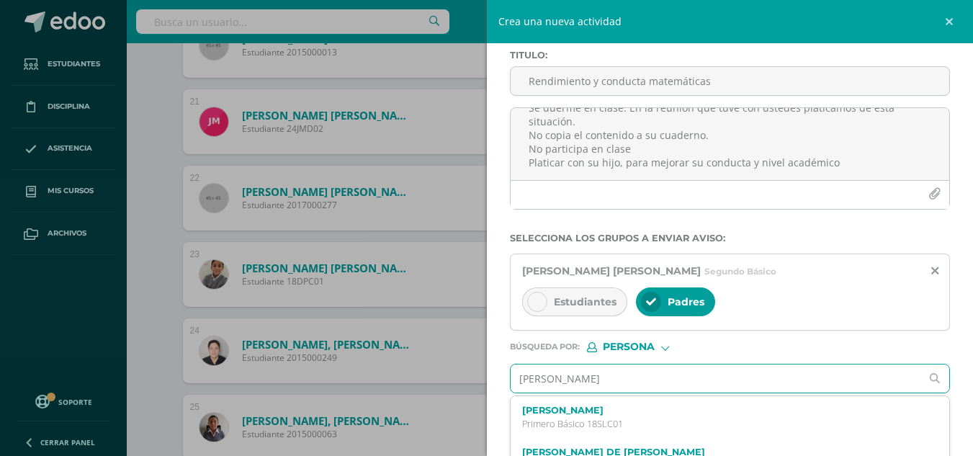
type input "jose leopol"
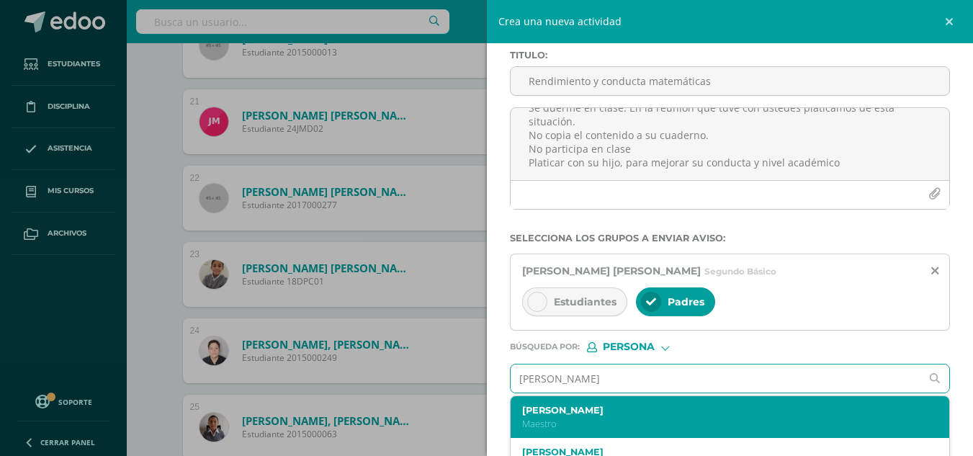
click at [602, 406] on label "[PERSON_NAME]" at bounding box center [721, 410] width 398 height 11
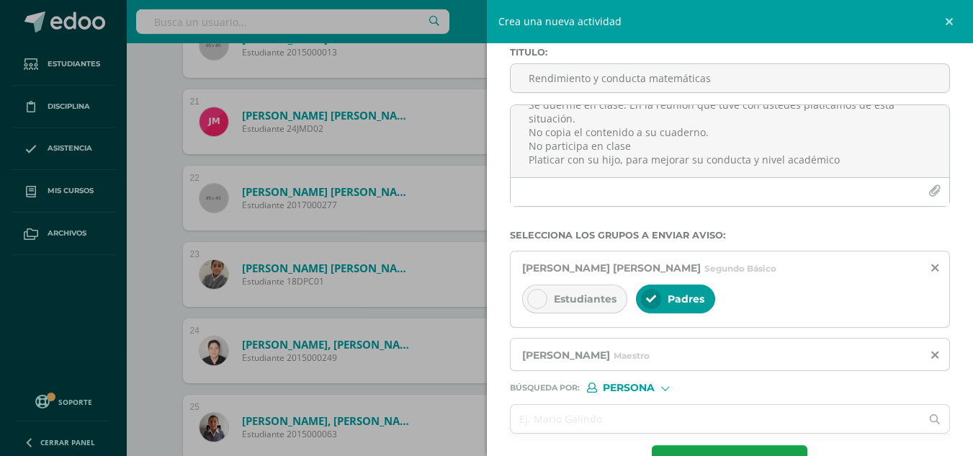
scroll to position [124, 0]
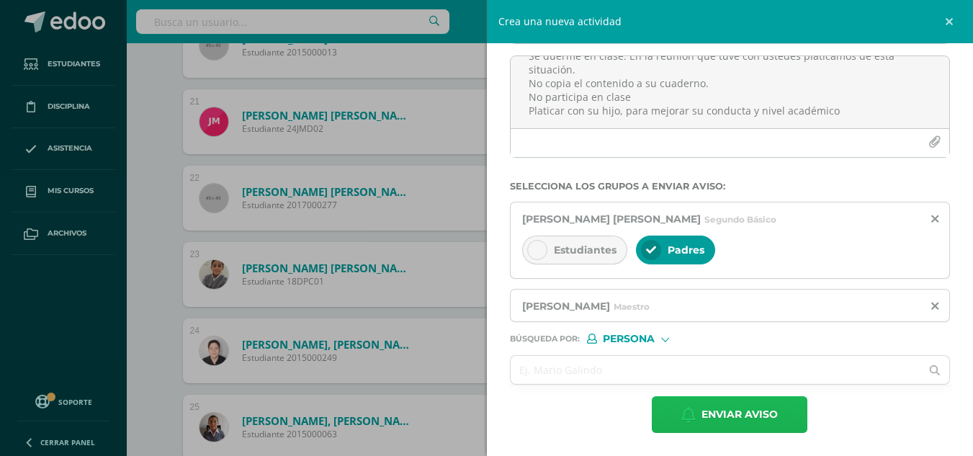
click at [713, 417] on span "Enviar aviso" at bounding box center [740, 414] width 76 height 35
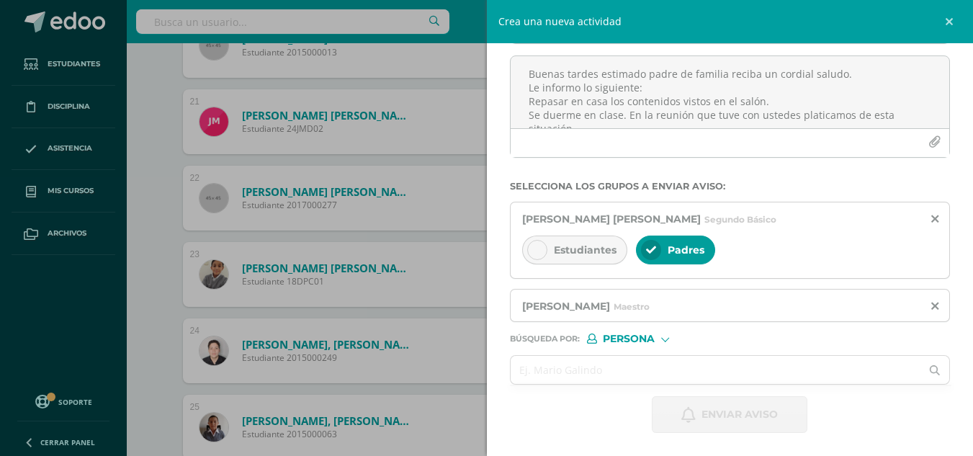
scroll to position [0, 0]
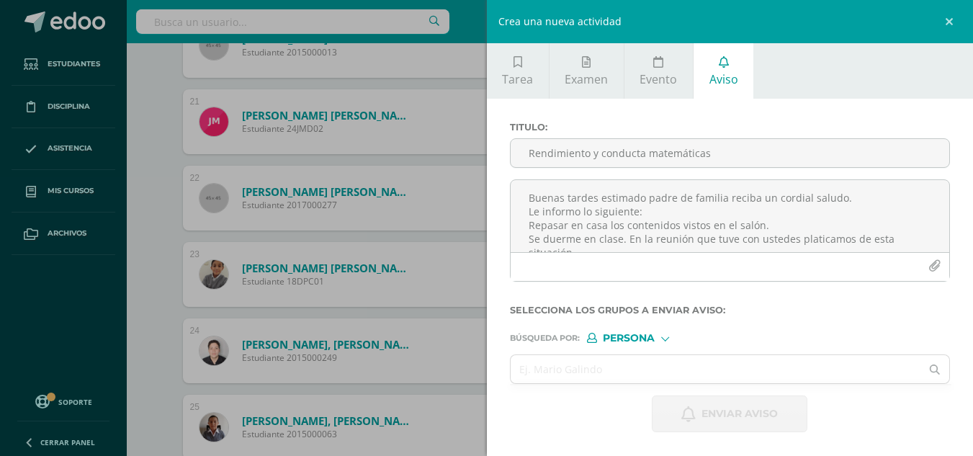
click at [147, 117] on div "Crea una nueva actividad Tarea Examen Evento Aviso Título: Valor: 100.0 Fecha: …" at bounding box center [486, 228] width 973 height 456
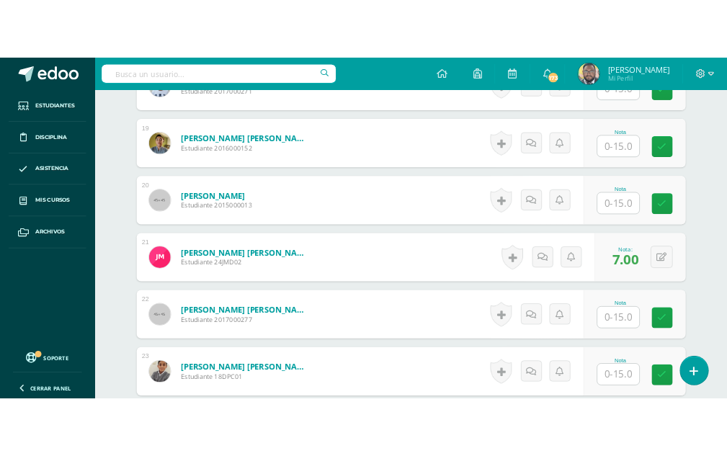
scroll to position [1795, 0]
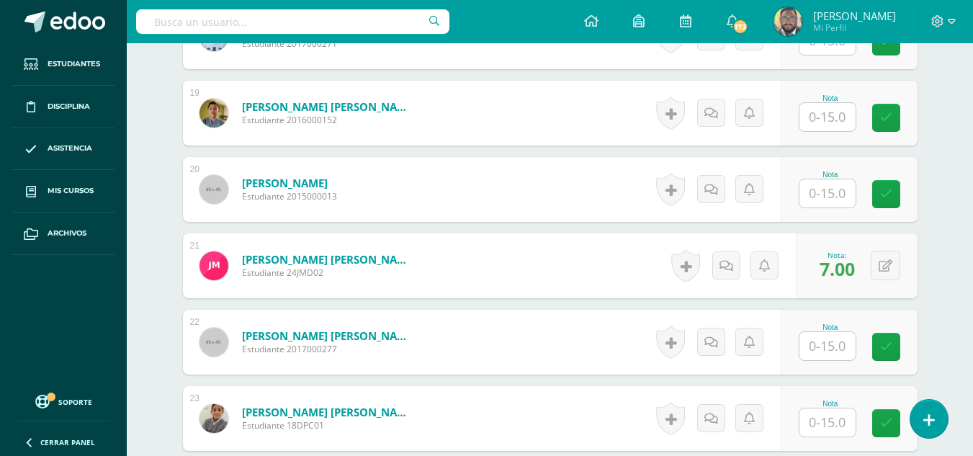
click at [821, 201] on input "text" at bounding box center [828, 193] width 56 height 28
type input "10"
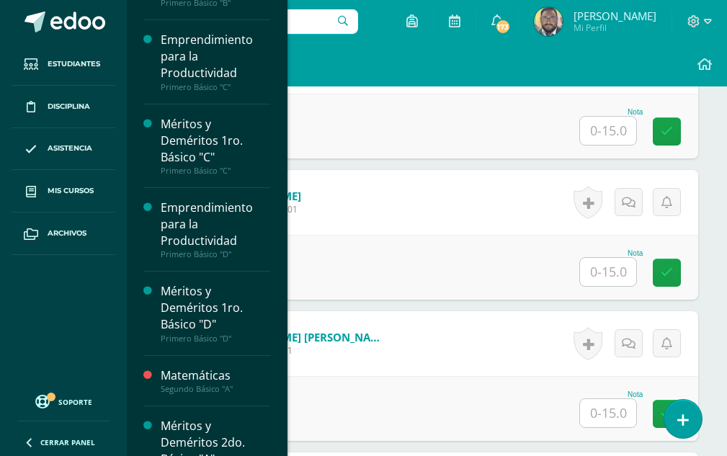
scroll to position [537, 0]
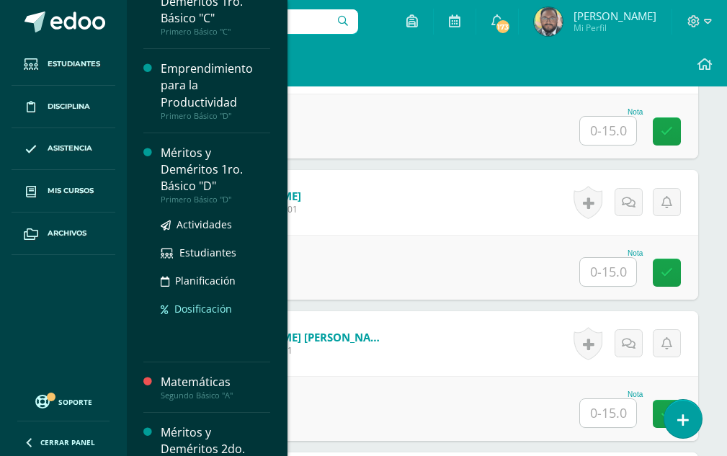
click at [191, 315] on span "Dosificación" at bounding box center [203, 309] width 58 height 14
click at [180, 170] on div "Méritos y Deméritos 1ro. Básico "D"" at bounding box center [216, 170] width 110 height 50
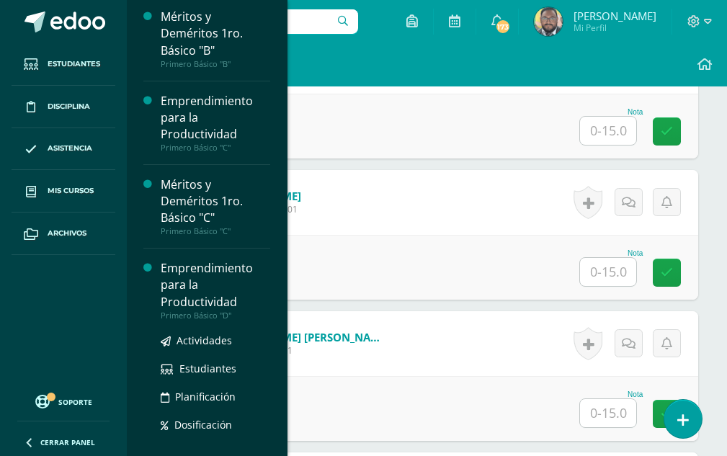
scroll to position [177, 0]
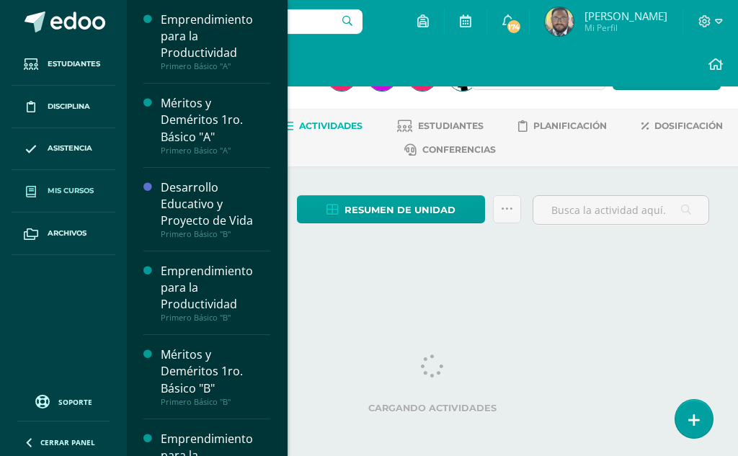
click at [66, 187] on span "Mis cursos" at bounding box center [71, 191] width 46 height 12
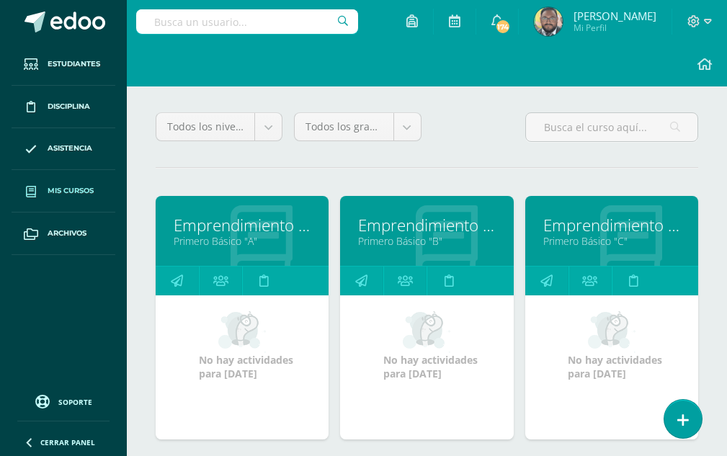
scroll to position [216, 0]
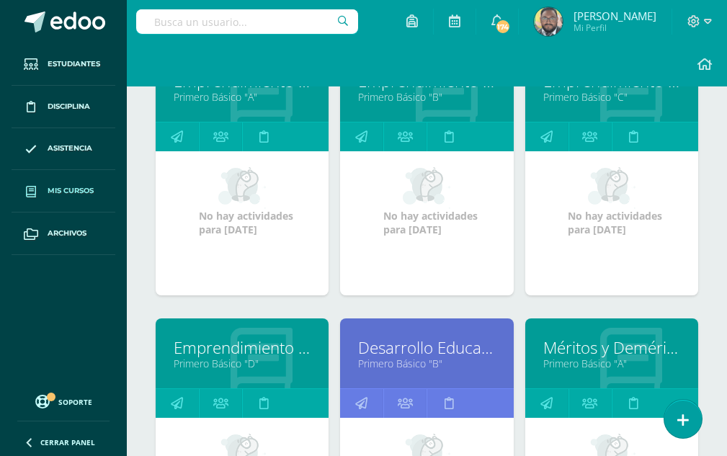
click at [238, 351] on link "Emprendimiento para la Productividad" at bounding box center [242, 347] width 137 height 22
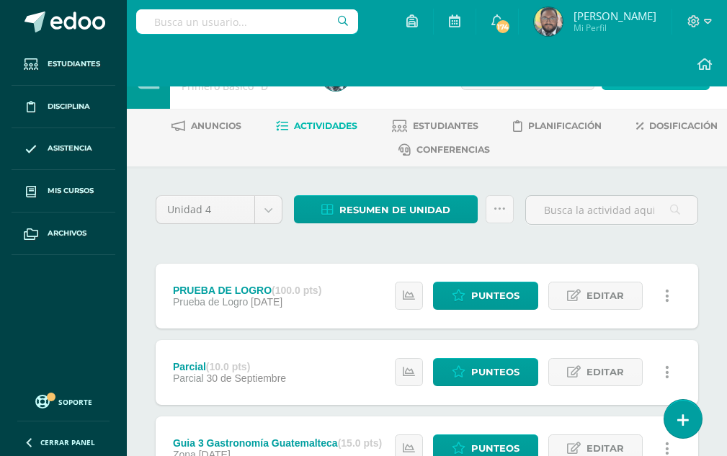
click at [638, 88] on span "Actividad" at bounding box center [662, 76] width 55 height 27
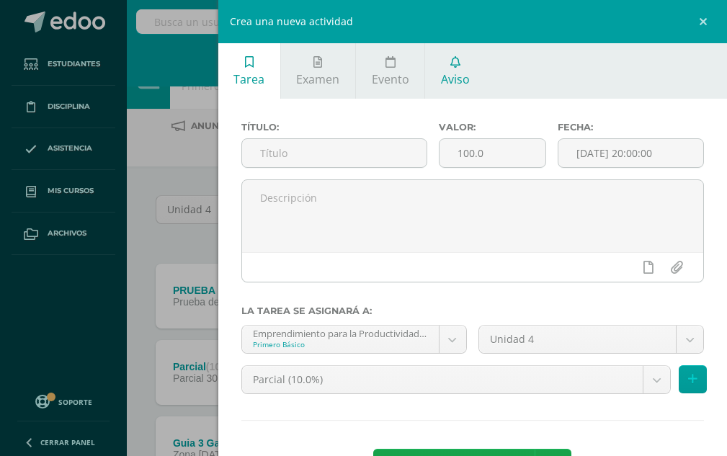
click at [465, 66] on link "Aviso" at bounding box center [455, 70] width 60 height 55
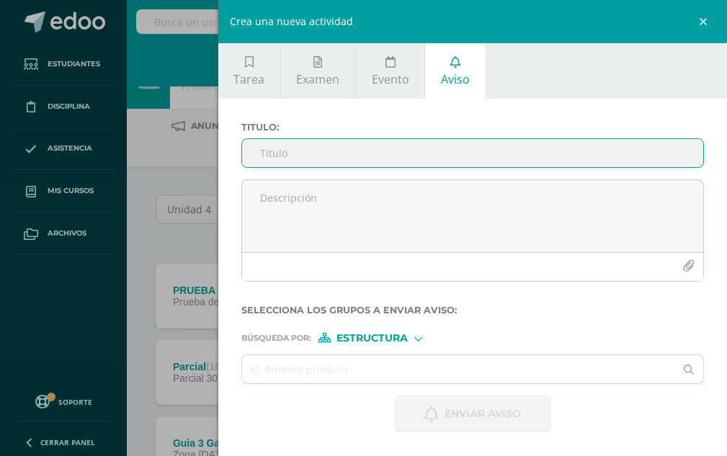
click at [300, 142] on input "Titulo :" at bounding box center [472, 153] width 461 height 28
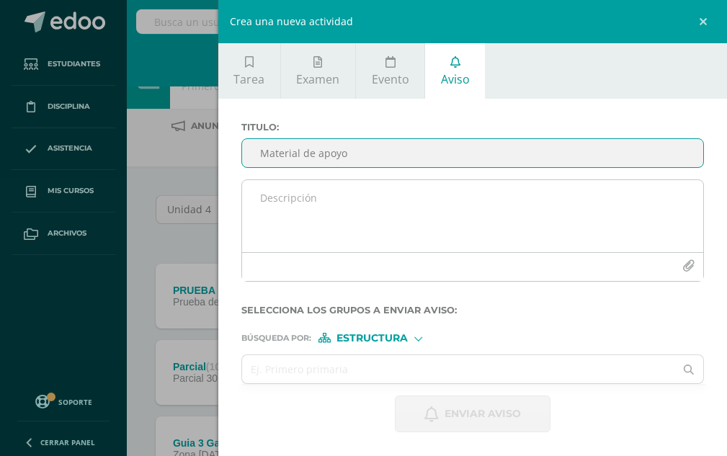
type input "Material de apoyo"
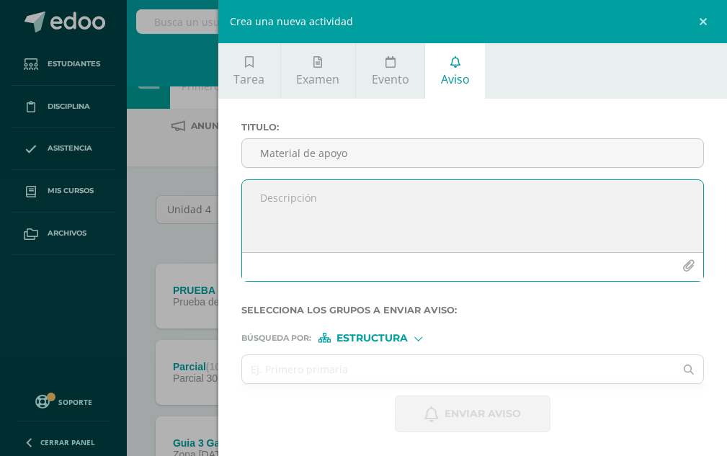
click at [323, 195] on textarea at bounding box center [472, 216] width 461 height 72
type textarea "misión, visión,"
click at [684, 267] on icon "button" at bounding box center [688, 266] width 12 height 12
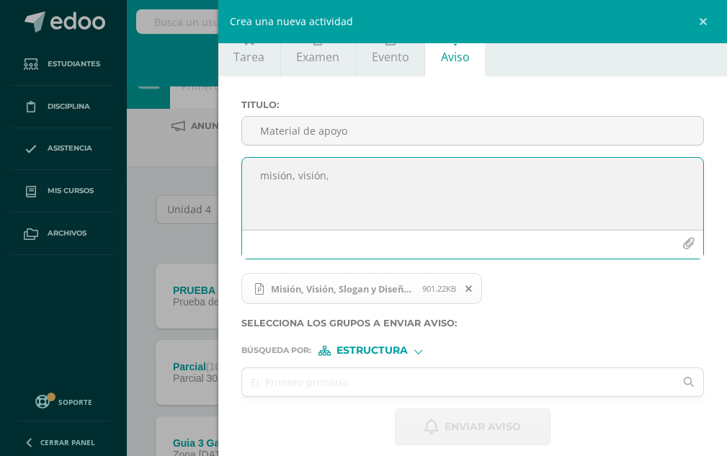
scroll to position [35, 0]
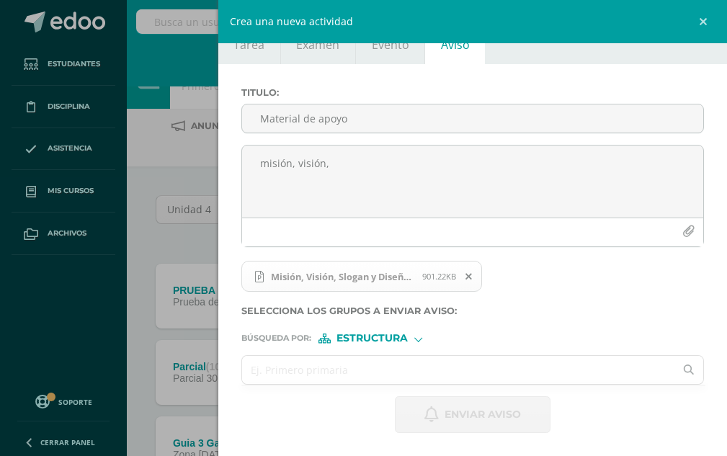
click at [362, 367] on input "text" at bounding box center [458, 370] width 433 height 28
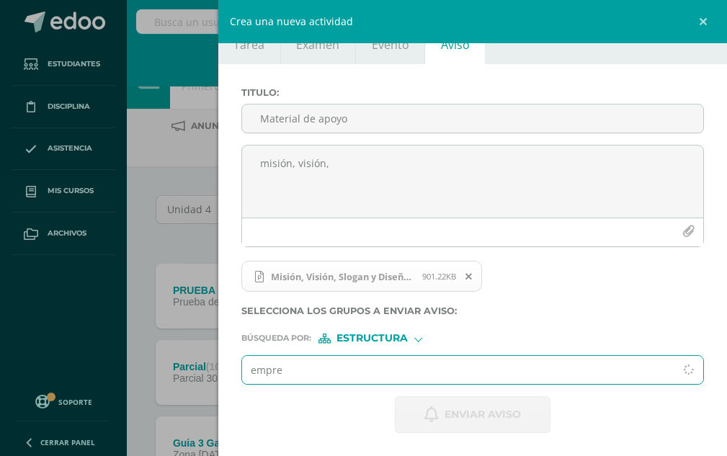
type input "empres"
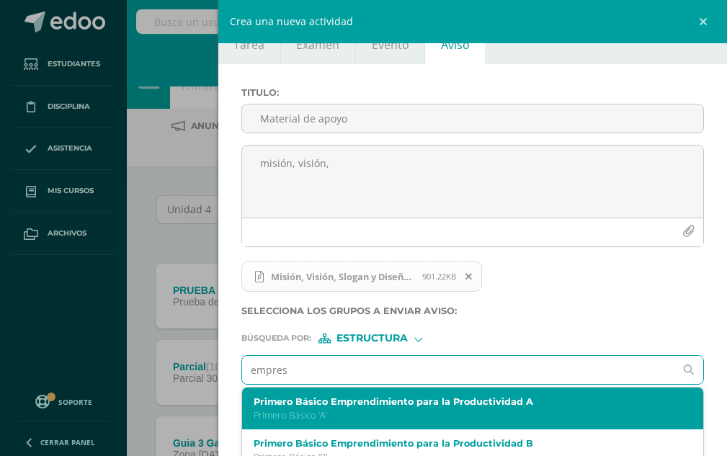
click at [347, 399] on label "Primero Básico Emprendimiento para la Productividad A" at bounding box center [463, 401] width 419 height 11
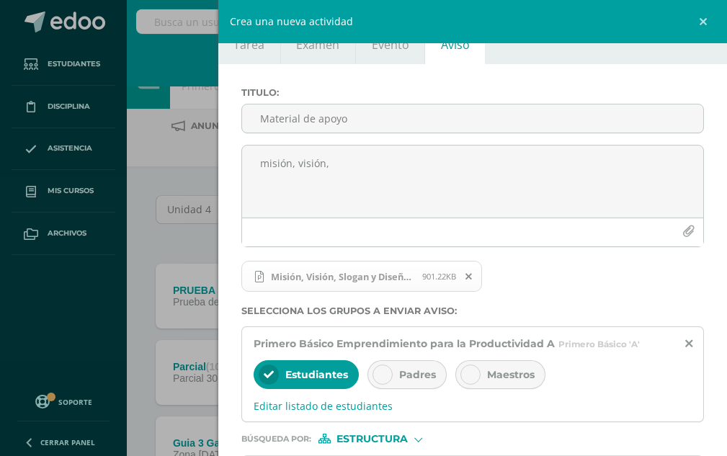
scroll to position [135, 0]
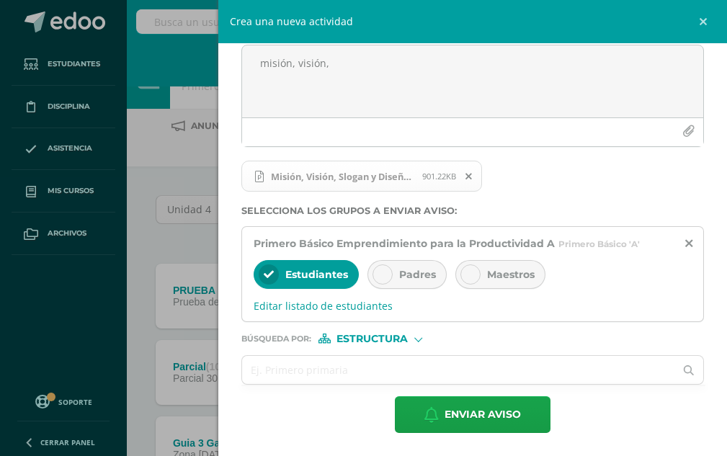
click at [395, 277] on div "Padres" at bounding box center [406, 274] width 79 height 29
click at [368, 362] on input "text" at bounding box center [458, 370] width 433 height 28
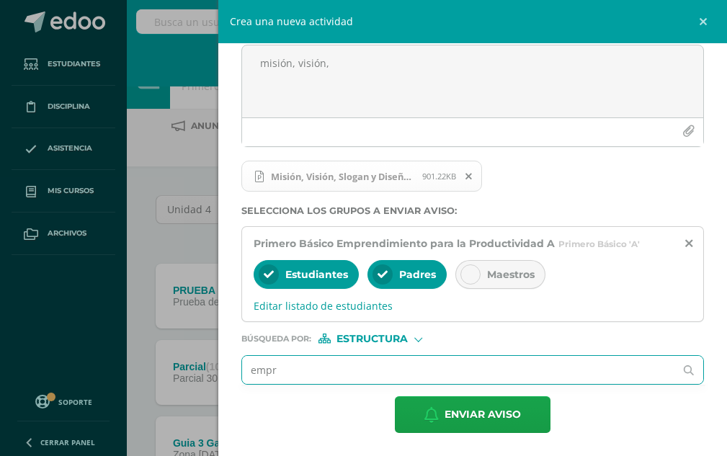
type input "empre"
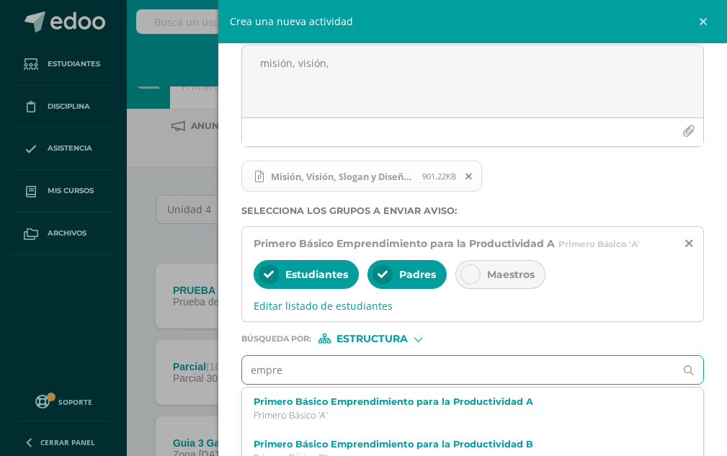
scroll to position [195, 0]
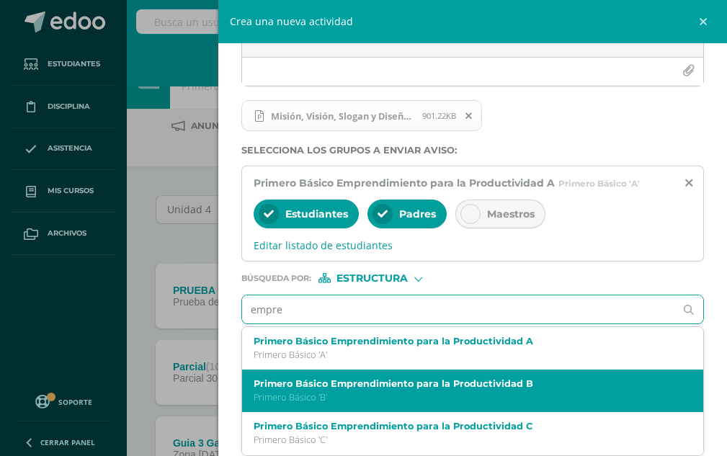
click at [354, 393] on p "Primero Básico 'B'" at bounding box center [463, 397] width 419 height 12
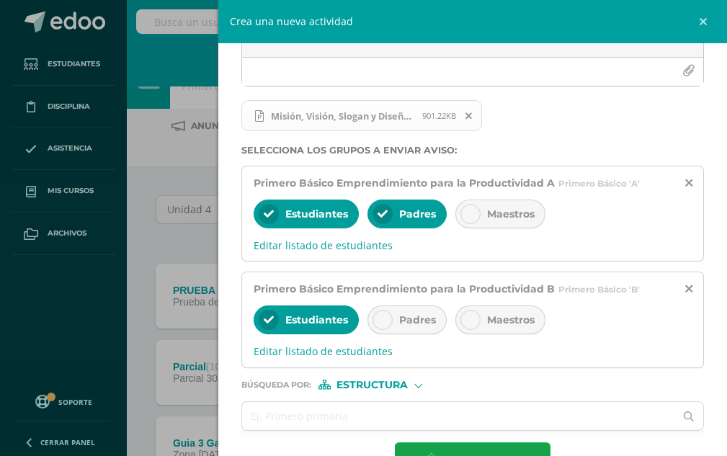
click at [376, 323] on div at bounding box center [382, 320] width 20 height 20
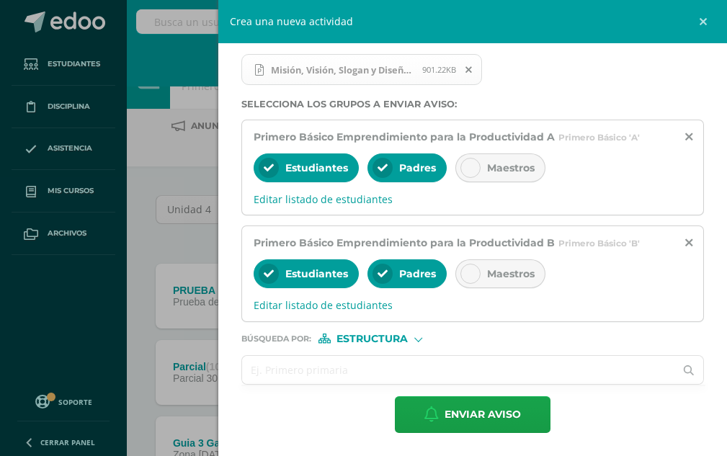
click at [345, 379] on input "text" at bounding box center [458, 370] width 433 height 28
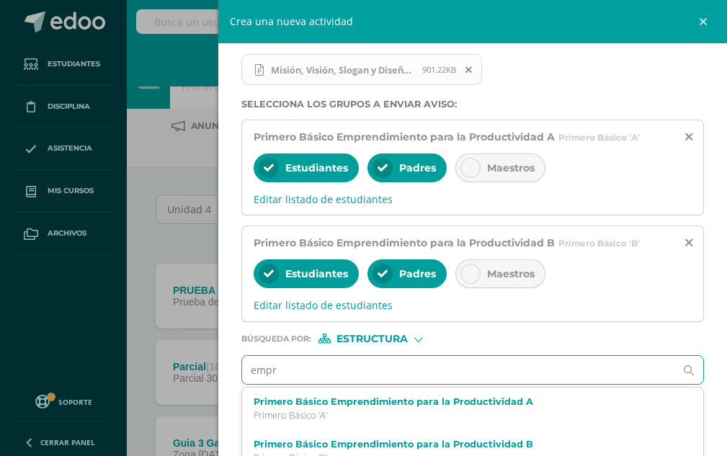
type input "empre"
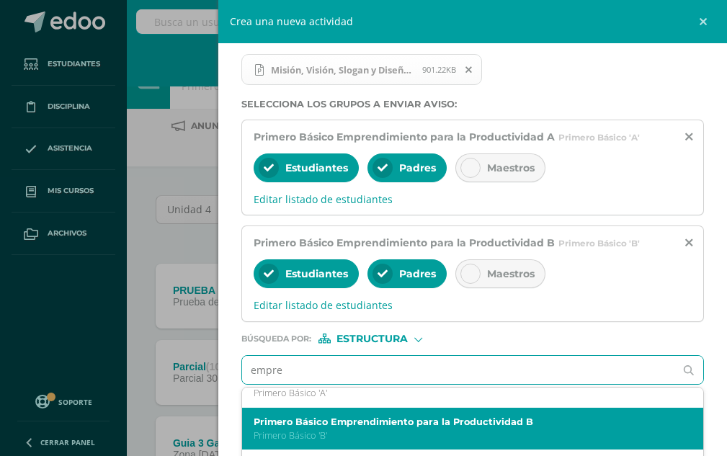
scroll to position [41, 0]
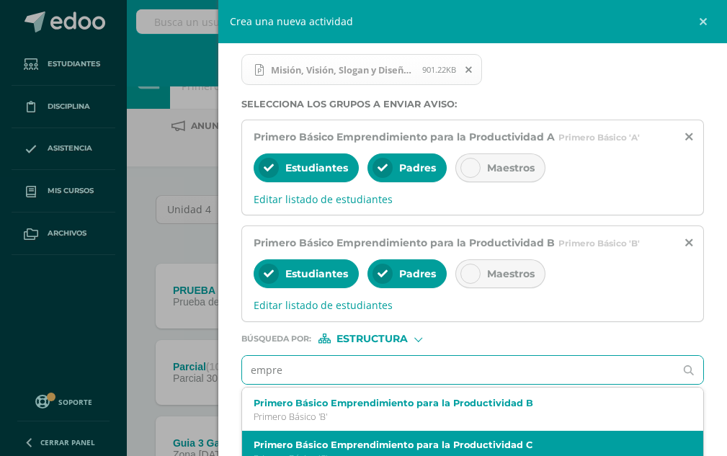
click at [341, 445] on label "Primero Básico Emprendimiento para la Productividad C" at bounding box center [463, 444] width 419 height 11
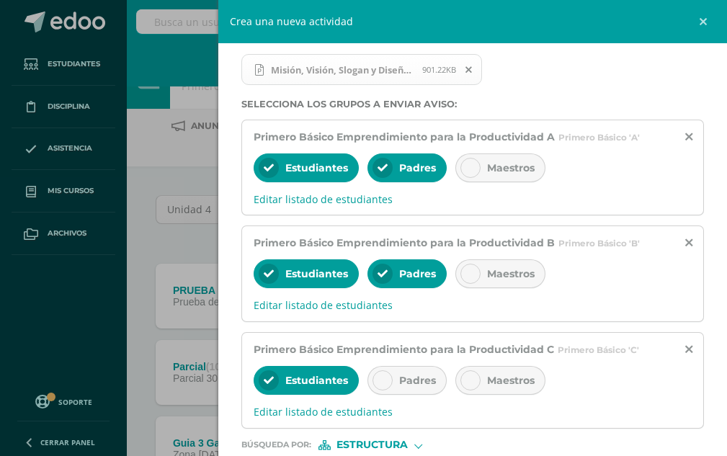
scroll to position [0, 0]
click at [393, 383] on div "Padres" at bounding box center [406, 380] width 79 height 29
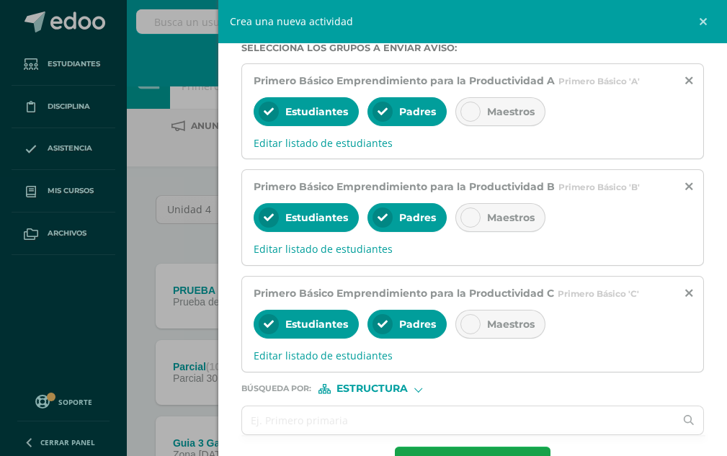
scroll to position [348, 0]
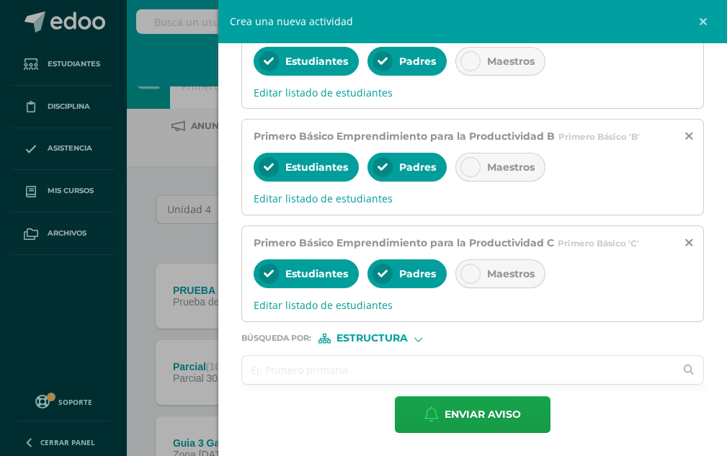
click at [369, 374] on input "text" at bounding box center [458, 370] width 433 height 28
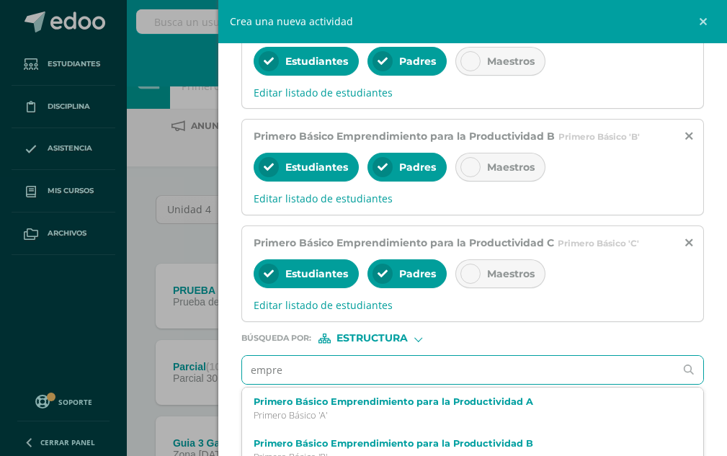
type input "empren"
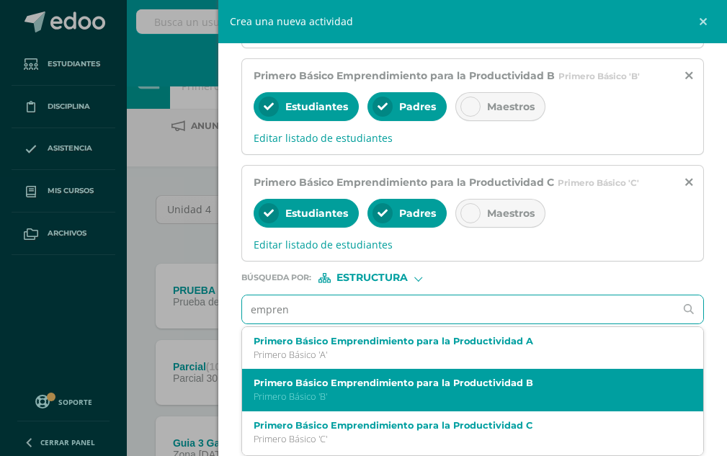
scroll to position [40, 0]
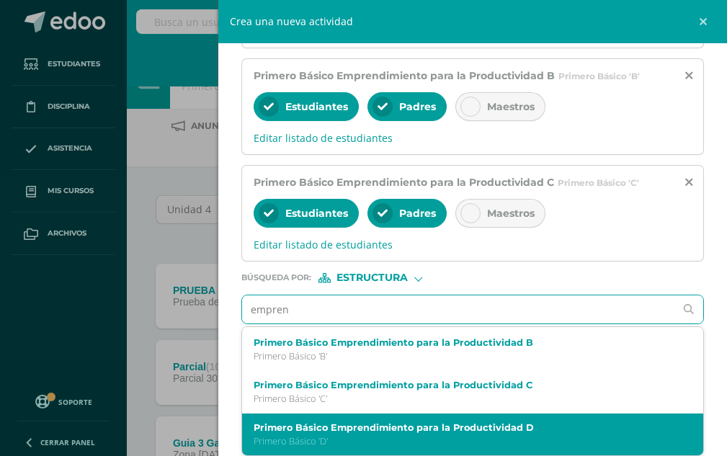
click at [351, 424] on label "Primero Básico Emprendimiento para la Productividad D" at bounding box center [463, 427] width 419 height 11
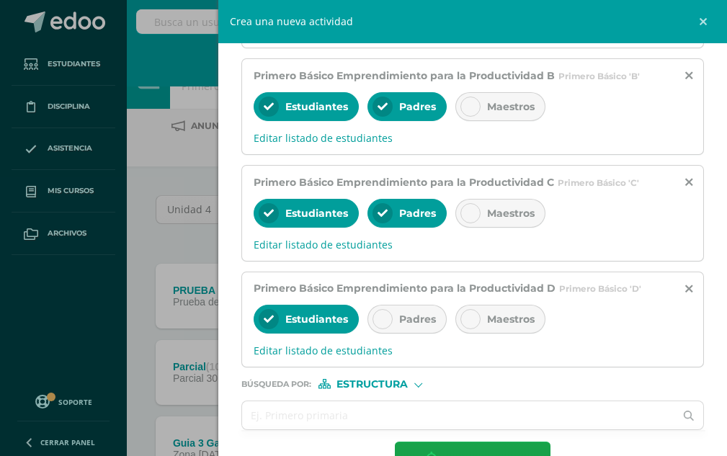
click at [380, 321] on icon at bounding box center [383, 319] width 10 height 10
click at [470, 317] on icon at bounding box center [470, 319] width 10 height 10
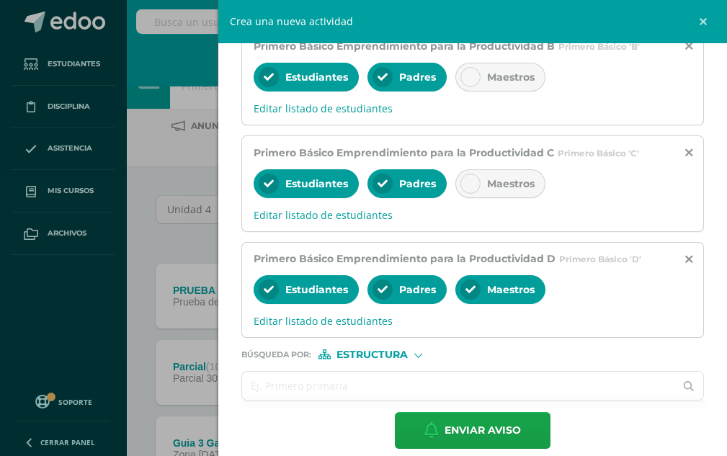
scroll to position [454, 0]
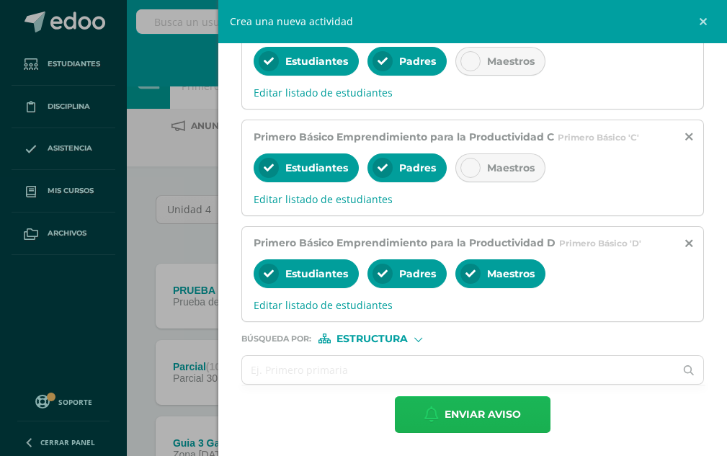
click at [460, 411] on span "Enviar aviso" at bounding box center [483, 414] width 76 height 35
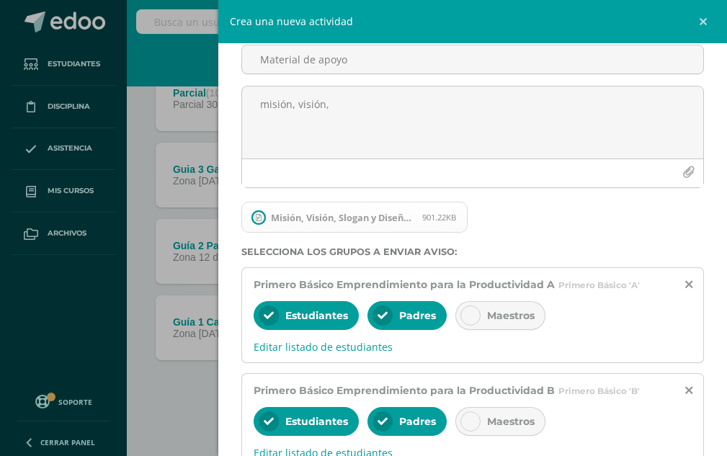
scroll to position [0, 0]
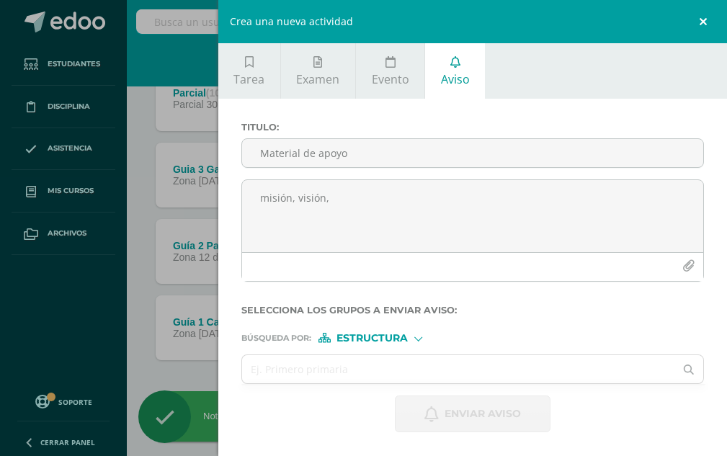
click at [698, 19] on link at bounding box center [705, 21] width 43 height 43
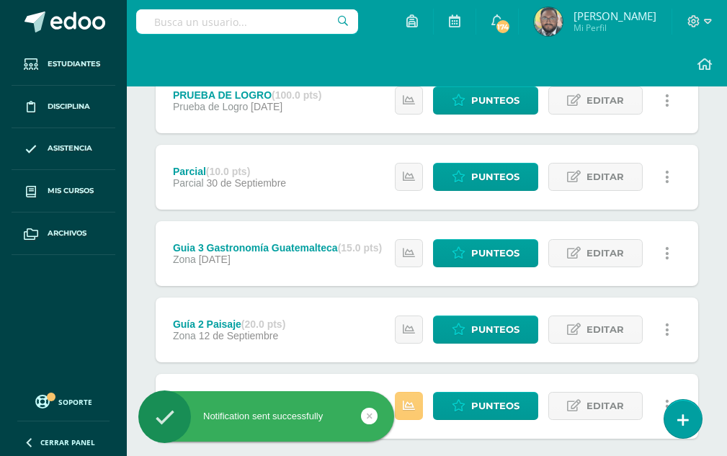
scroll to position [274, 0]
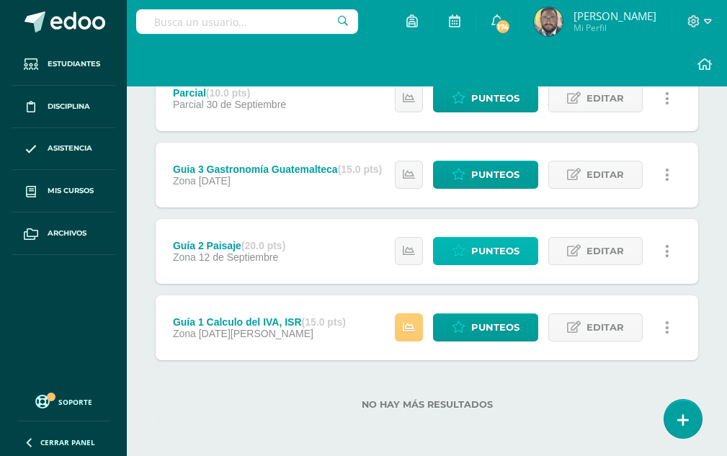
click at [502, 246] on span "Punteos" at bounding box center [495, 251] width 48 height 27
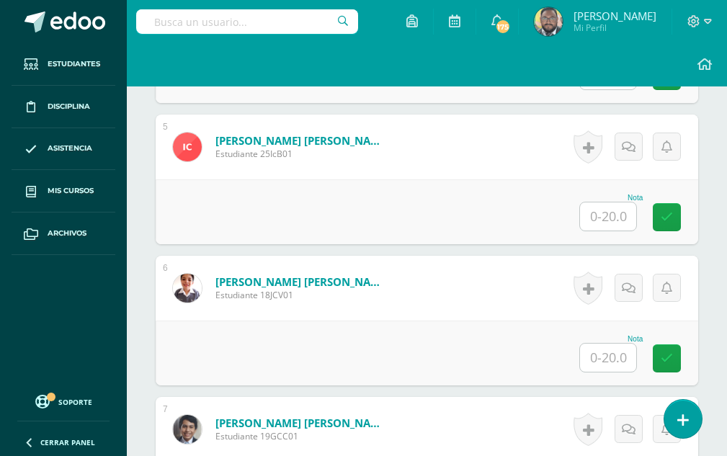
scroll to position [1017, 0]
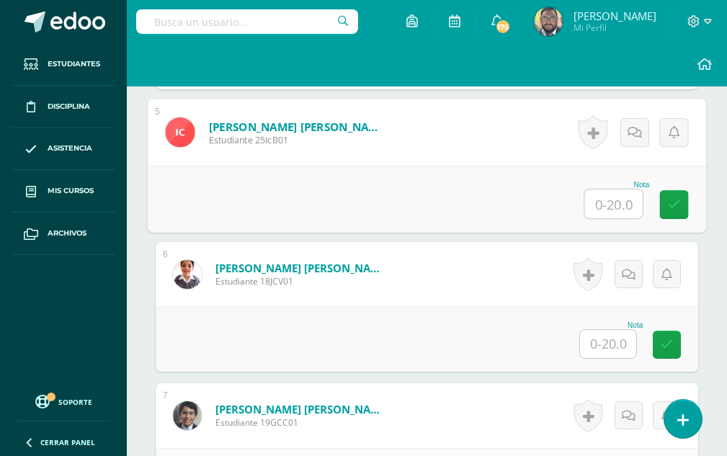
click at [616, 200] on input "text" at bounding box center [614, 203] width 58 height 29
type input "20"
click at [669, 206] on icon at bounding box center [674, 203] width 13 height 12
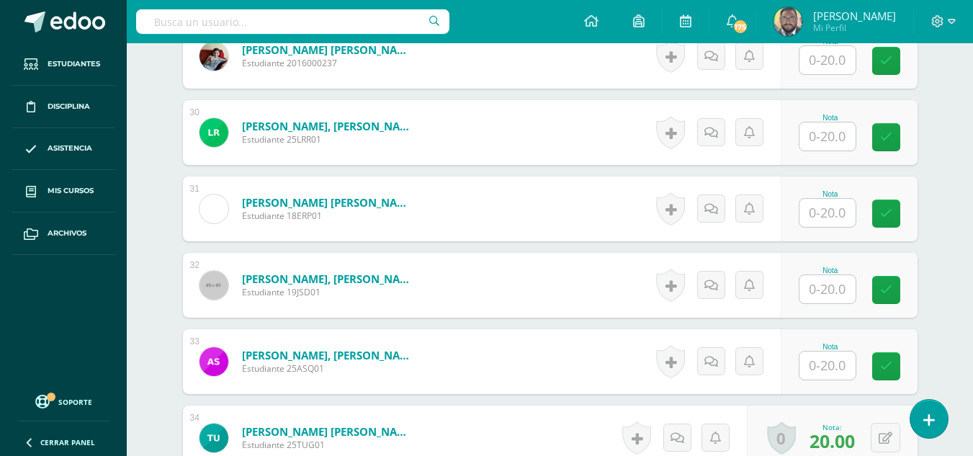
scroll to position [2602, 0]
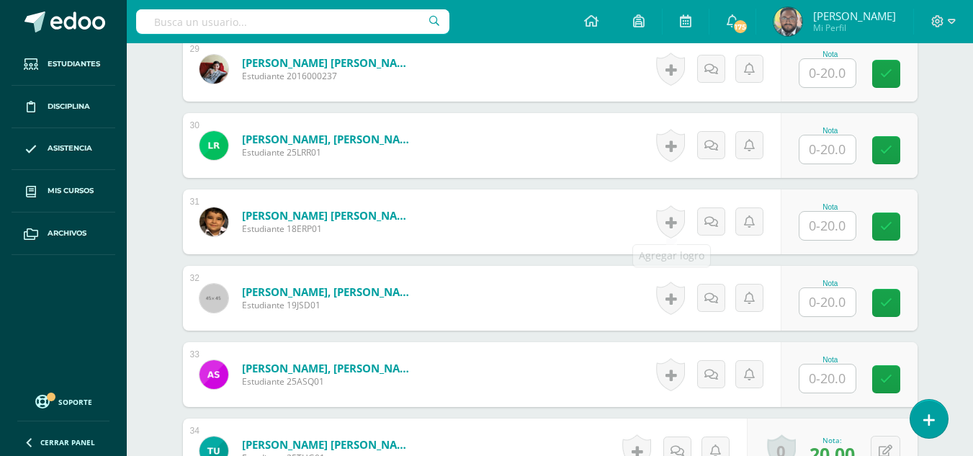
click at [597, 210] on form "[PERSON_NAME] [PERSON_NAME] Estudiante 18ERP01 Nota 0 [GEOGRAPHIC_DATA] N/A" at bounding box center [550, 221] width 735 height 65
click at [726, 225] on input "text" at bounding box center [828, 226] width 56 height 28
type input "20"
click at [726, 233] on icon at bounding box center [896, 226] width 13 height 12
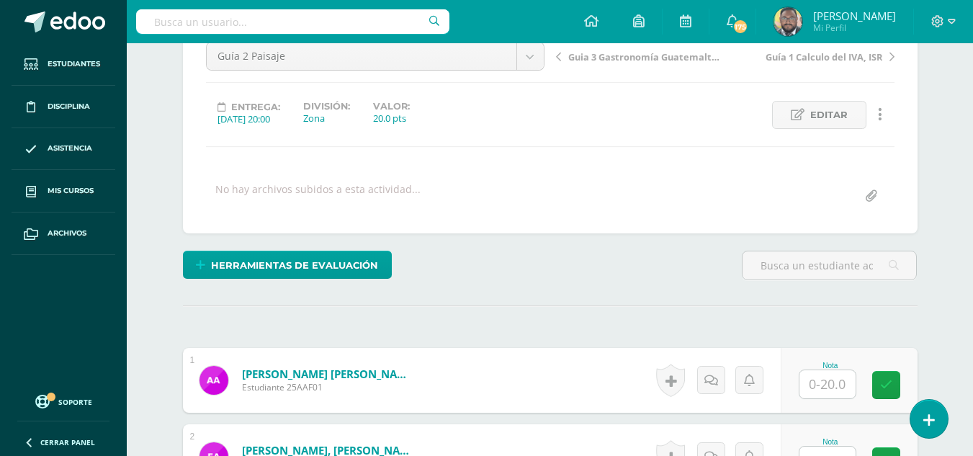
scroll to position [297, 0]
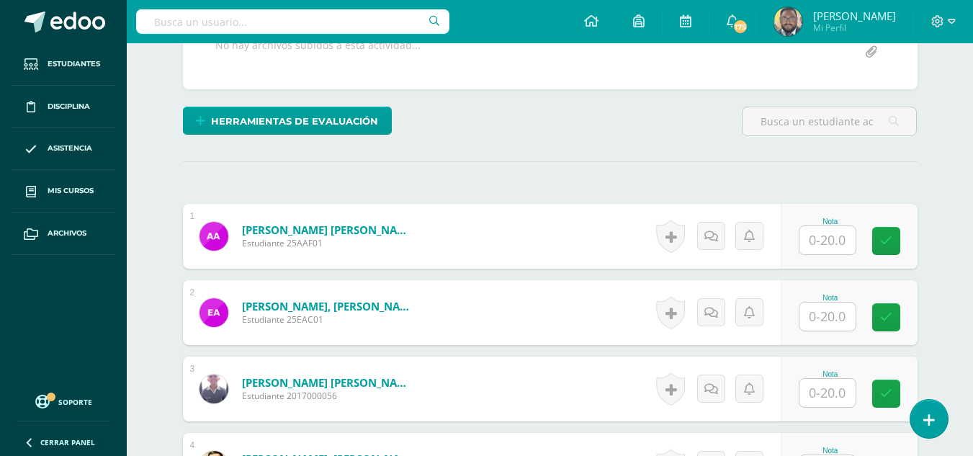
click at [726, 241] on input "text" at bounding box center [828, 240] width 56 height 28
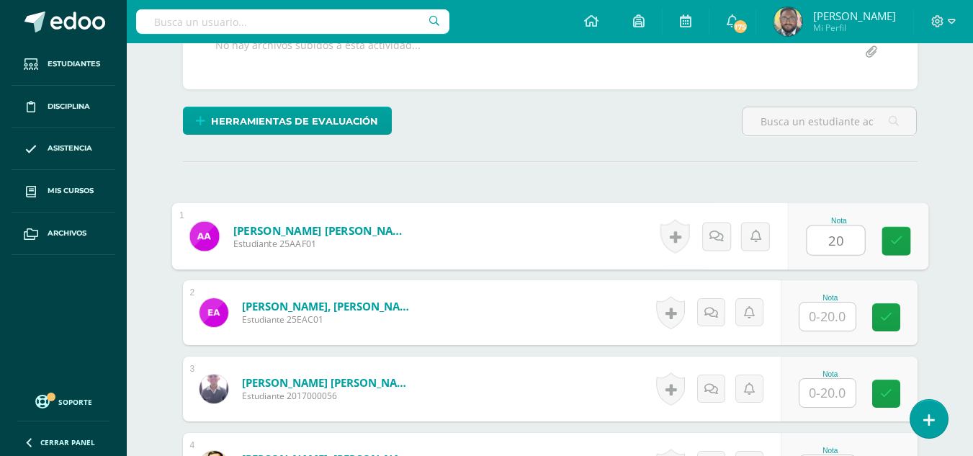
type input "20"
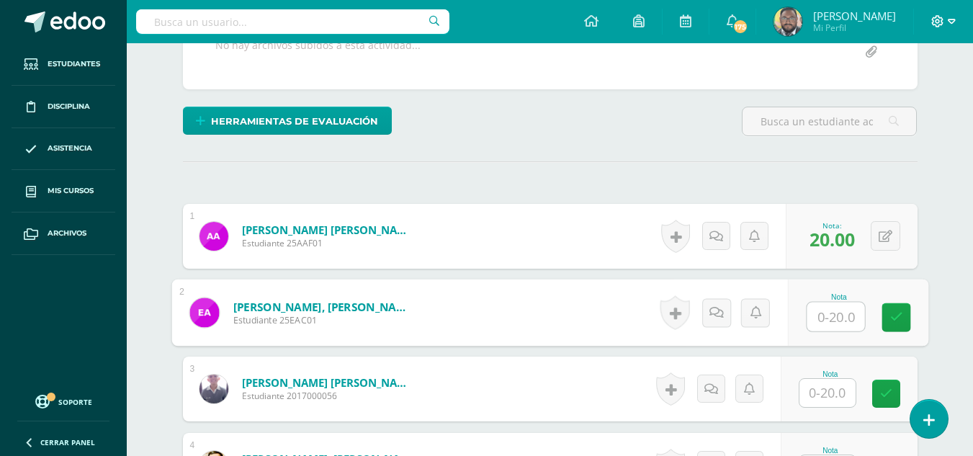
click at [726, 27] on icon at bounding box center [952, 21] width 8 height 13
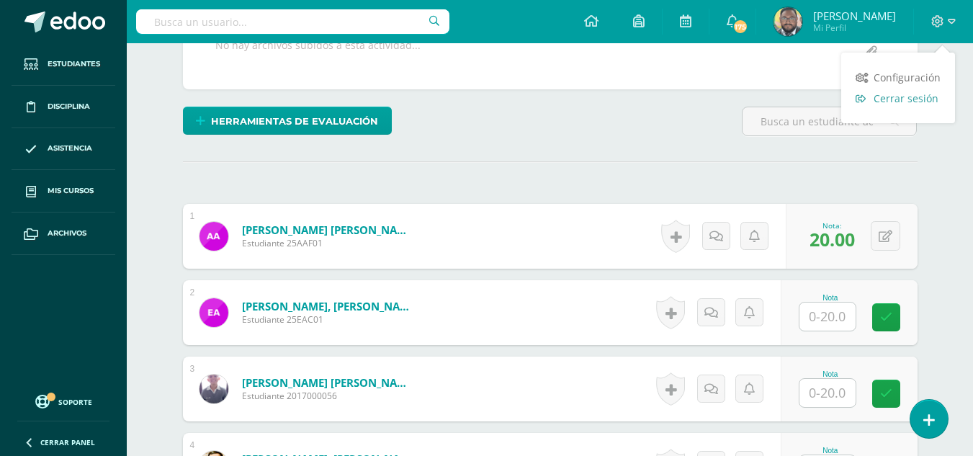
click at [726, 94] on span "Cerrar sesión" at bounding box center [906, 98] width 65 height 14
